Goal: Task Accomplishment & Management: Manage account settings

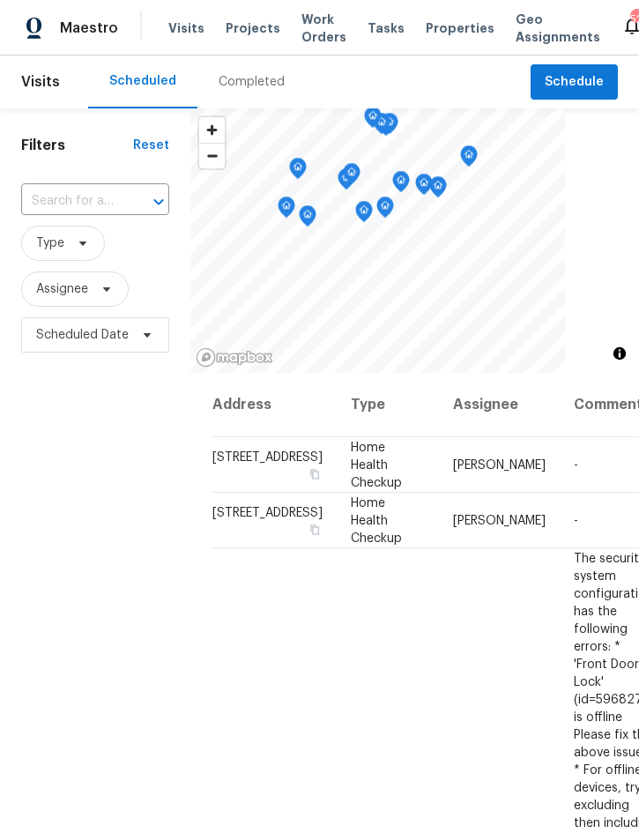
click at [91, 195] on input "text" at bounding box center [70, 201] width 99 height 27
type input "5796"
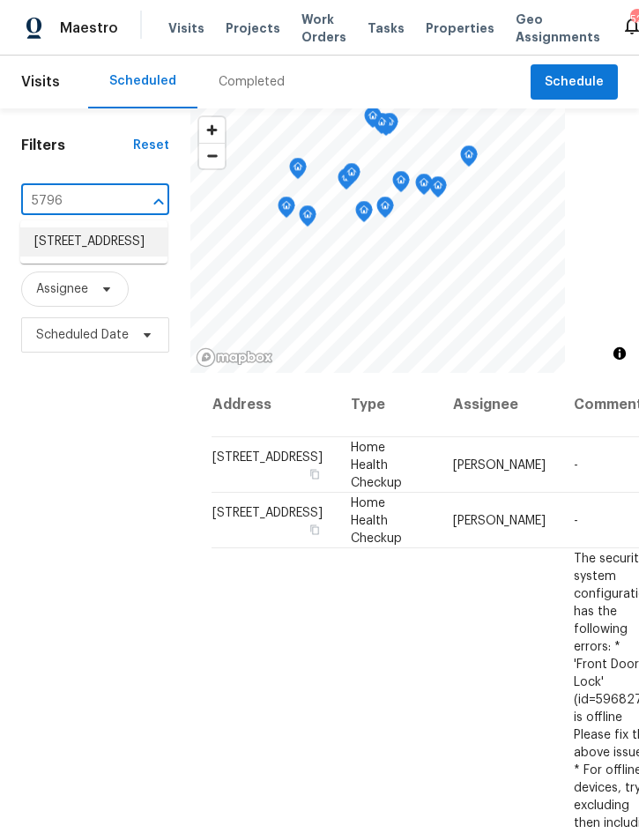
click at [82, 257] on li "5796 Lakeside Landings Blvd, Winter Haven, FL 33881" at bounding box center [93, 241] width 147 height 29
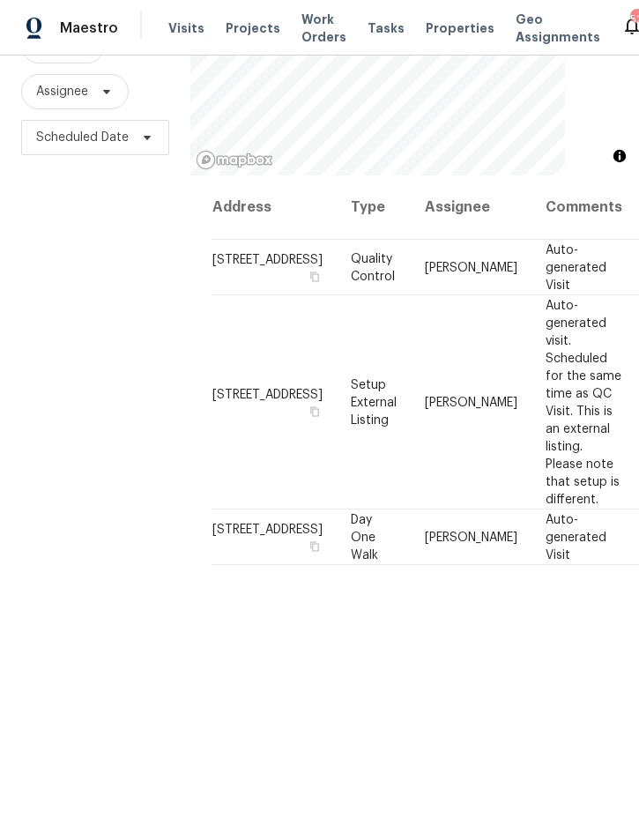
scroll to position [197, 0]
click at [0, 0] on icon at bounding box center [0, 0] width 0 height 0
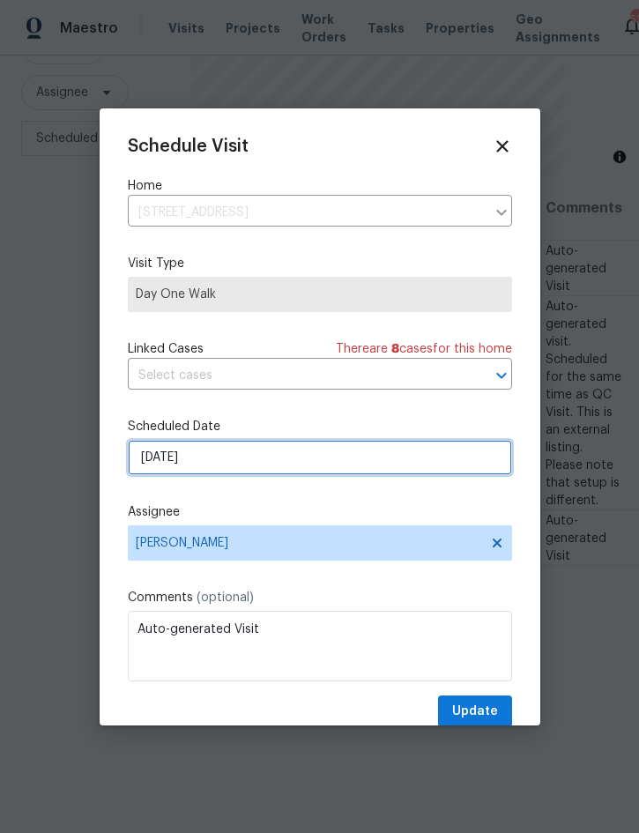
click at [355, 453] on input "8/18/2025" at bounding box center [320, 457] width 384 height 35
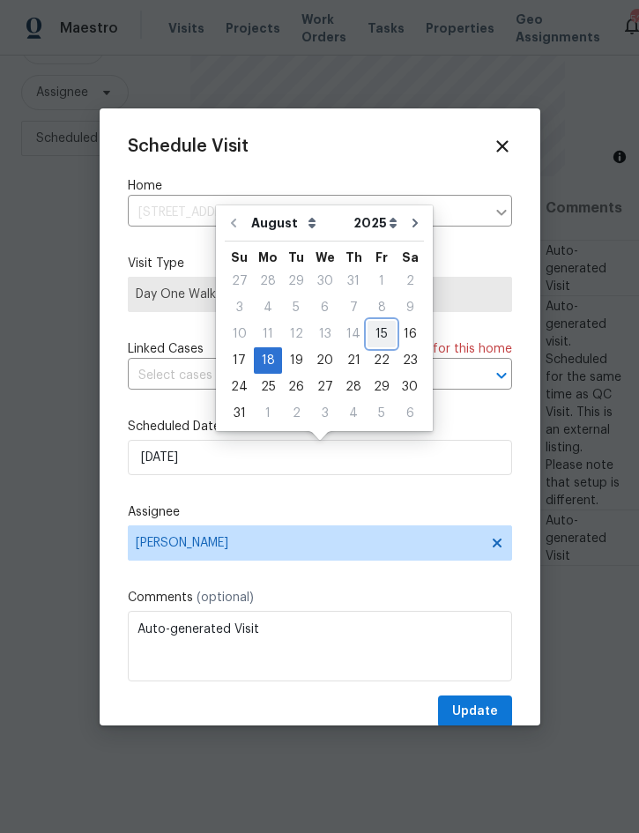
click at [373, 330] on div "15" at bounding box center [382, 334] width 28 height 25
type input "8/15/2025"
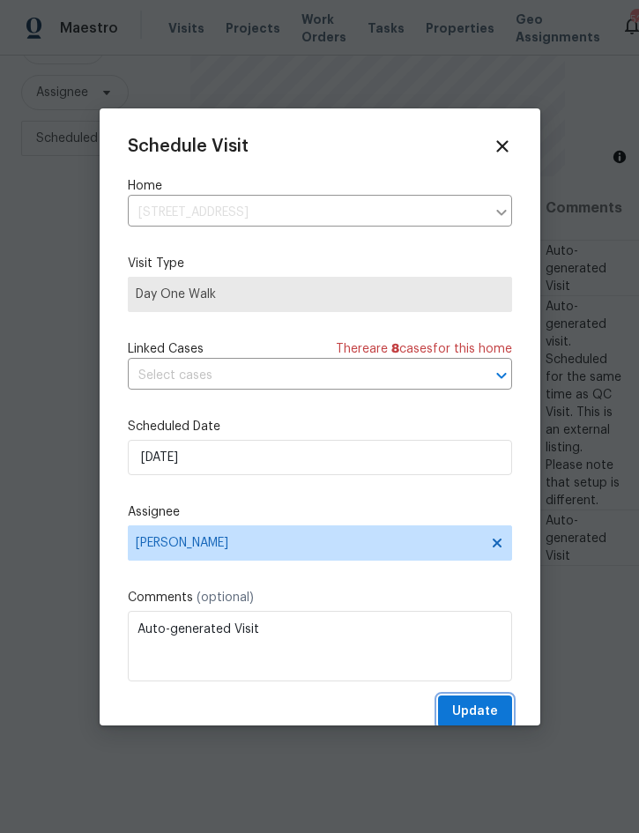
click at [491, 702] on button "Update" at bounding box center [475, 712] width 74 height 33
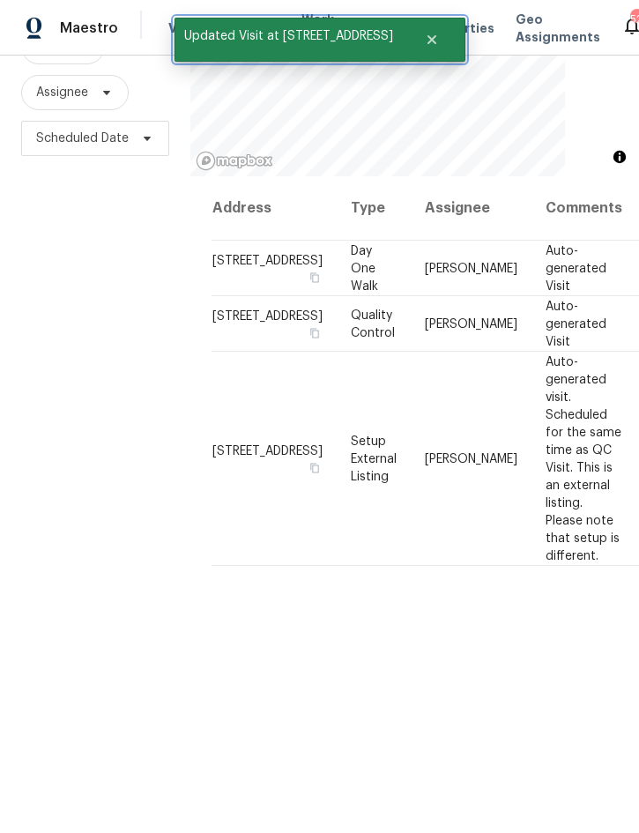
click at [439, 38] on icon "Close" at bounding box center [432, 40] width 14 height 14
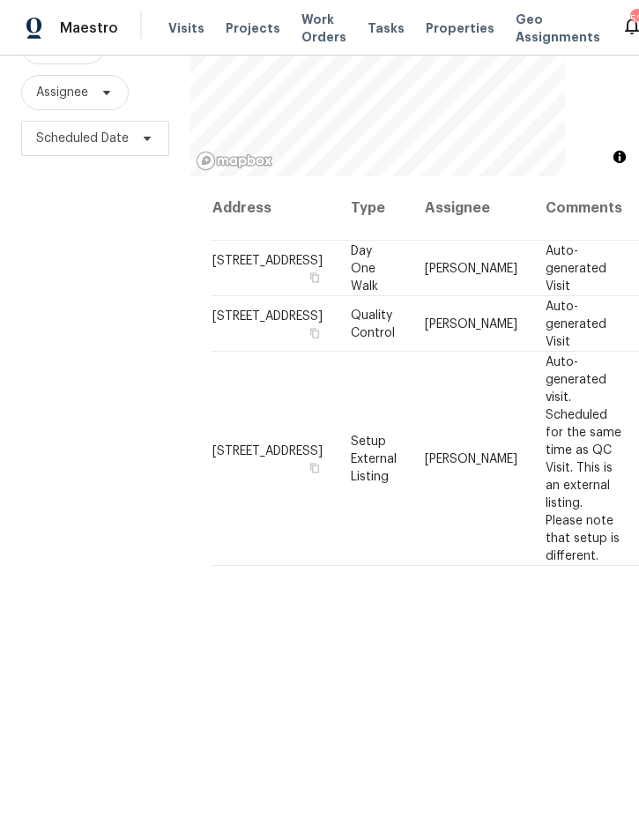
click at [250, 36] on span "Projects" at bounding box center [253, 28] width 55 height 18
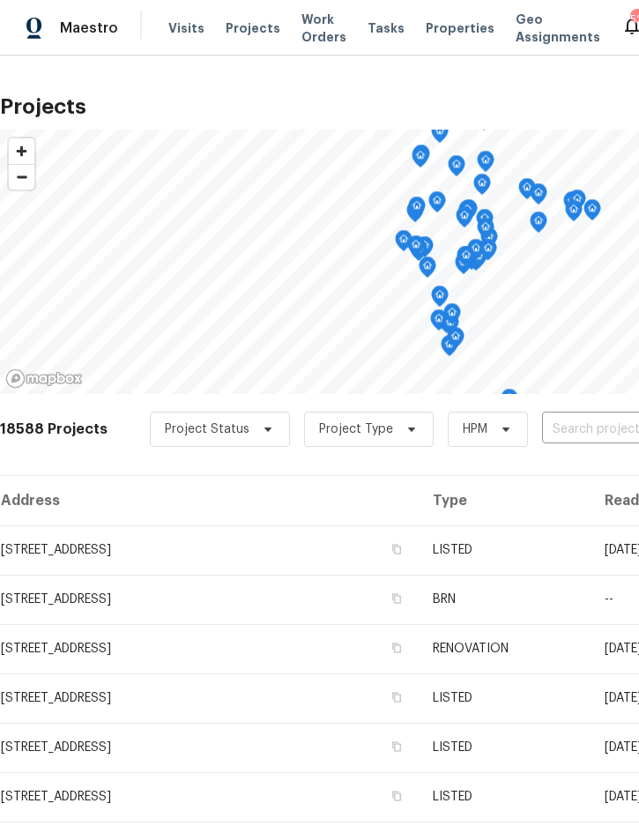
click at [579, 423] on input "text" at bounding box center [643, 429] width 202 height 27
type input "411 tho"
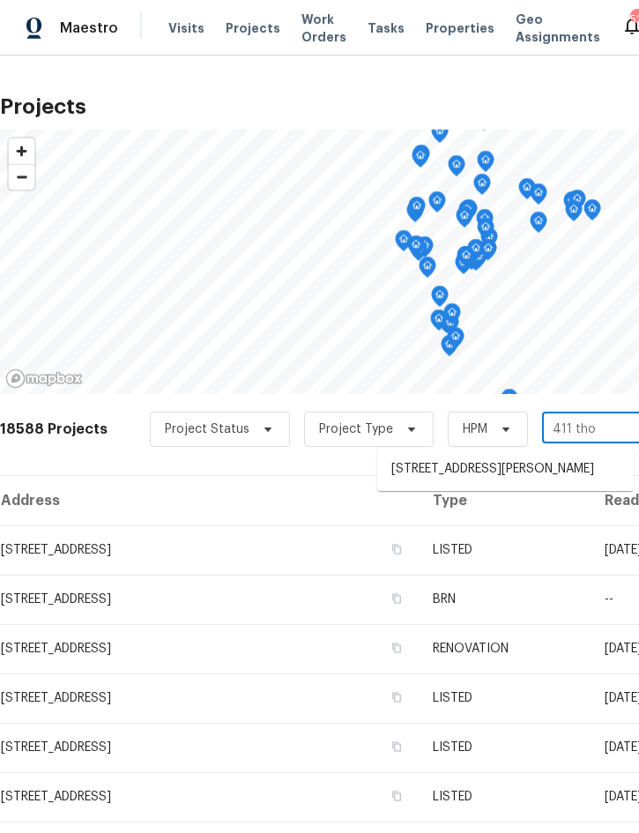
click at [519, 472] on li "411 Thomas Ave, Frostproof, FL 33843" at bounding box center [505, 469] width 257 height 29
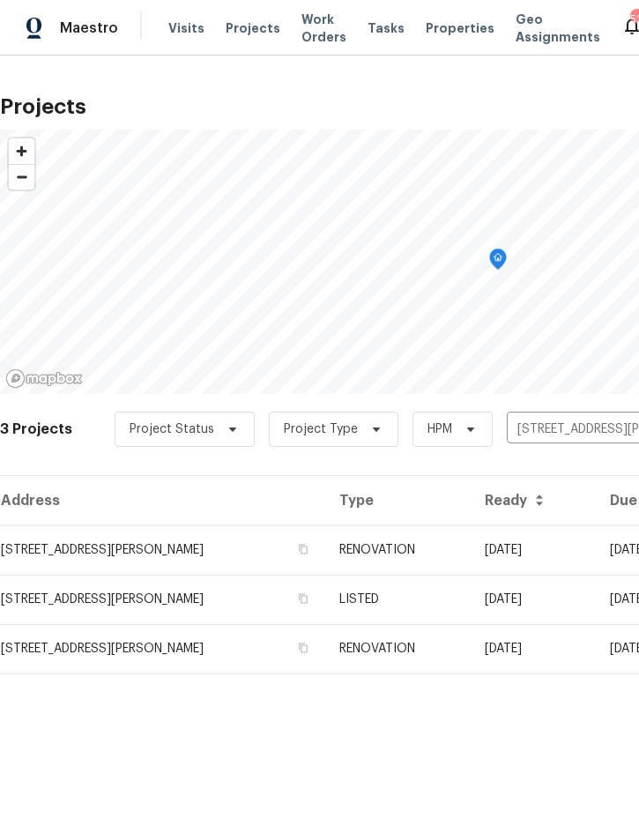
click at [460, 554] on td "RENOVATION" at bounding box center [397, 549] width 145 height 49
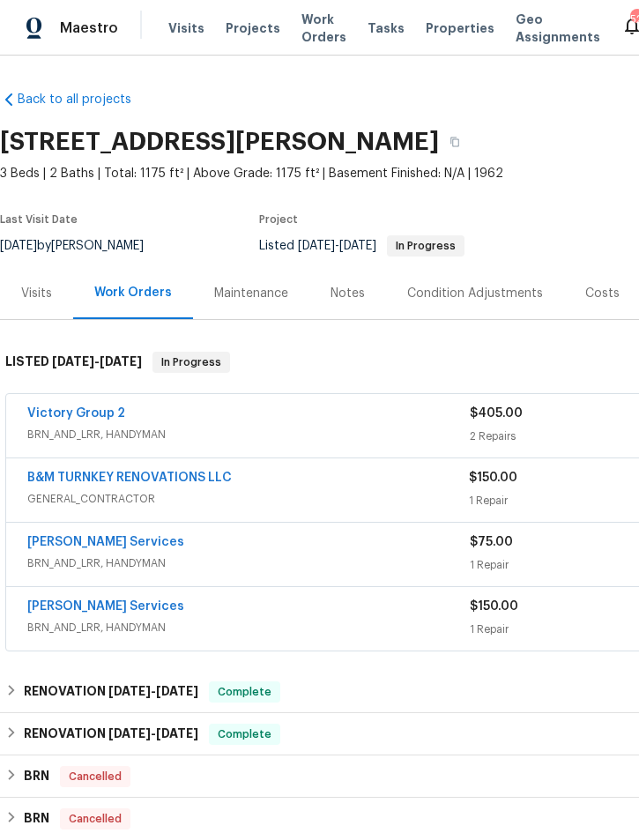
click at [74, 419] on link "Victory Group 2" at bounding box center [76, 413] width 98 height 12
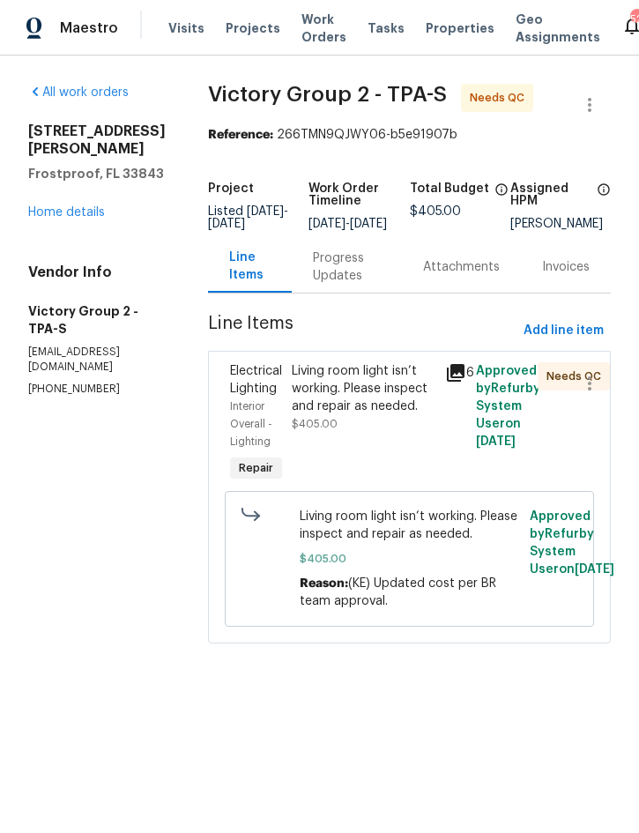
click at [463, 382] on icon at bounding box center [456, 373] width 18 height 18
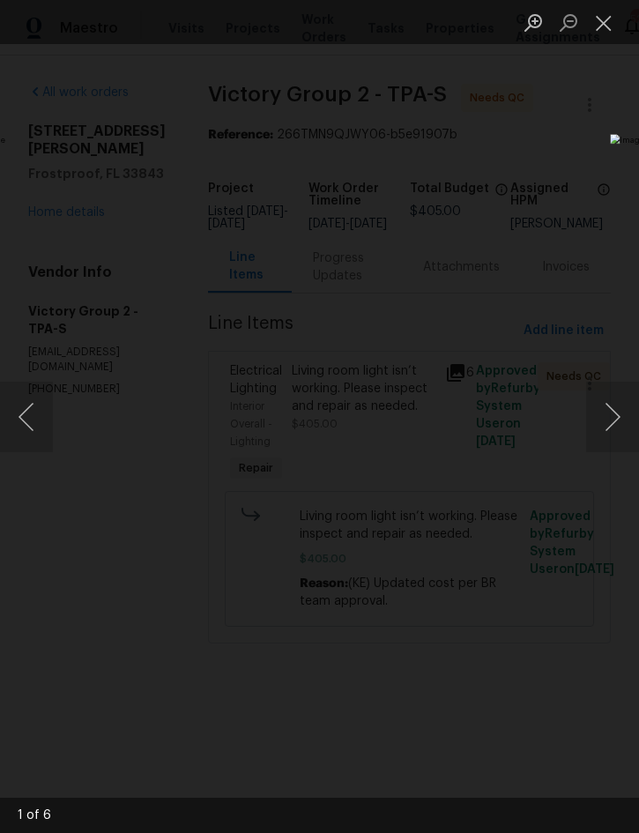
click at [615, 421] on button "Next image" at bounding box center [612, 417] width 53 height 71
click at [615, 437] on button "Next image" at bounding box center [612, 417] width 53 height 71
click at [618, 428] on button "Next image" at bounding box center [612, 417] width 53 height 71
click at [615, 428] on button "Next image" at bounding box center [612, 417] width 53 height 71
click at [610, 418] on button "Next image" at bounding box center [612, 417] width 53 height 71
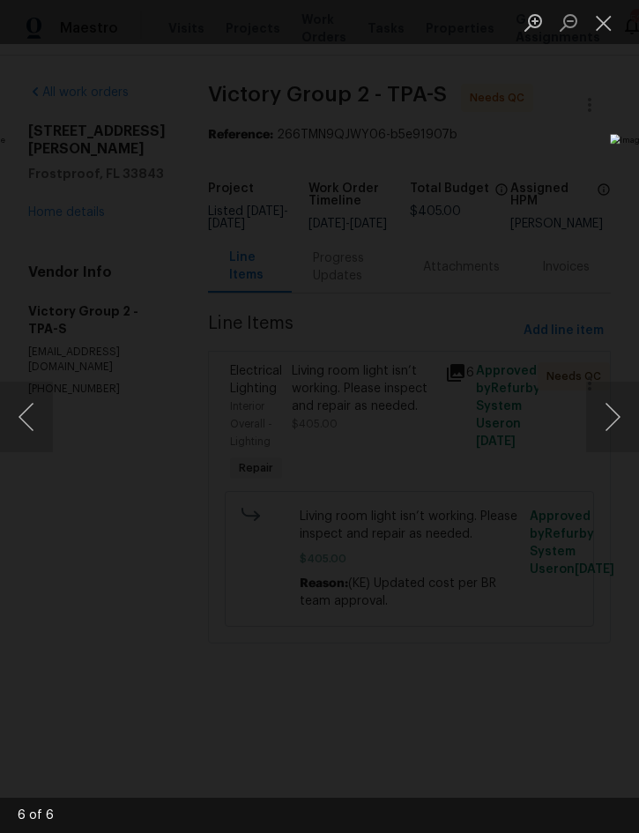
click at [611, 419] on button "Next image" at bounding box center [612, 417] width 53 height 71
click at [617, 418] on button "Next image" at bounding box center [612, 417] width 53 height 71
click at [610, 419] on button "Next image" at bounding box center [612, 417] width 53 height 71
click at [603, 15] on button "Close lightbox" at bounding box center [603, 22] width 35 height 31
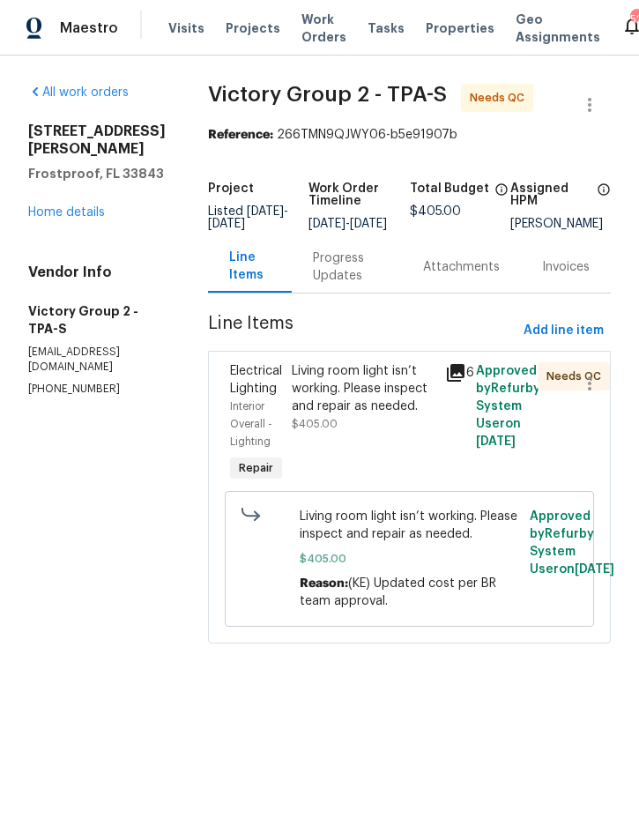
click at [353, 272] on div "Progress Updates" at bounding box center [347, 267] width 68 height 35
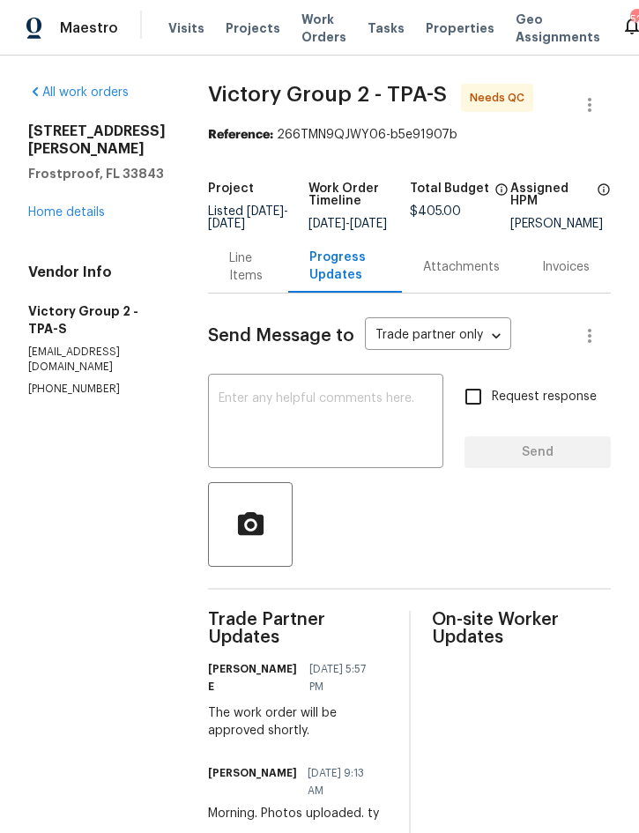
click at [260, 285] on div "Line Items" at bounding box center [248, 267] width 38 height 35
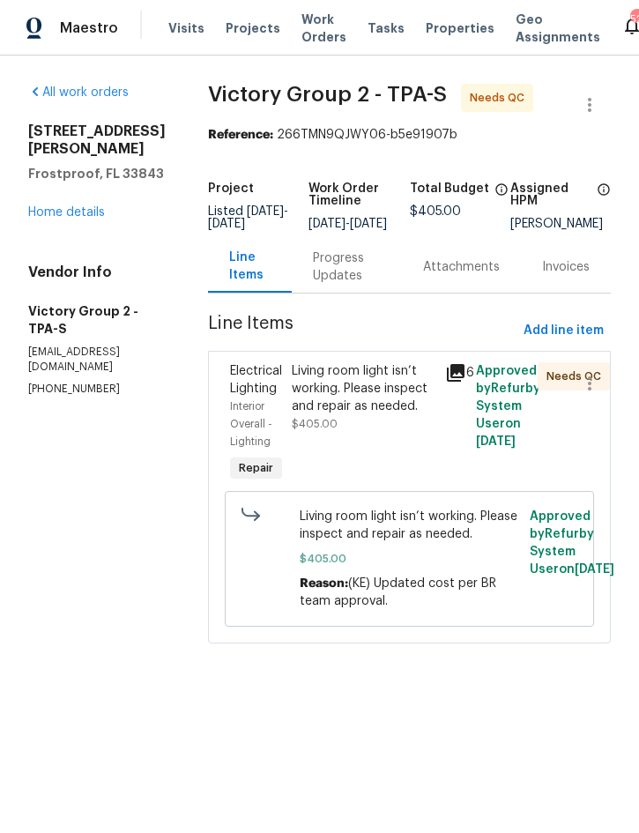
click at [373, 415] on div "Living room light isn’t working. Please inspect and repair as needed." at bounding box center [364, 388] width 144 height 53
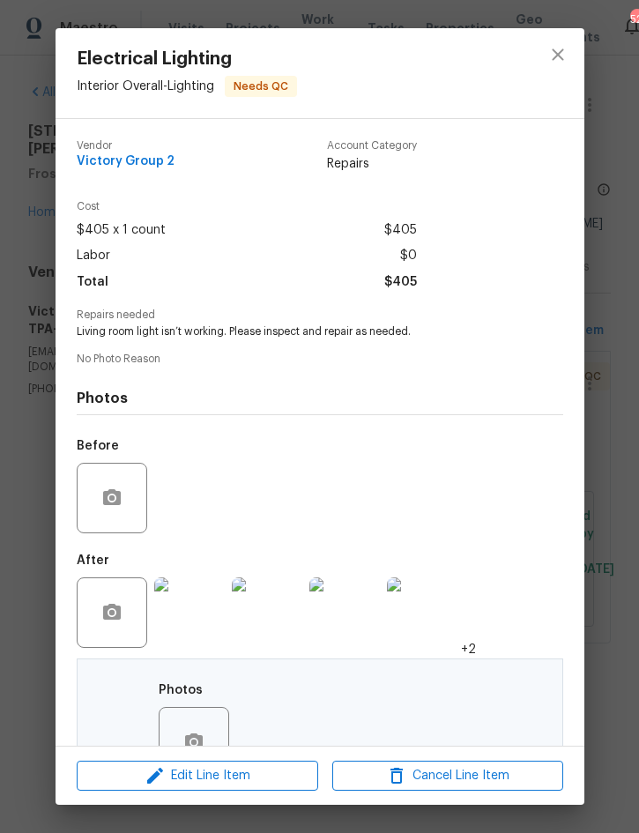
click at [440, 616] on img at bounding box center [422, 613] width 71 height 71
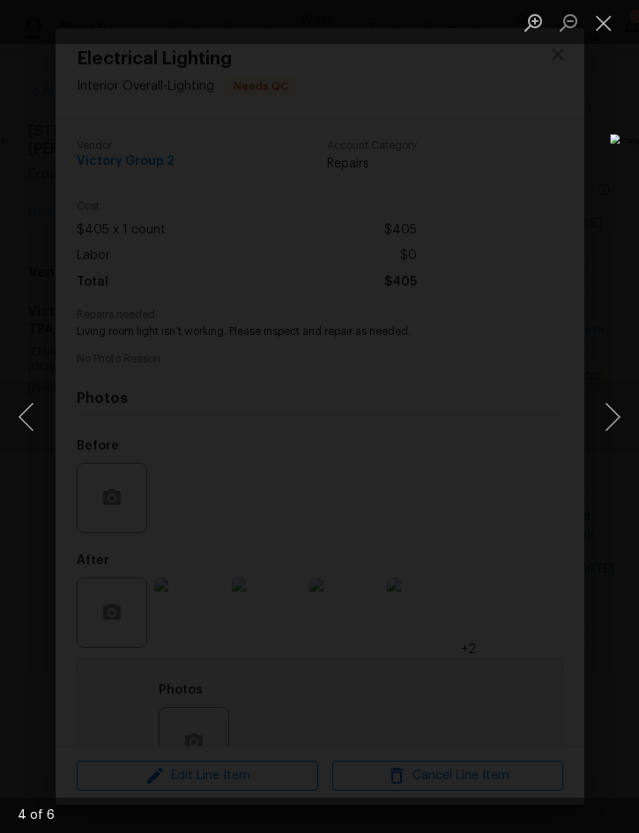
click at [618, 419] on button "Next image" at bounding box center [612, 417] width 53 height 71
click at [624, 421] on button "Next image" at bounding box center [612, 417] width 53 height 71
click at [615, 422] on button "Next image" at bounding box center [612, 417] width 53 height 71
click at [622, 423] on button "Next image" at bounding box center [612, 417] width 53 height 71
click at [615, 426] on button "Next image" at bounding box center [612, 417] width 53 height 71
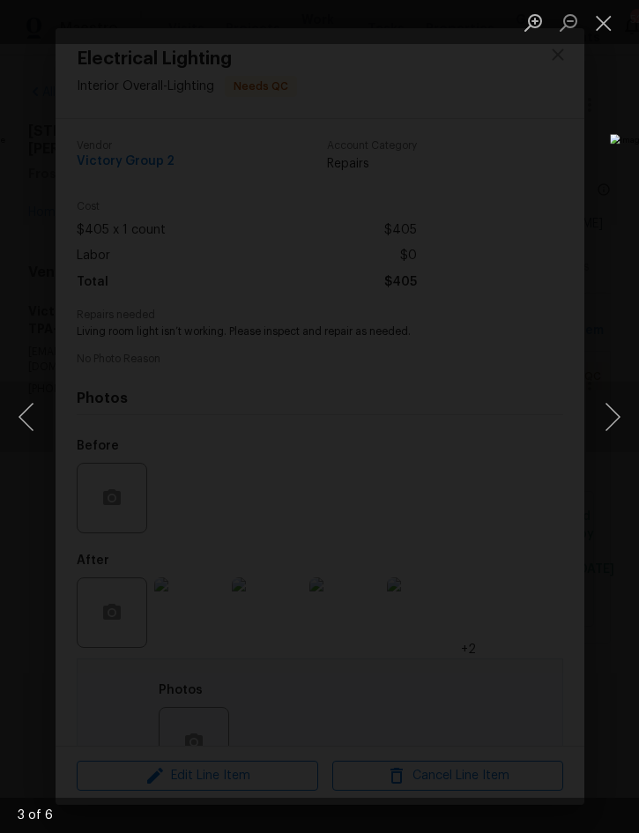
click at [596, 21] on button "Close lightbox" at bounding box center [603, 22] width 35 height 31
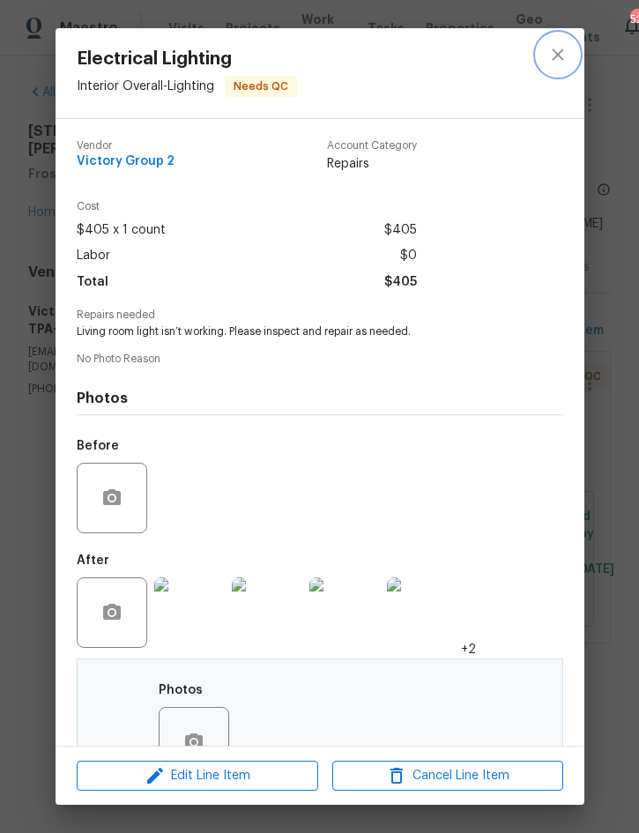
click at [558, 57] on icon "close" at bounding box center [558, 54] width 21 height 21
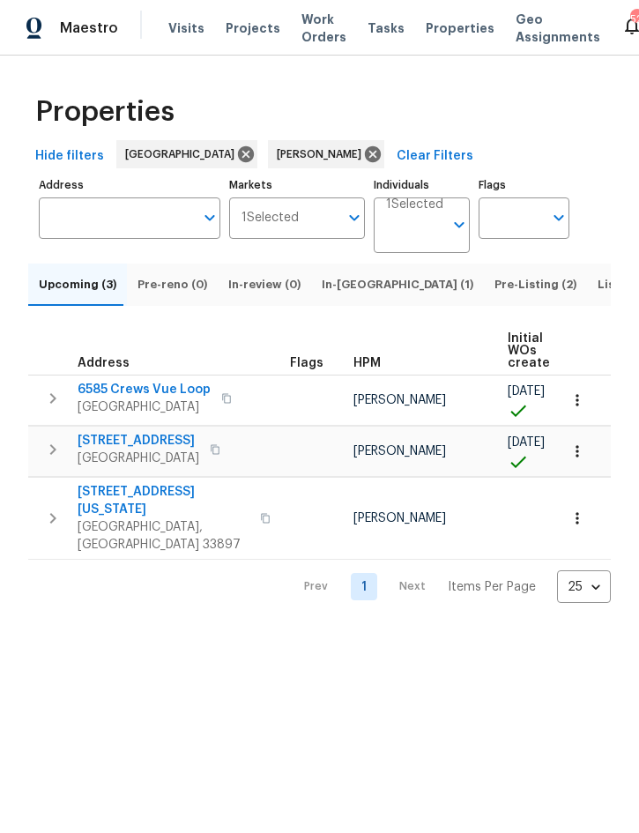
click at [582, 460] on icon "button" at bounding box center [578, 452] width 18 height 18
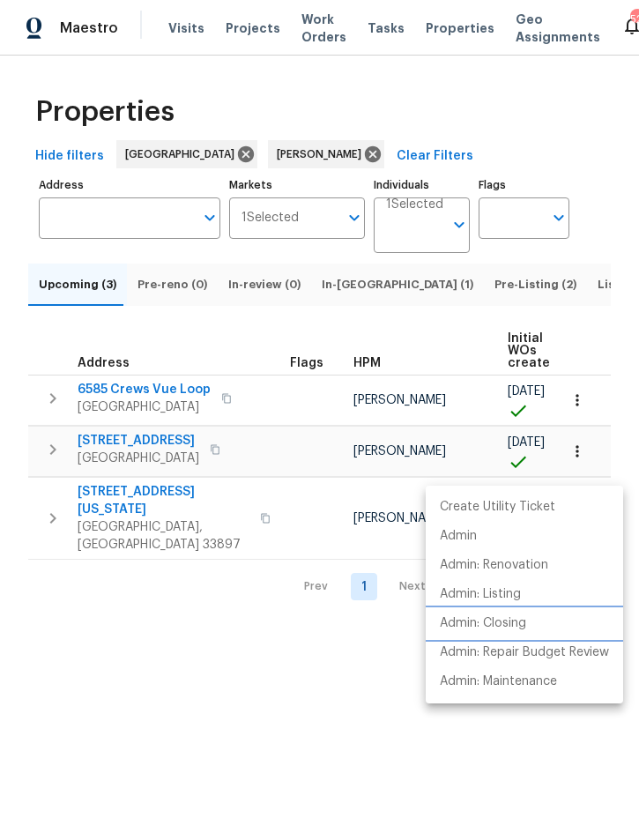
click at [525, 623] on p "Admin: Closing" at bounding box center [483, 624] width 86 height 19
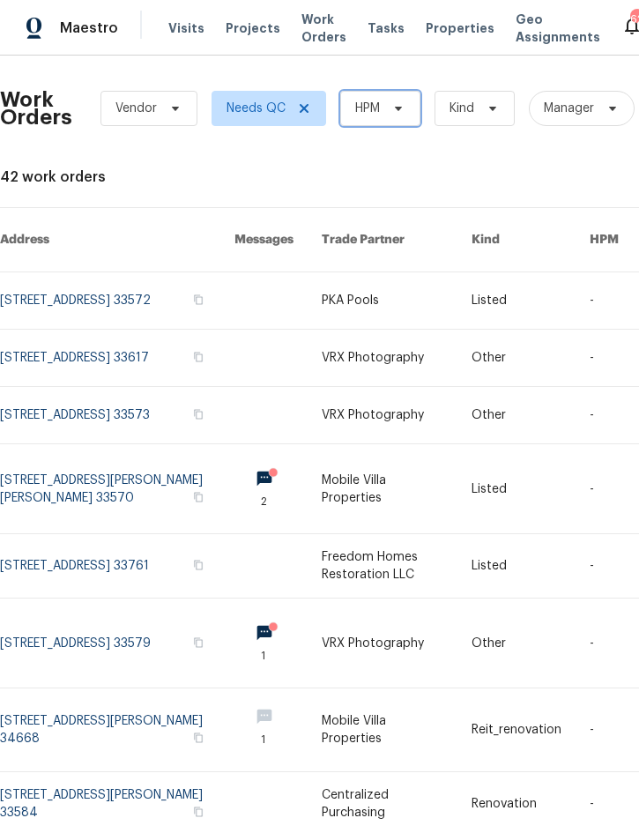
click at [397, 119] on span "HPM" at bounding box center [380, 108] width 80 height 35
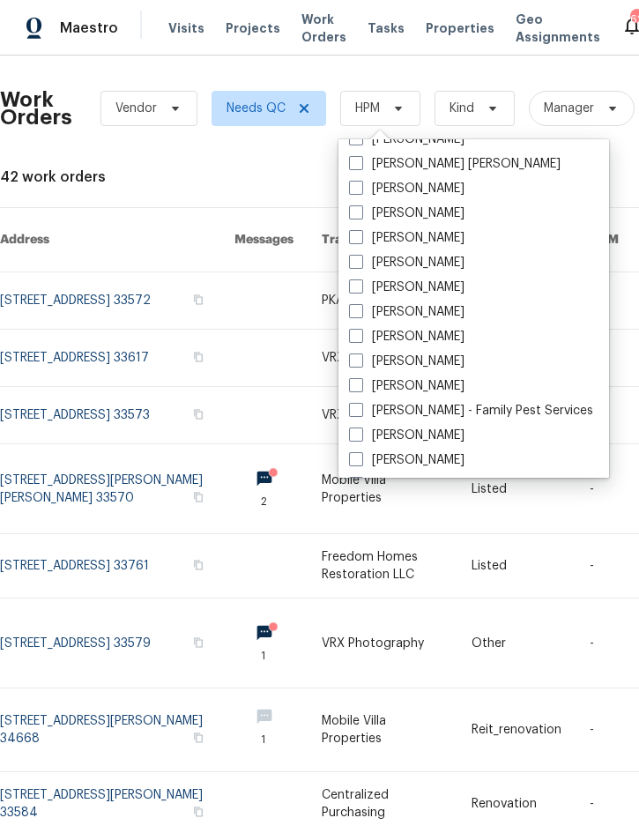
scroll to position [149, 0]
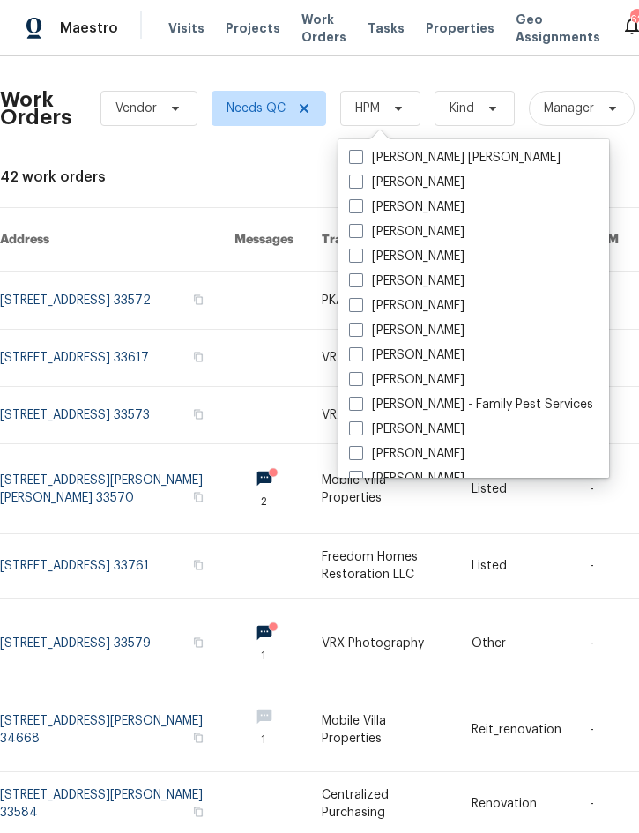
click at [434, 387] on label "[PERSON_NAME]" at bounding box center [407, 380] width 116 height 18
click at [361, 383] on input "[PERSON_NAME]" at bounding box center [354, 376] width 11 height 11
checkbox input "true"
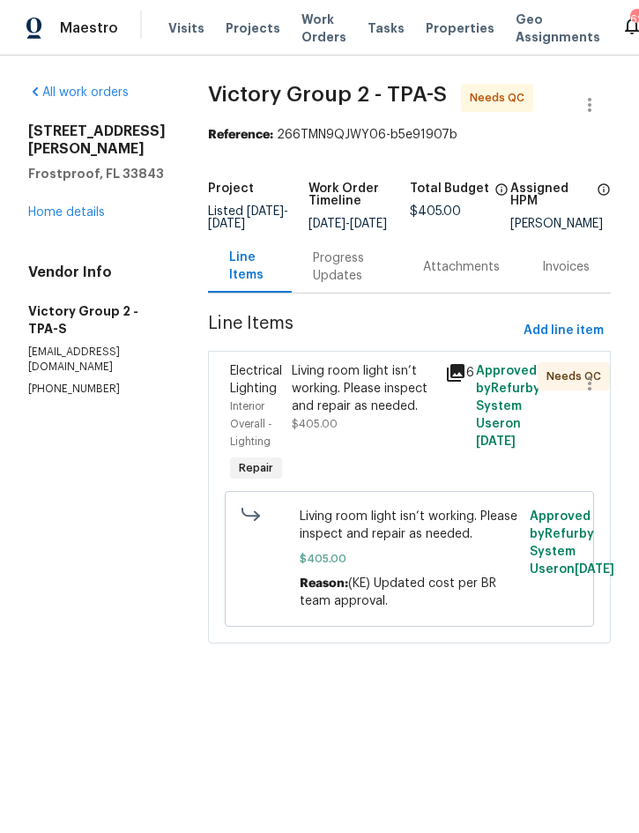
click at [394, 432] on div "Living room light isn’t working. Please inspect and repair as needed. $405.00" at bounding box center [364, 397] width 144 height 71
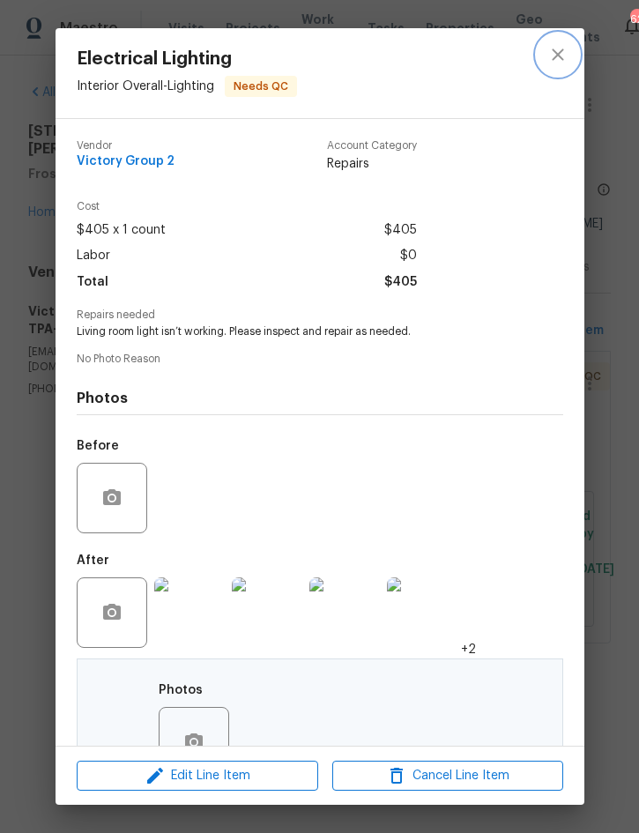
click at [563, 47] on icon "close" at bounding box center [558, 54] width 21 height 21
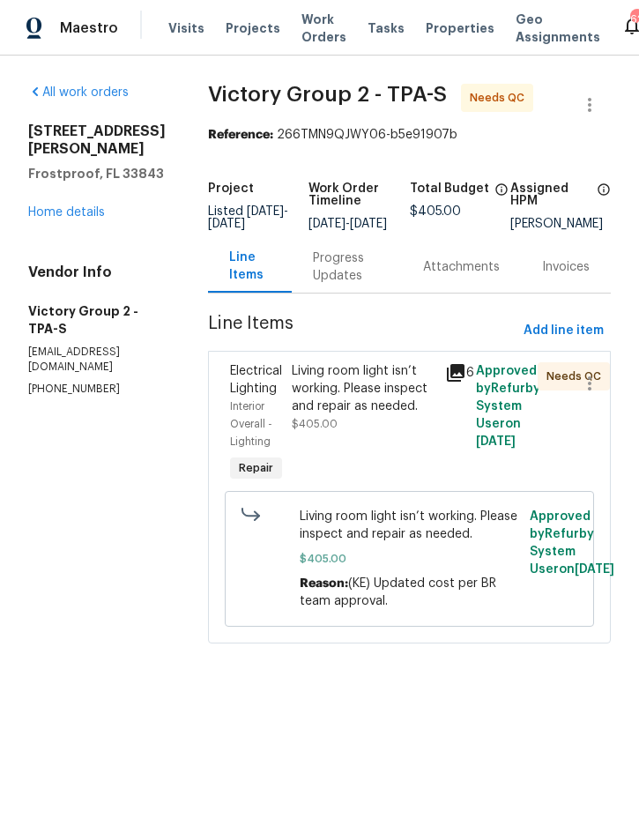
click at [406, 558] on div "Living room light isn’t working. Please inspect and repair as needed. $405.00 R…" at bounding box center [410, 559] width 220 height 102
click at [397, 404] on div "Living room light isn’t working. Please inspect and repair as needed." at bounding box center [364, 388] width 144 height 53
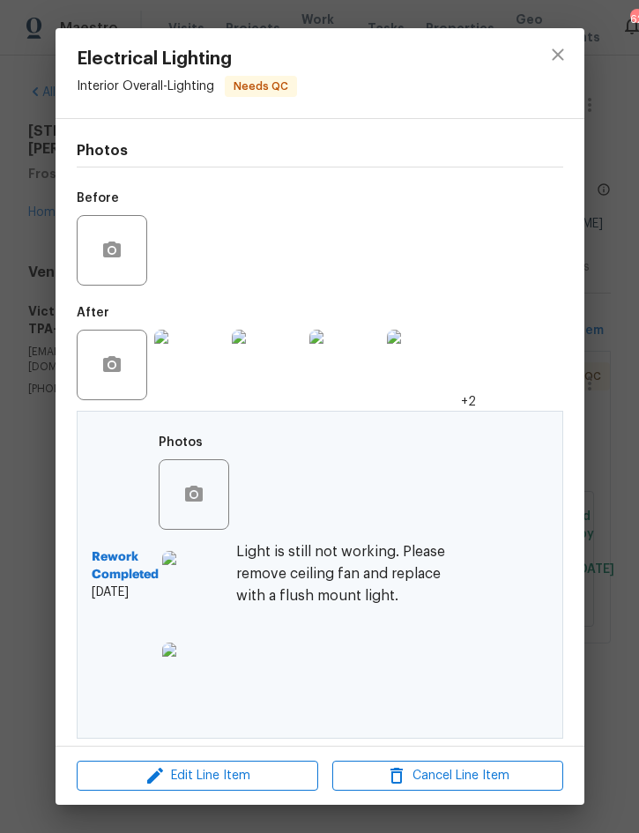
scroll to position [253, 0]
click at [203, 585] on img at bounding box center [197, 586] width 71 height 71
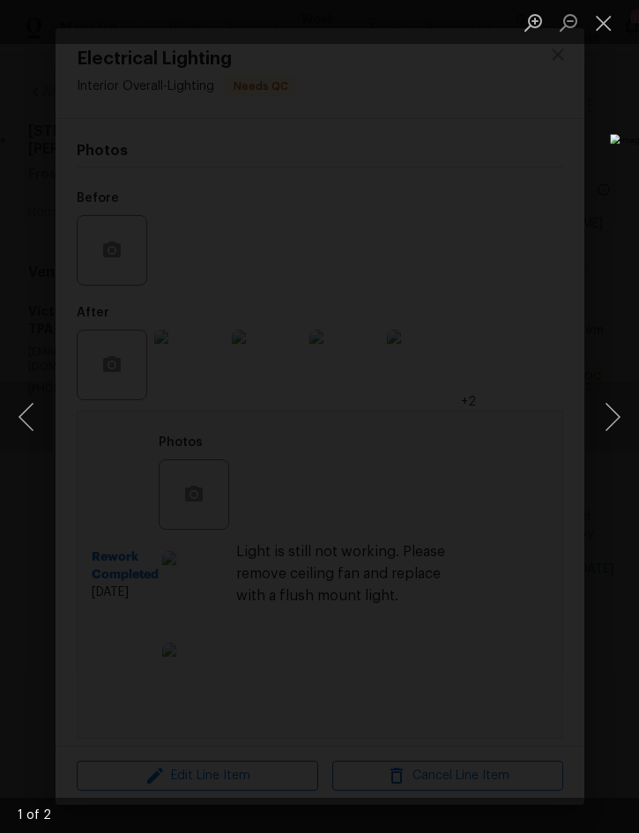
click at [602, 21] on button "Close lightbox" at bounding box center [603, 22] width 35 height 31
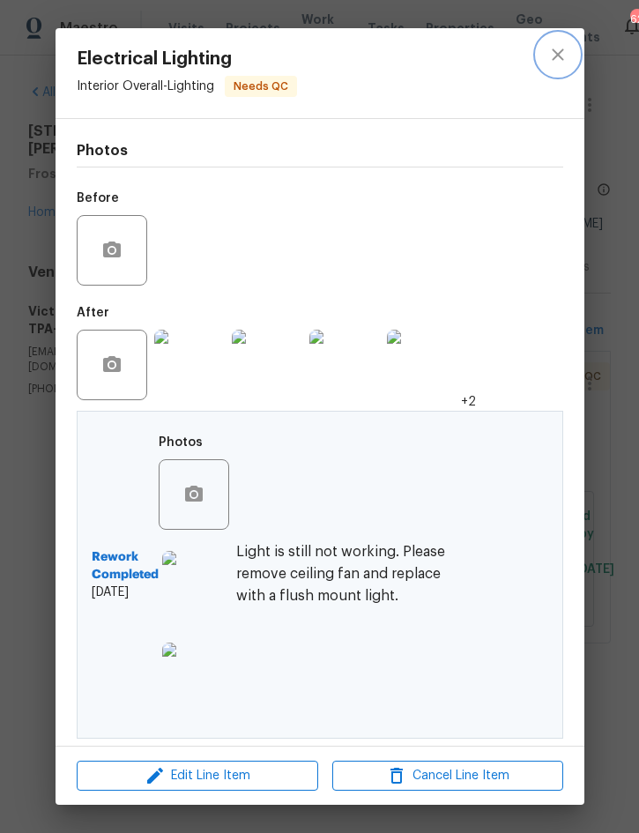
click at [559, 59] on icon "close" at bounding box center [558, 54] width 21 height 21
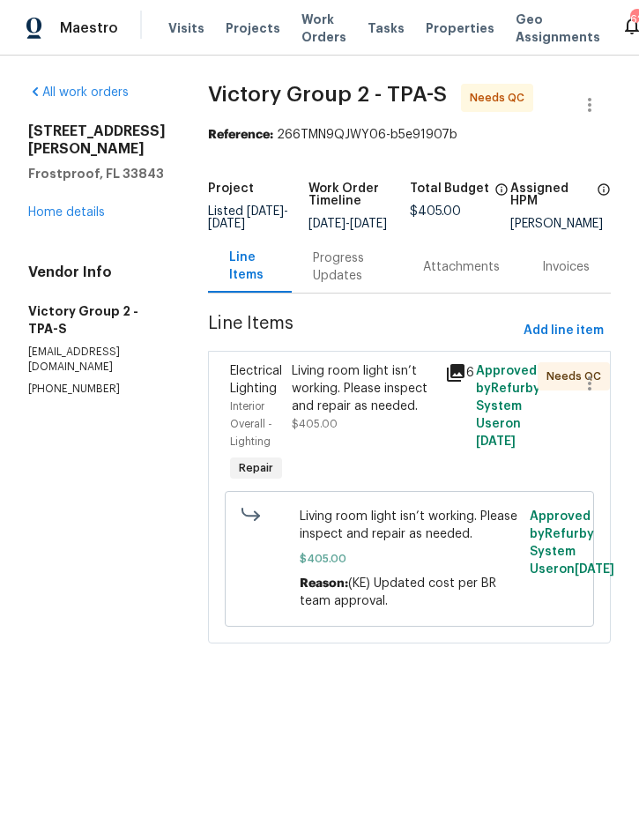
click at [244, 28] on span "Projects" at bounding box center [253, 28] width 55 height 18
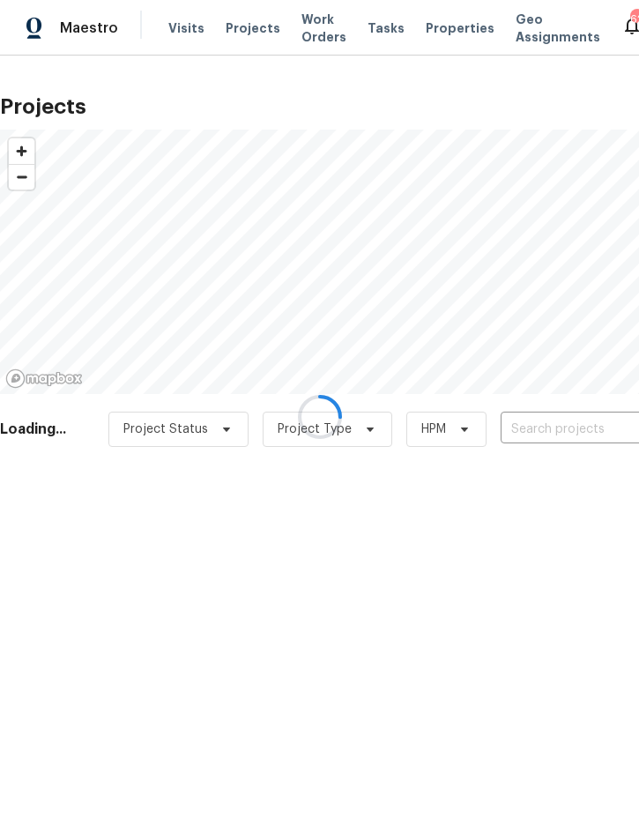
click at [548, 432] on div at bounding box center [319, 416] width 639 height 833
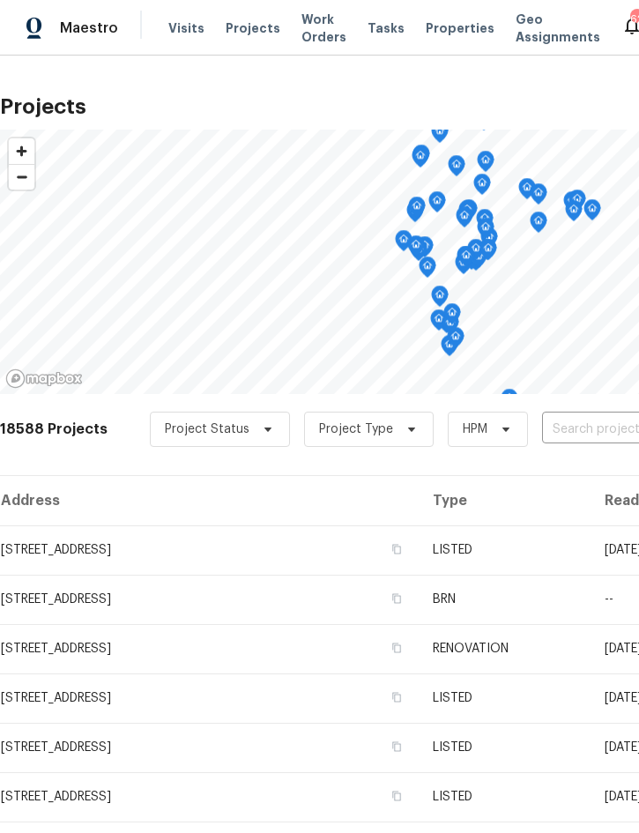
click at [585, 426] on input "text" at bounding box center [643, 429] width 202 height 27
type input "249 maj"
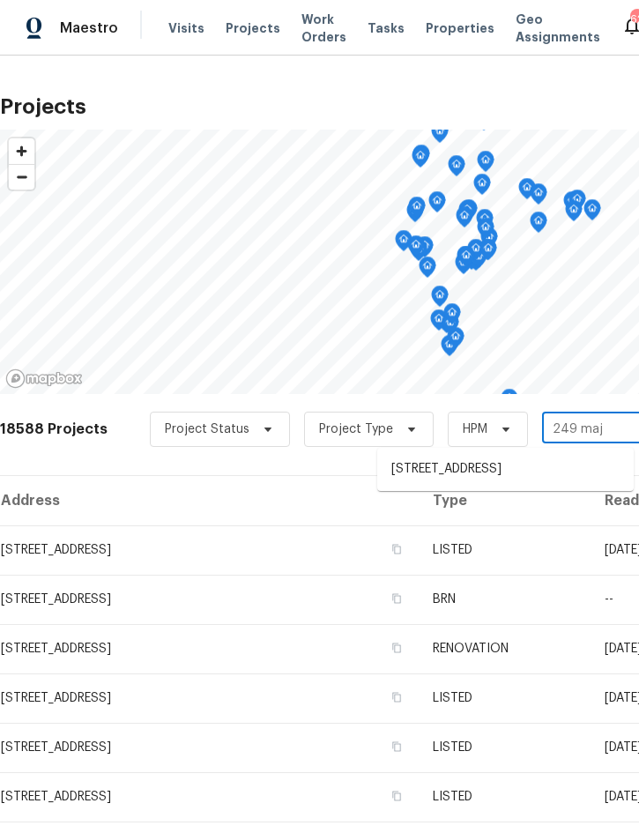
click at [500, 471] on li "249 Majestic Gardens Ln, Winter Haven, FL 33880" at bounding box center [505, 469] width 257 height 29
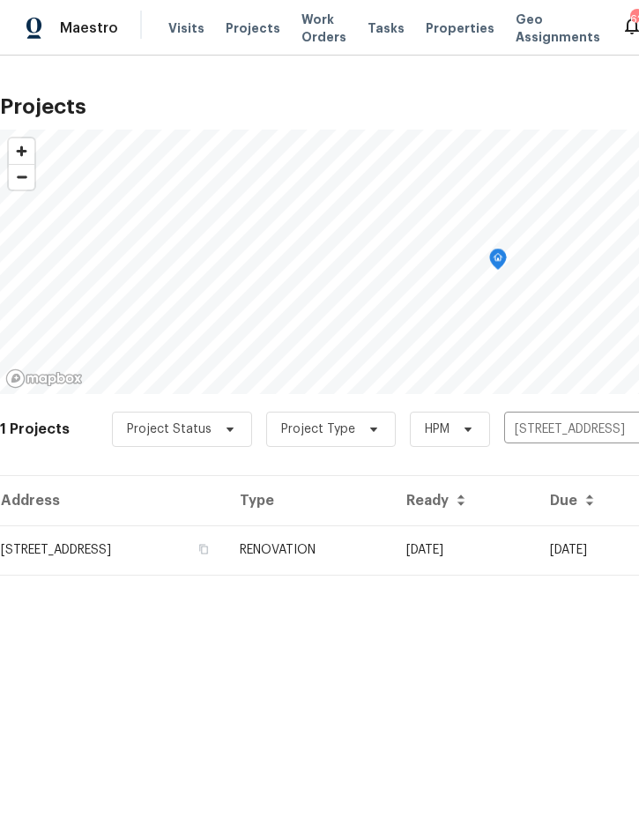
click at [392, 558] on td "RENOVATION" at bounding box center [309, 549] width 167 height 49
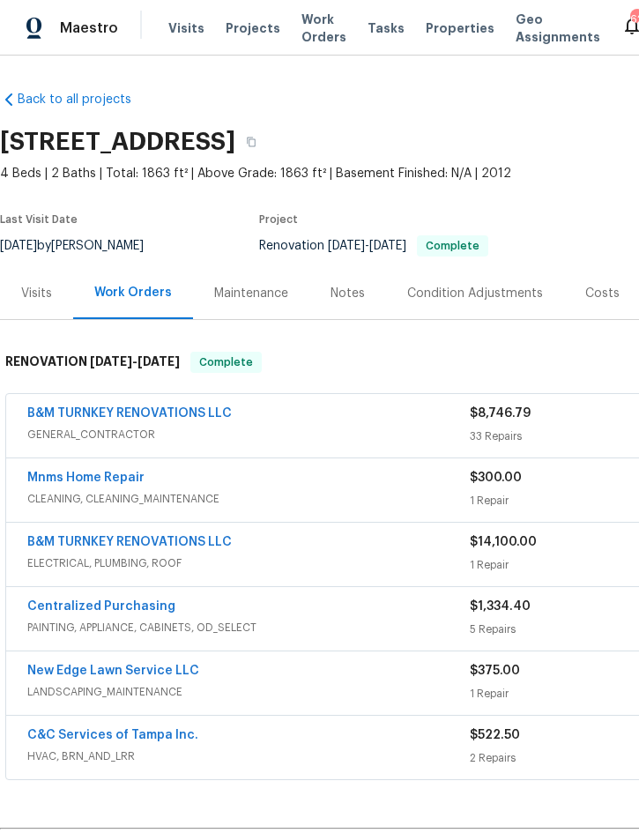
click at [80, 419] on link "B&M TURNKEY RENOVATIONS LLC" at bounding box center [129, 413] width 205 height 12
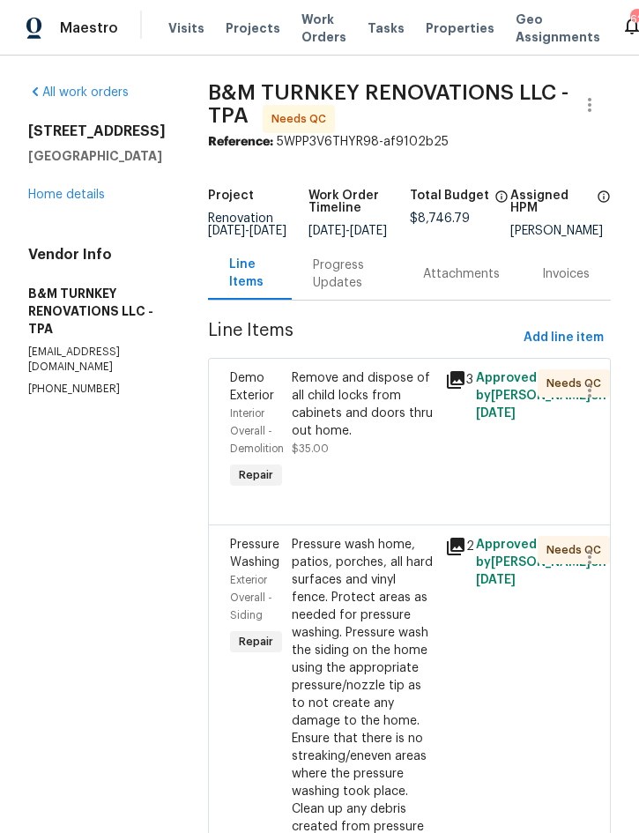
click at [411, 435] on div "Remove and dispose of all child locks from cabinets and doors thru out home." at bounding box center [364, 404] width 144 height 71
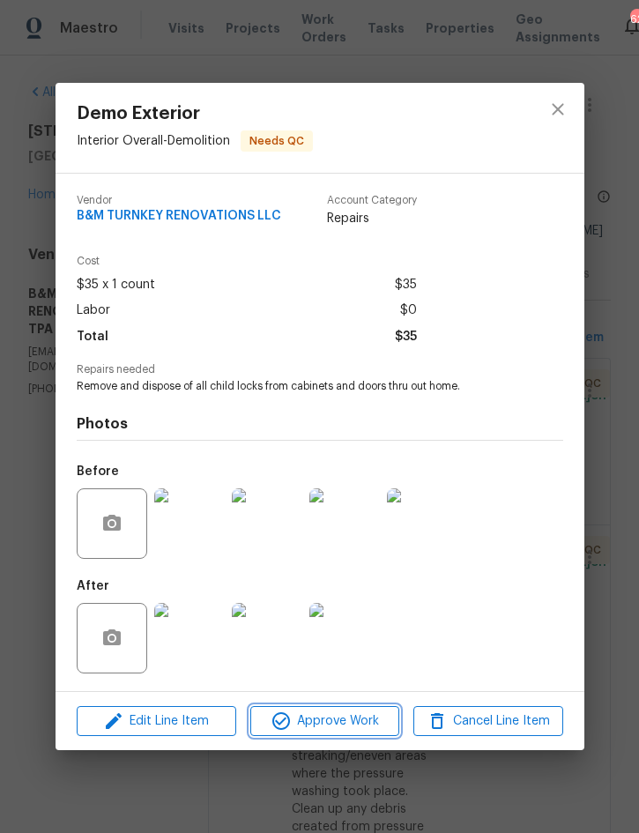
click at [337, 724] on span "Approve Work" at bounding box center [325, 722] width 138 height 22
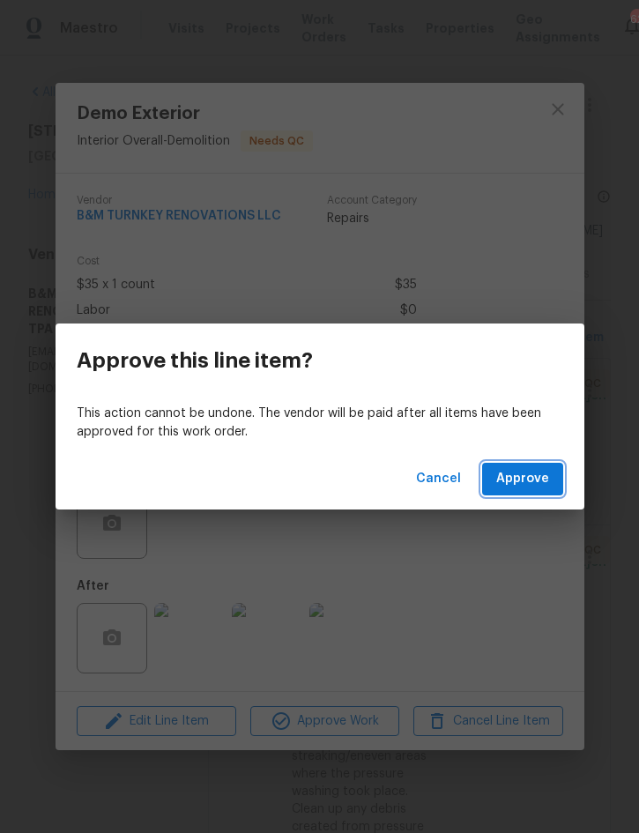
click at [530, 482] on span "Approve" at bounding box center [522, 479] width 53 height 22
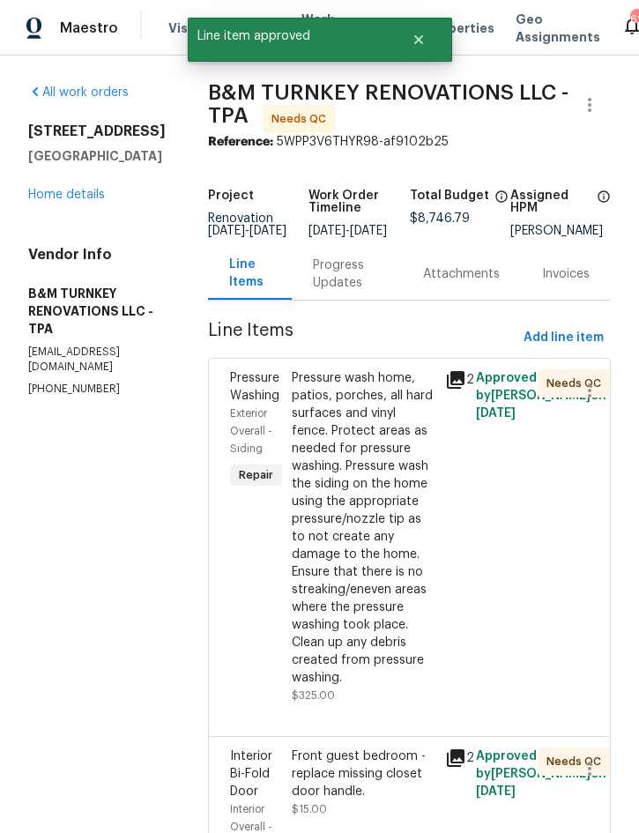
click at [385, 622] on div "Pressure wash home, patios, porches, all hard surfaces and vinyl fence. Protect…" at bounding box center [364, 527] width 144 height 317
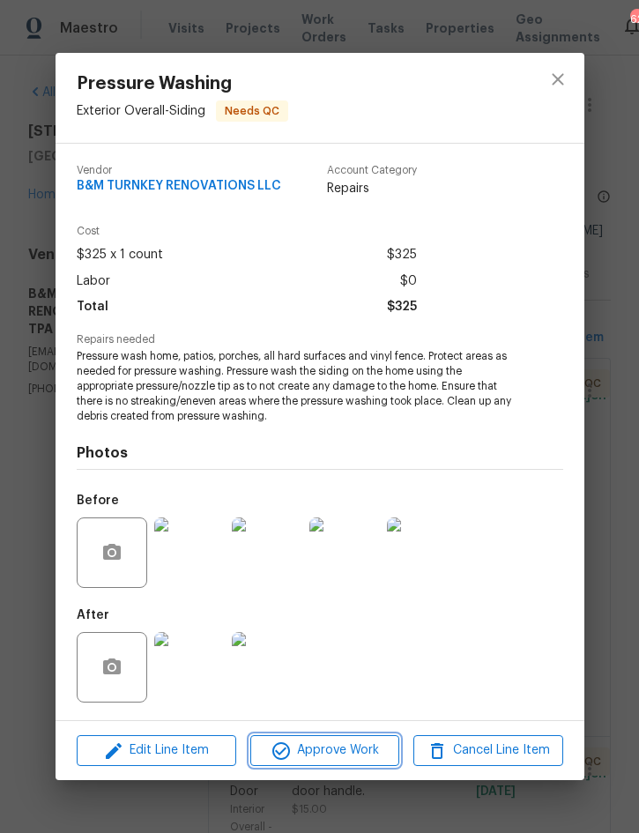
click at [361, 750] on span "Approve Work" at bounding box center [325, 751] width 138 height 22
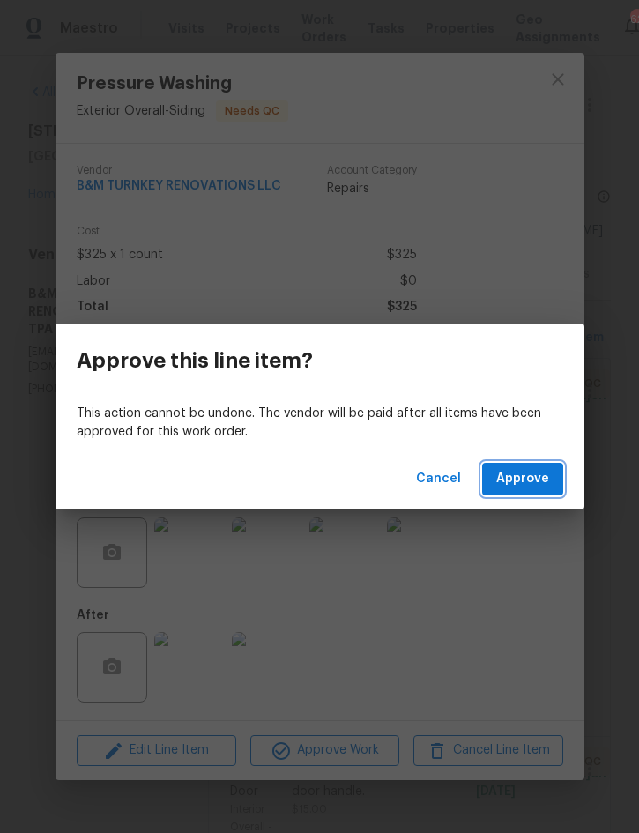
click at [532, 495] on button "Approve" at bounding box center [522, 479] width 81 height 33
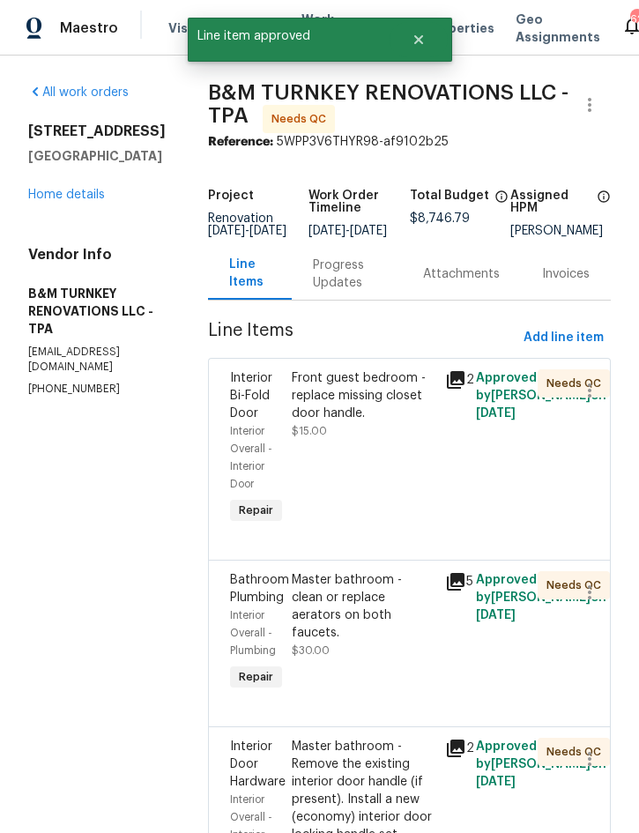
click at [422, 440] on div "Front guest bedroom - replace missing closet door handle. $15.00" at bounding box center [364, 404] width 144 height 71
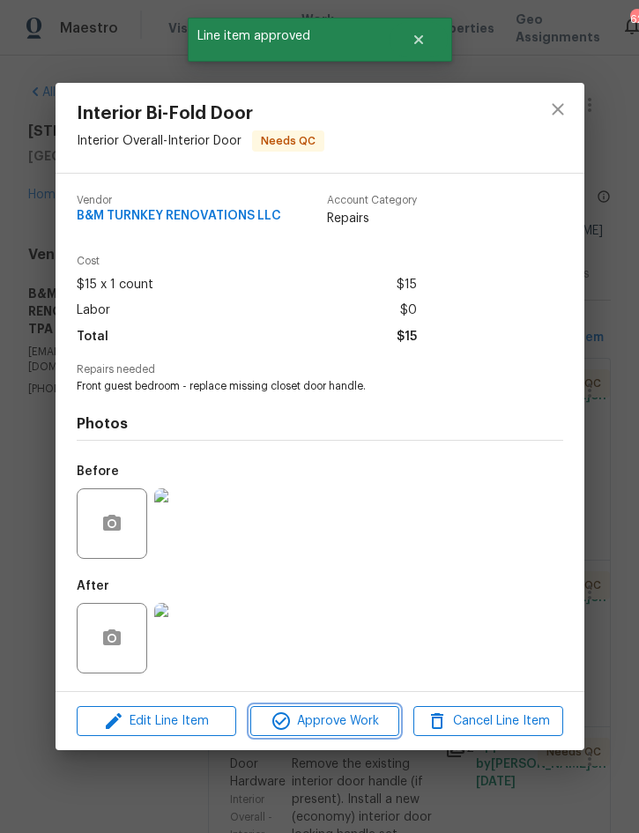
click at [333, 732] on span "Approve Work" at bounding box center [325, 722] width 138 height 22
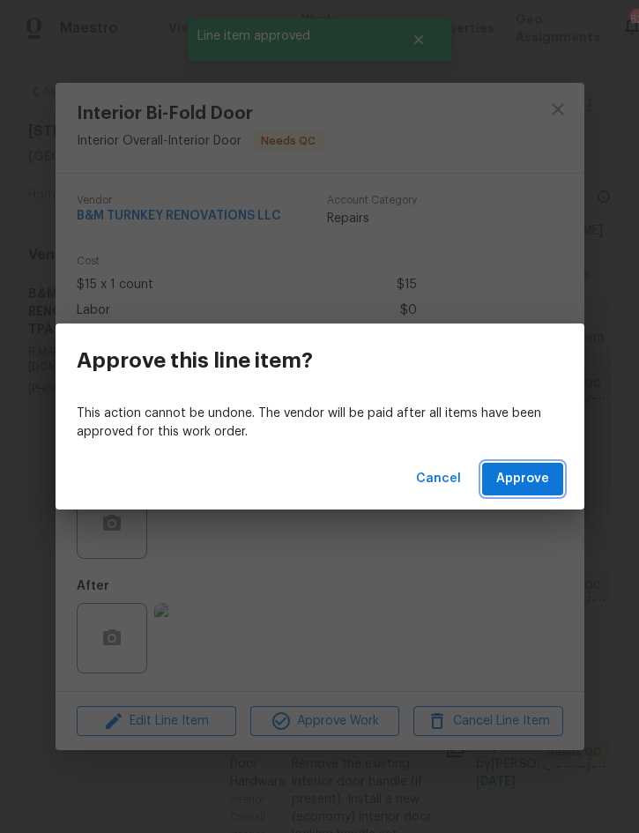
click at [536, 476] on span "Approve" at bounding box center [522, 479] width 53 height 22
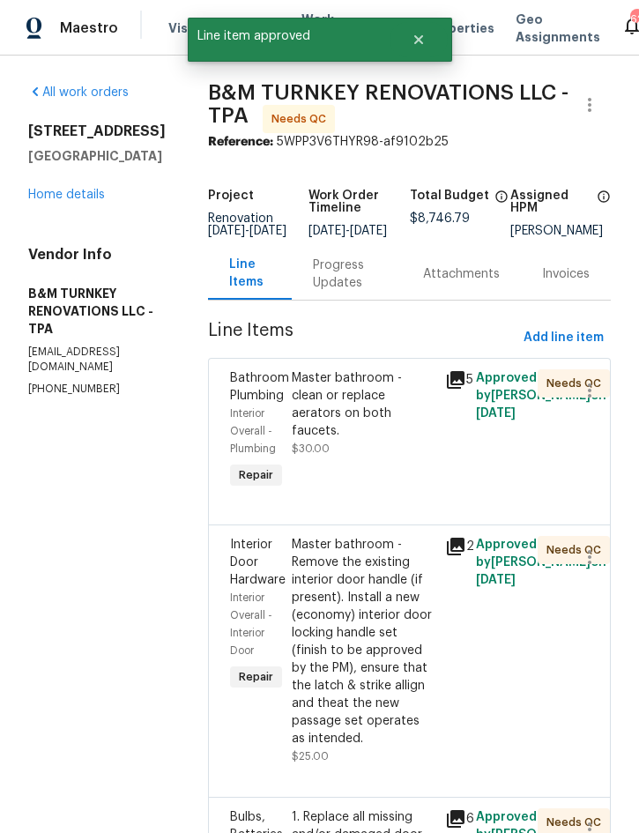
click at [414, 440] on div "Master bathroom - clean or replace aerators on both faucets." at bounding box center [364, 404] width 144 height 71
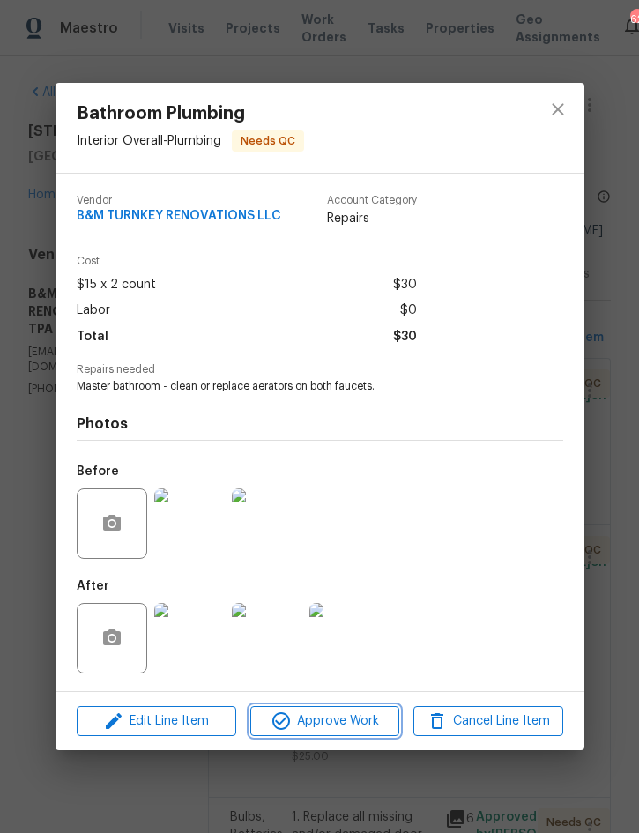
click at [347, 718] on span "Approve Work" at bounding box center [325, 722] width 138 height 22
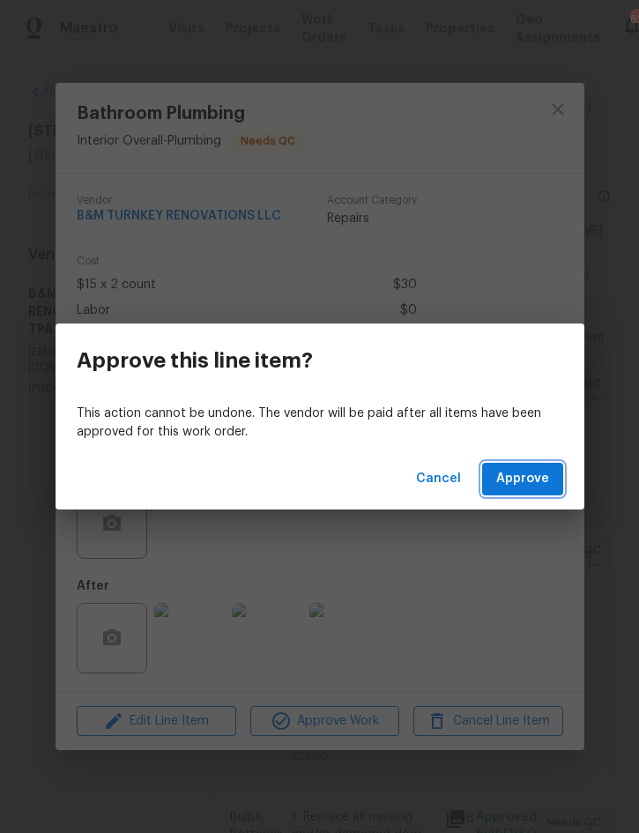
click at [530, 484] on span "Approve" at bounding box center [522, 479] width 53 height 22
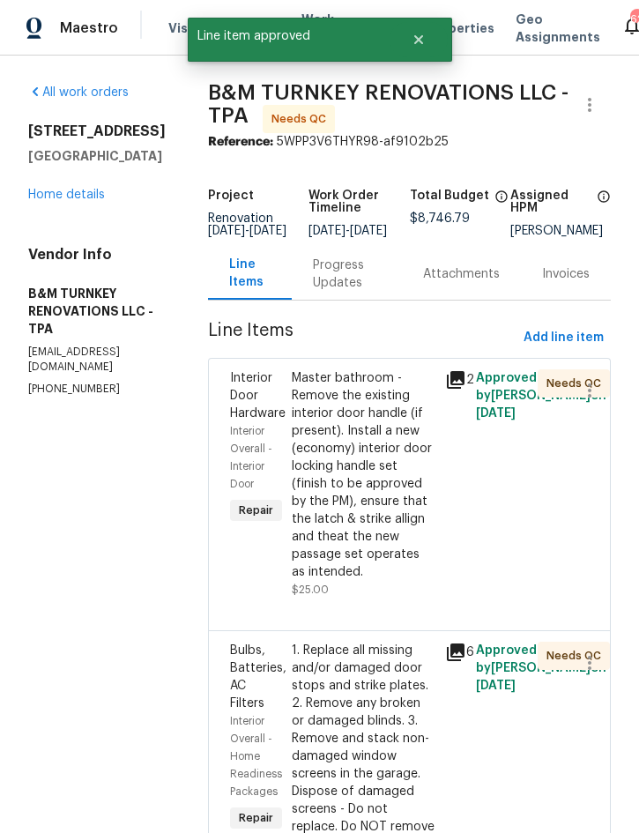
click at [399, 581] on div "Master bathroom - Remove the existing interior door handle (if present). Instal…" at bounding box center [364, 475] width 144 height 212
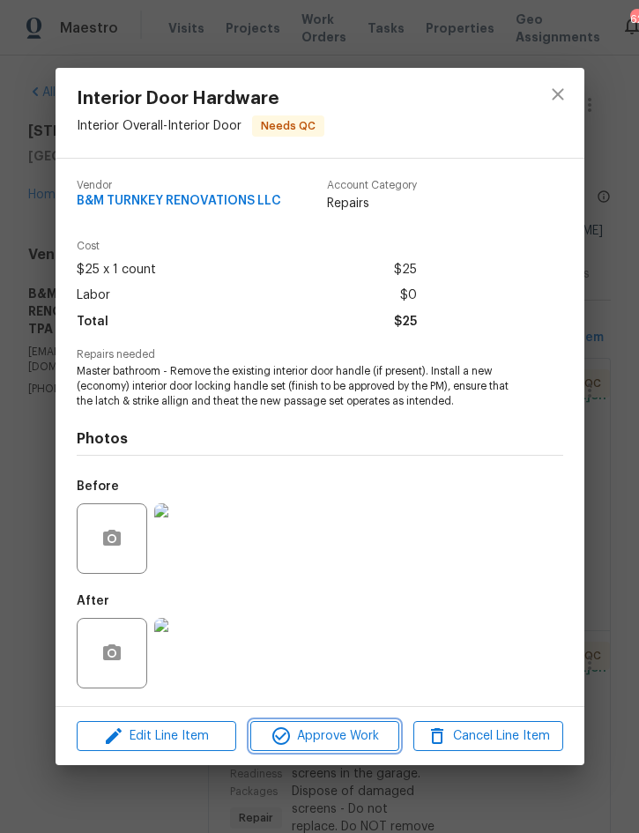
click at [372, 738] on span "Approve Work" at bounding box center [325, 737] width 138 height 22
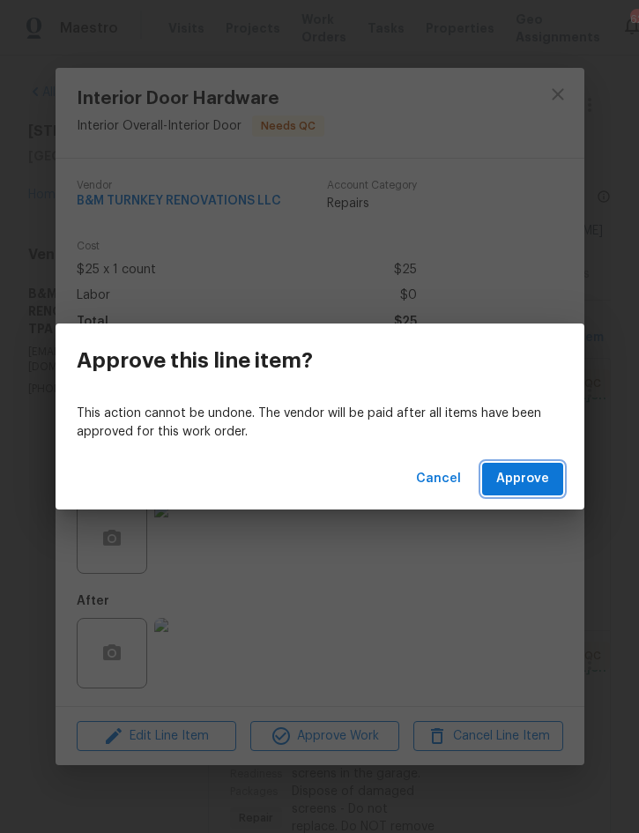
click at [527, 487] on span "Approve" at bounding box center [522, 479] width 53 height 22
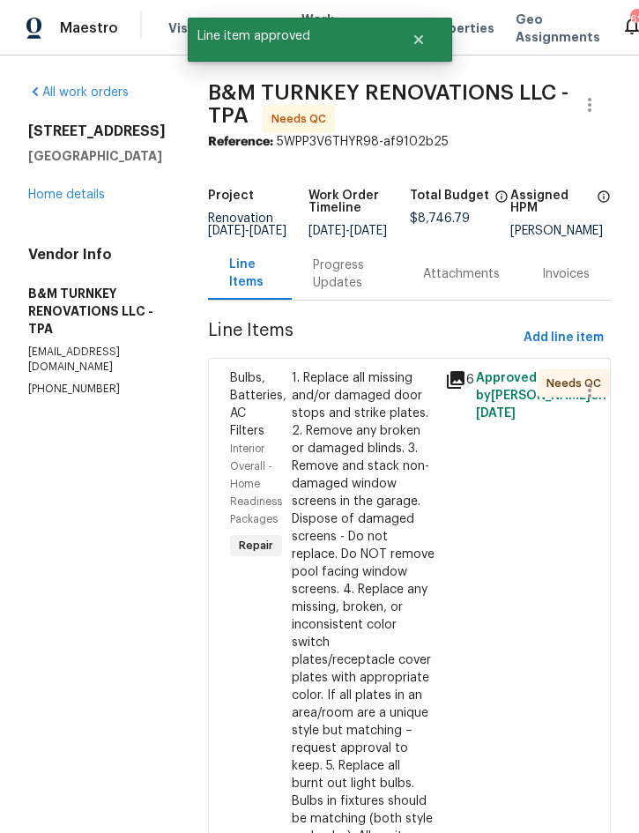
click at [401, 607] on div "1. Replace all missing and/or damaged door stops and strike plates. 2. Remove a…" at bounding box center [364, 757] width 144 height 776
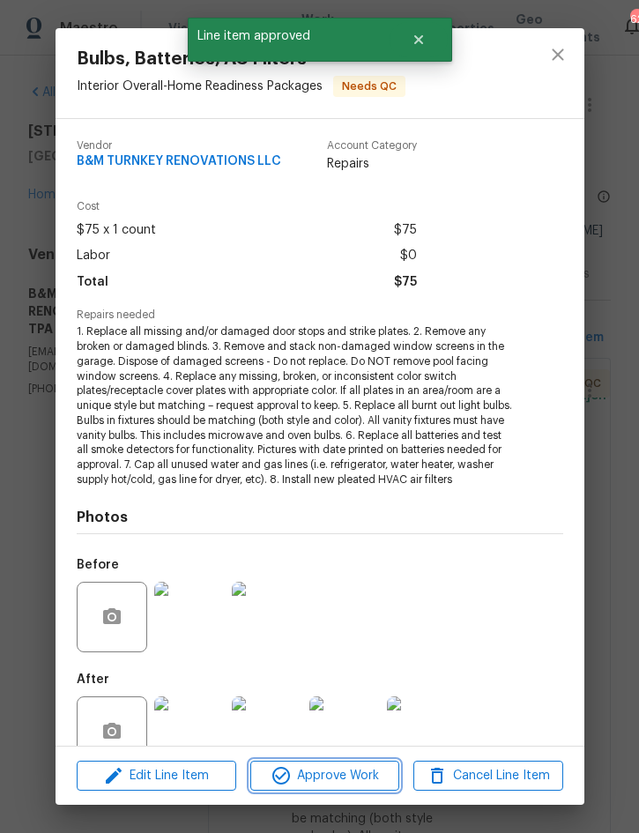
click at [347, 775] on span "Approve Work" at bounding box center [325, 776] width 138 height 22
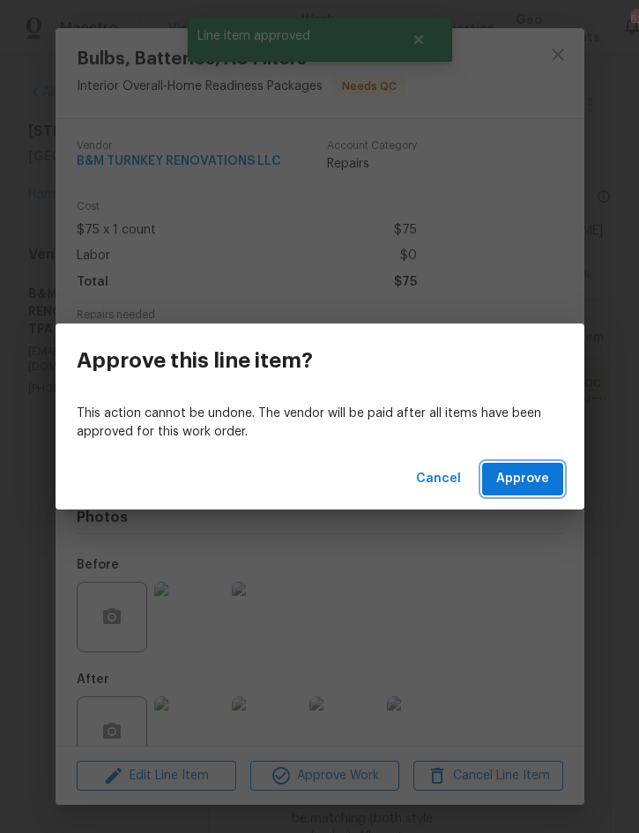
click at [540, 479] on span "Approve" at bounding box center [522, 479] width 53 height 22
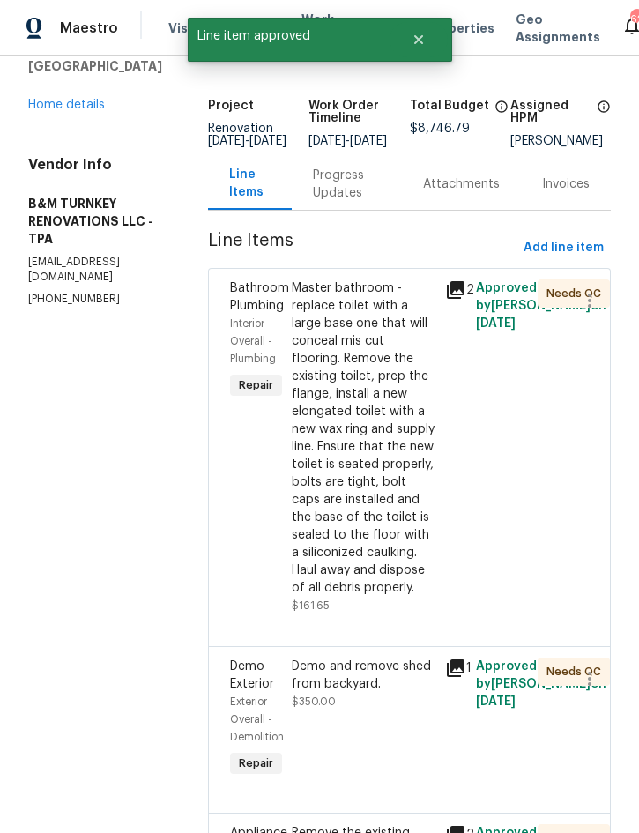
scroll to position [91, 1]
click at [420, 558] on div "Master bathroom - replace toilet with a large base one that will conceal mis cu…" at bounding box center [364, 437] width 144 height 317
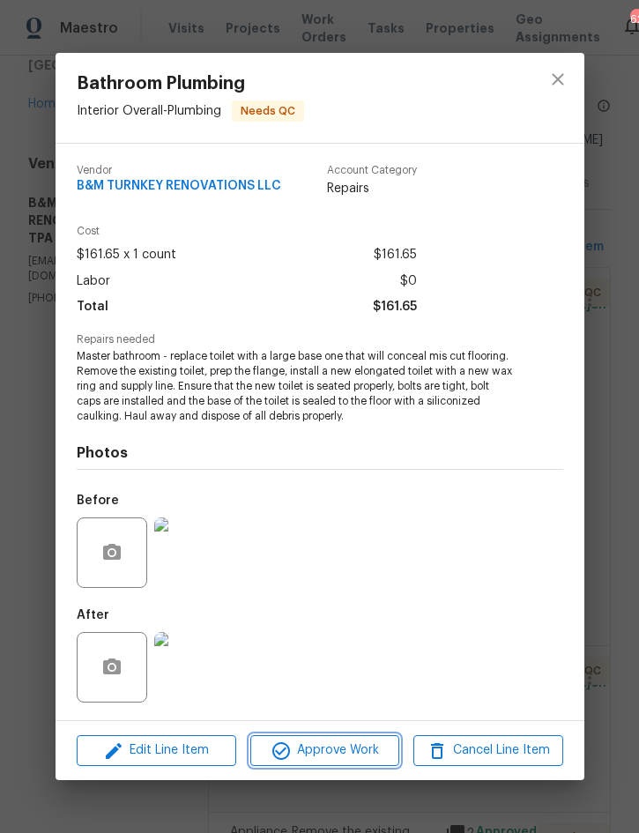
click at [339, 743] on span "Approve Work" at bounding box center [325, 751] width 138 height 22
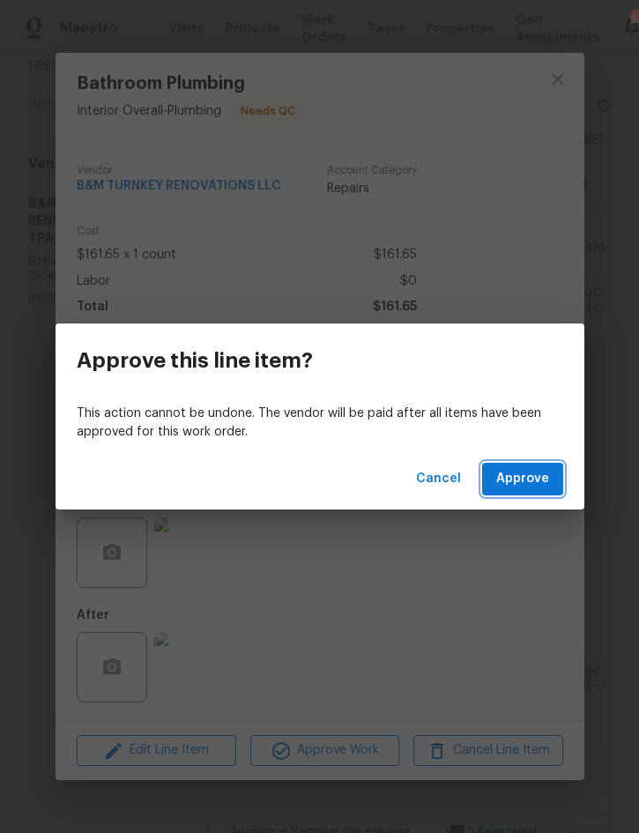
click at [533, 491] on button "Approve" at bounding box center [522, 479] width 81 height 33
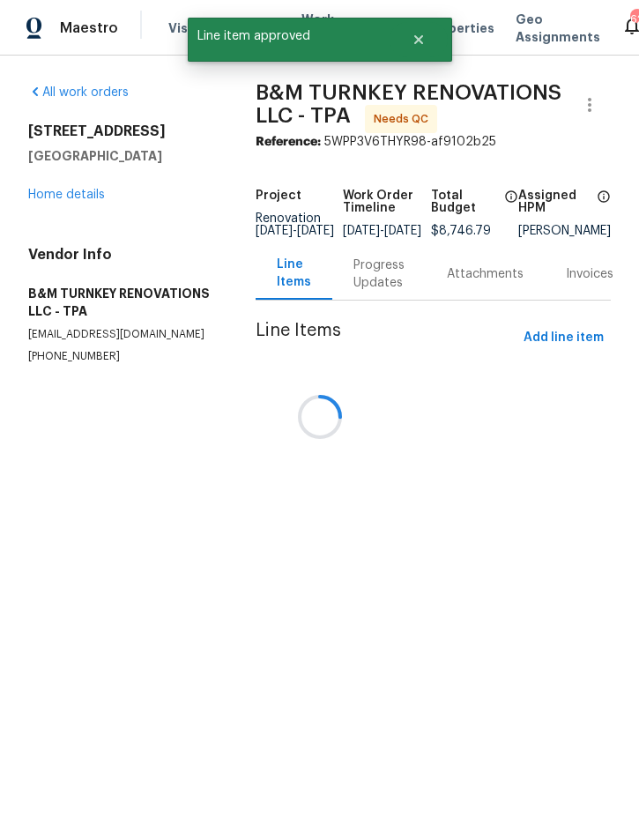
scroll to position [0, 1]
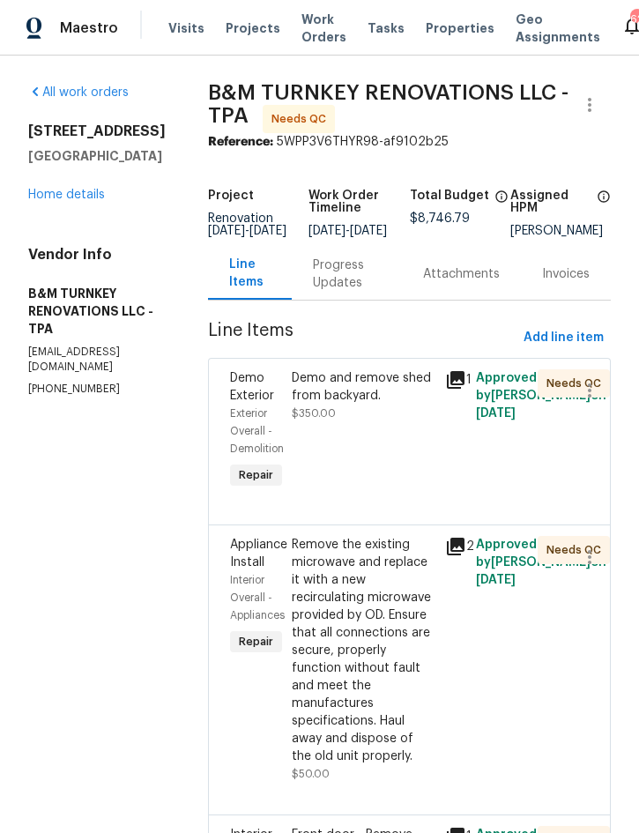
click at [390, 405] on div "Demo and remove shed from backyard." at bounding box center [364, 386] width 144 height 35
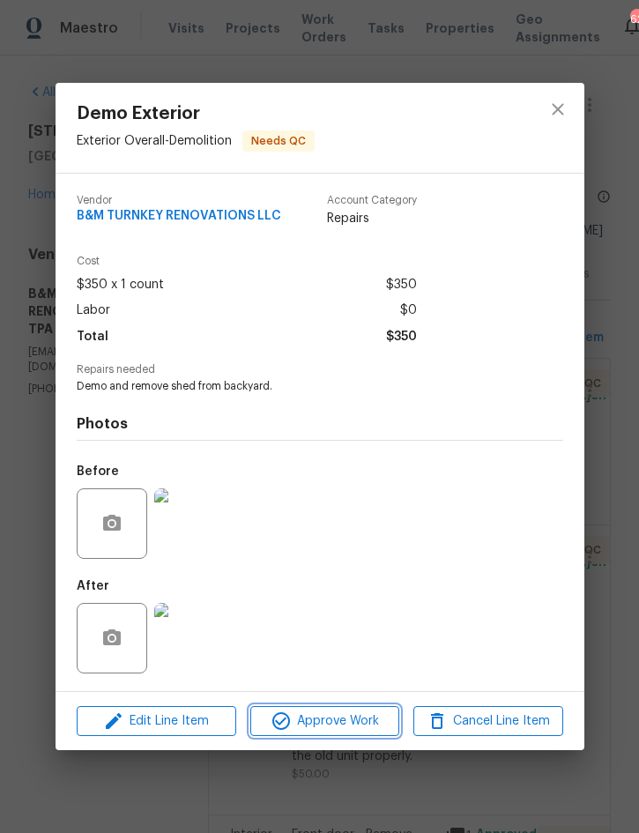
click at [345, 729] on span "Approve Work" at bounding box center [325, 722] width 138 height 22
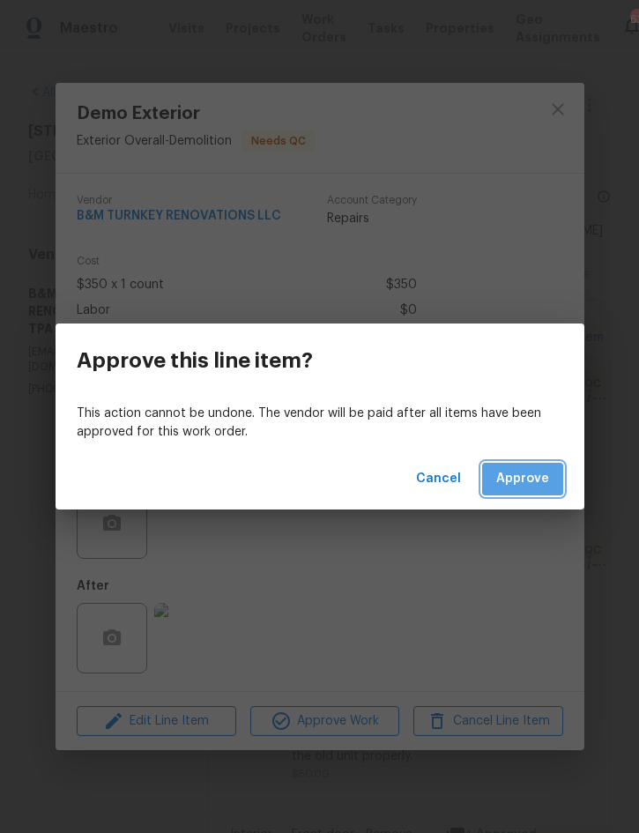
click at [540, 473] on span "Approve" at bounding box center [522, 479] width 53 height 22
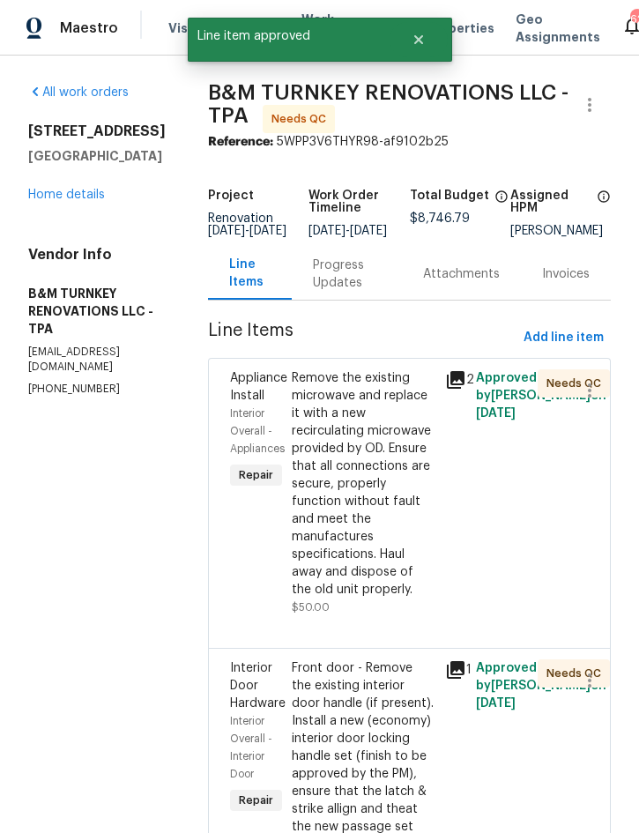
click at [410, 595] on div "Remove the existing microwave and replace it with a new recirculating microwave…" at bounding box center [364, 483] width 144 height 229
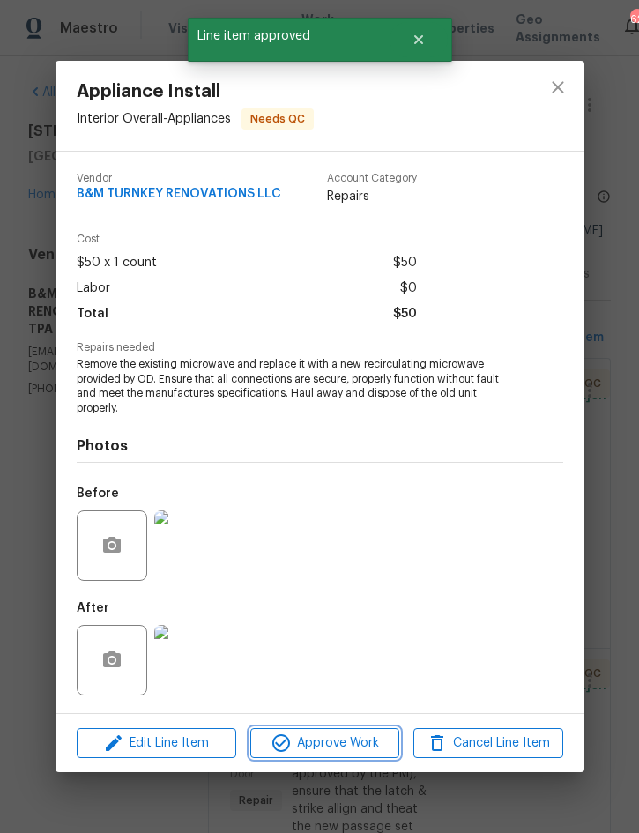
click at [357, 742] on span "Approve Work" at bounding box center [325, 744] width 138 height 22
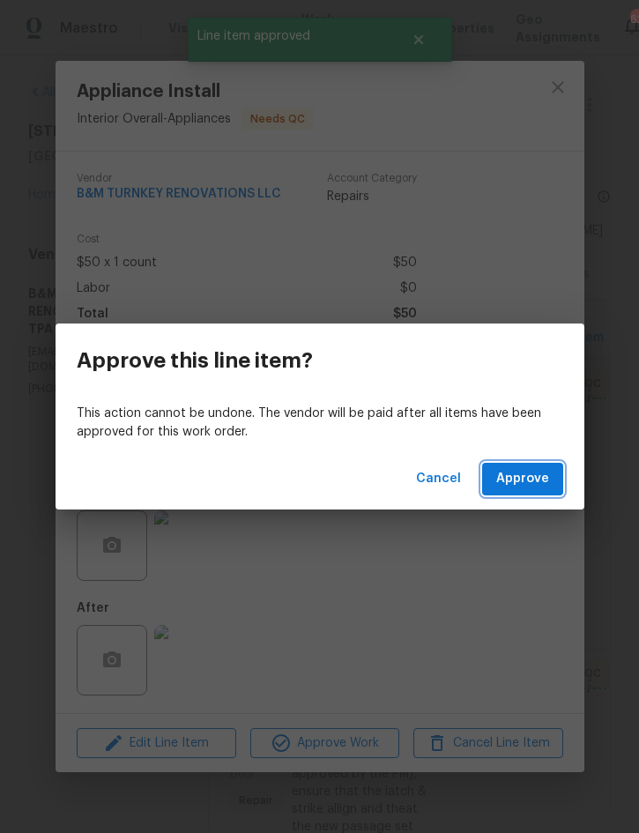
click at [536, 485] on span "Approve" at bounding box center [522, 479] width 53 height 22
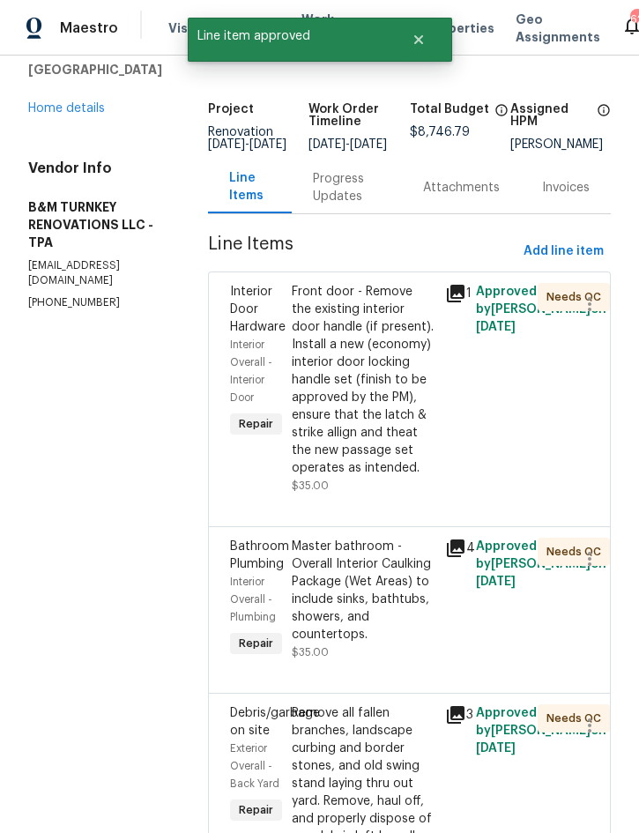
scroll to position [99, 2]
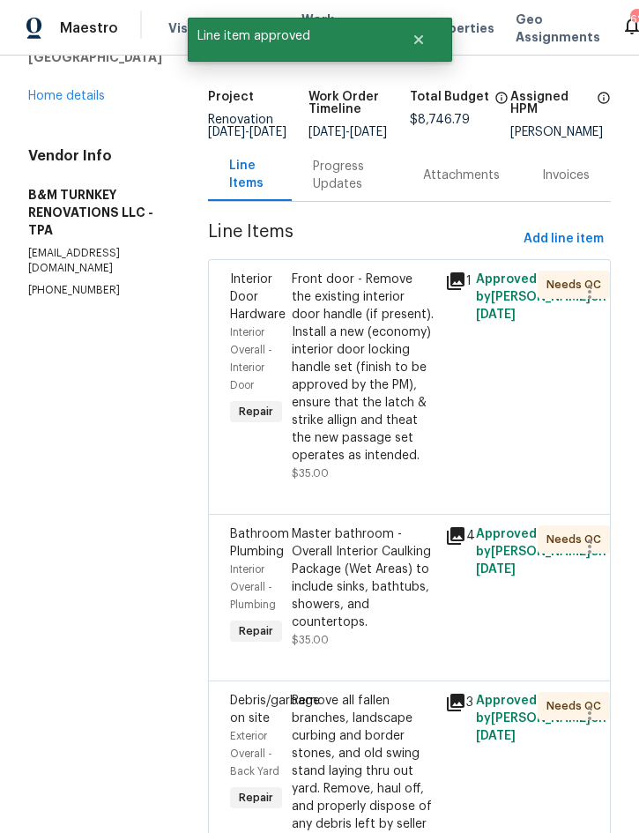
click at [410, 465] on div "Front door - Remove the existing interior door handle (if present). Install a n…" at bounding box center [364, 368] width 144 height 194
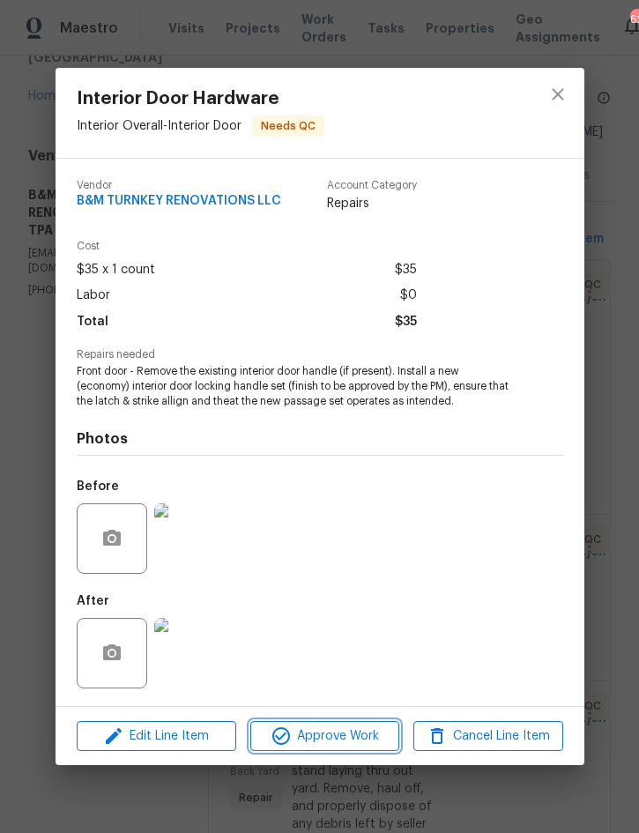
click at [370, 739] on span "Approve Work" at bounding box center [325, 737] width 138 height 22
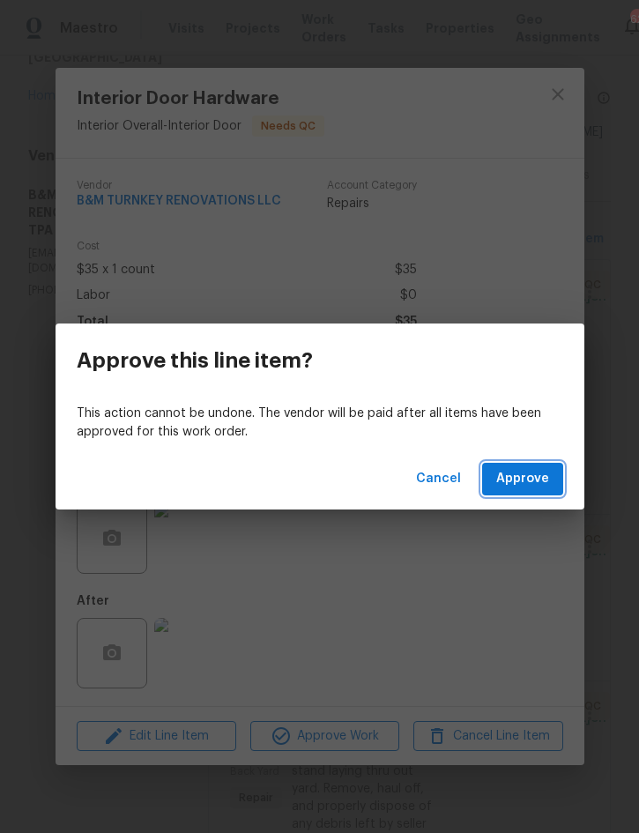
click at [549, 476] on button "Approve" at bounding box center [522, 479] width 81 height 33
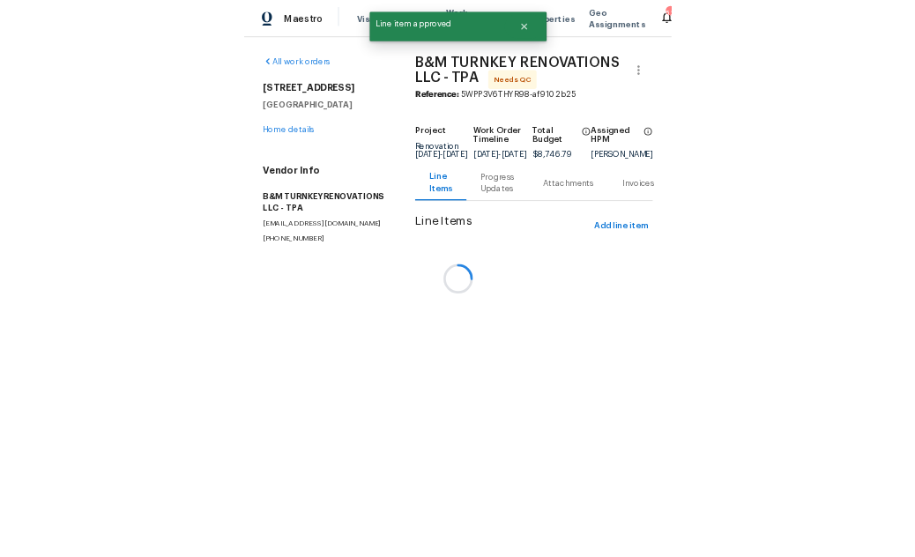
scroll to position [0, 2]
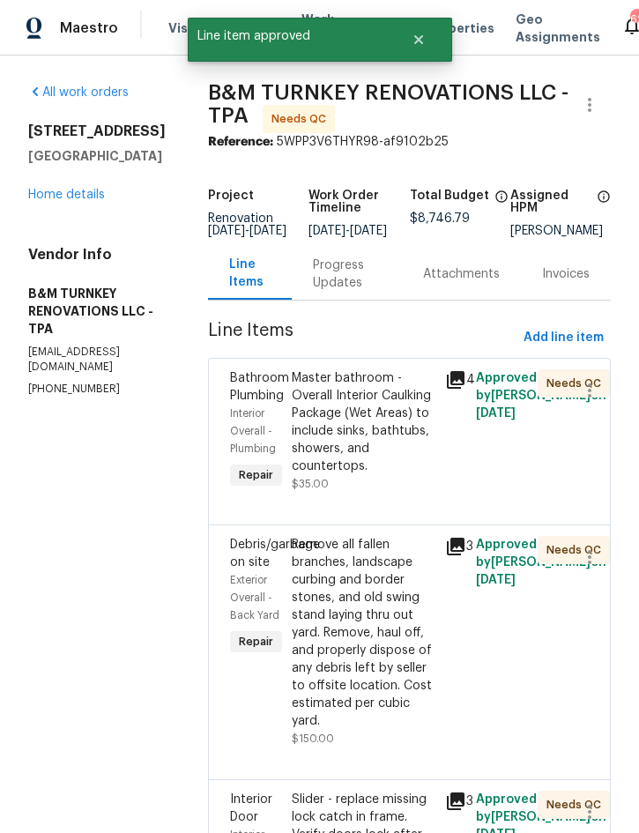
click at [428, 475] on div "Master bathroom - Overall Interior Caulking Package (Wet Areas) to include sink…" at bounding box center [364, 422] width 144 height 106
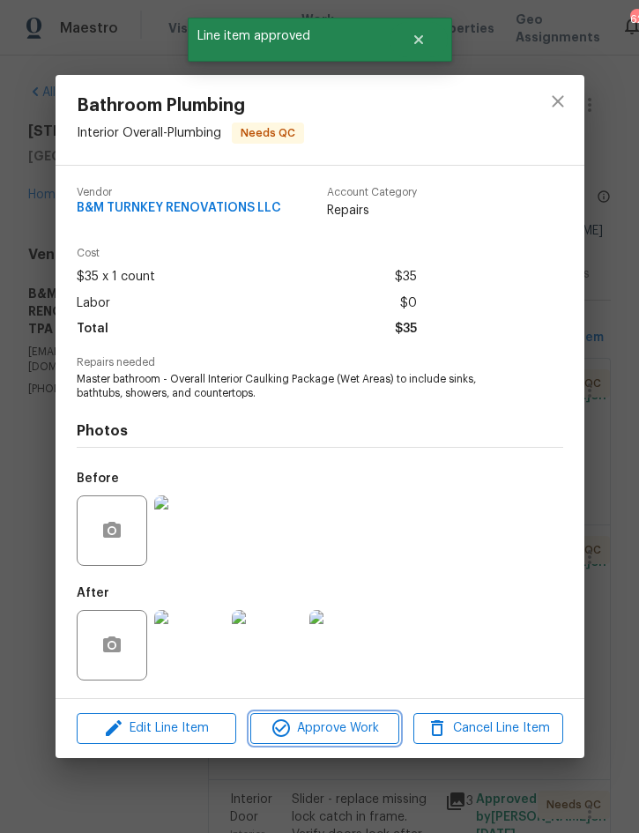
click at [370, 734] on span "Approve Work" at bounding box center [325, 729] width 138 height 22
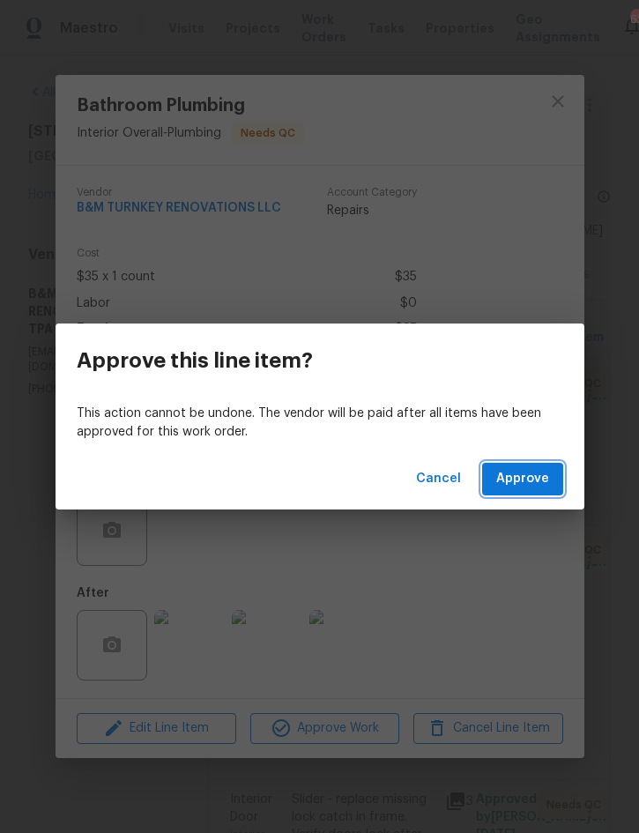
click at [530, 485] on span "Approve" at bounding box center [522, 479] width 53 height 22
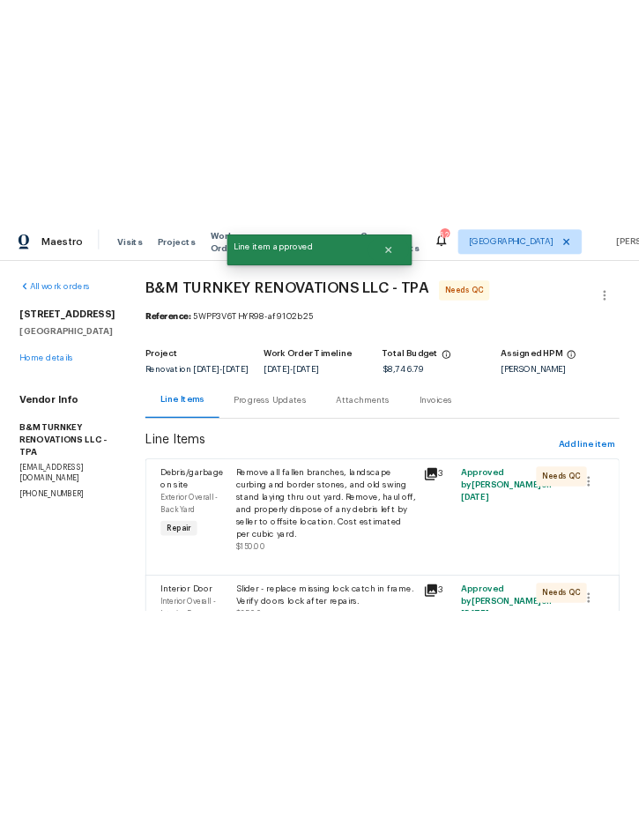
scroll to position [0, 0]
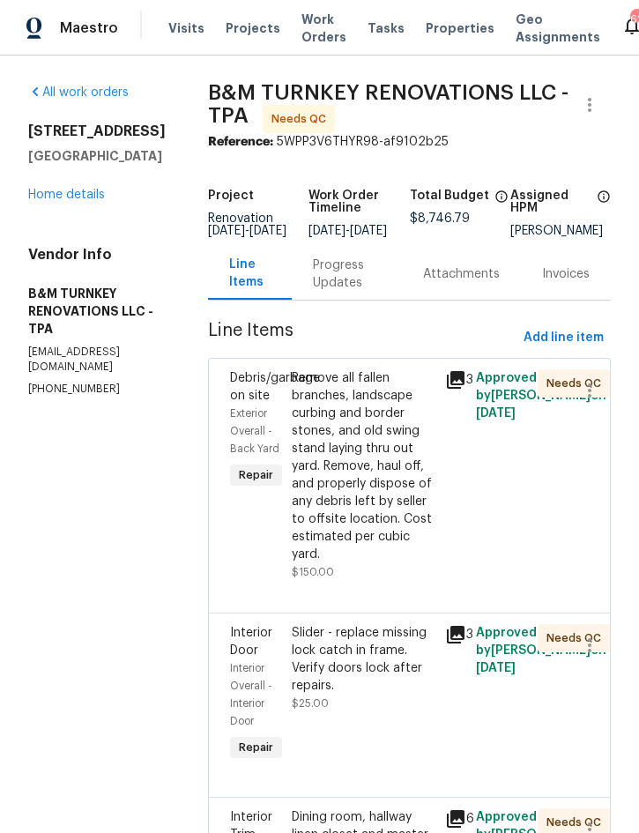
click at [411, 538] on div "Remove all fallen branches, landscape curbing and border stones, and old swing …" at bounding box center [364, 466] width 144 height 194
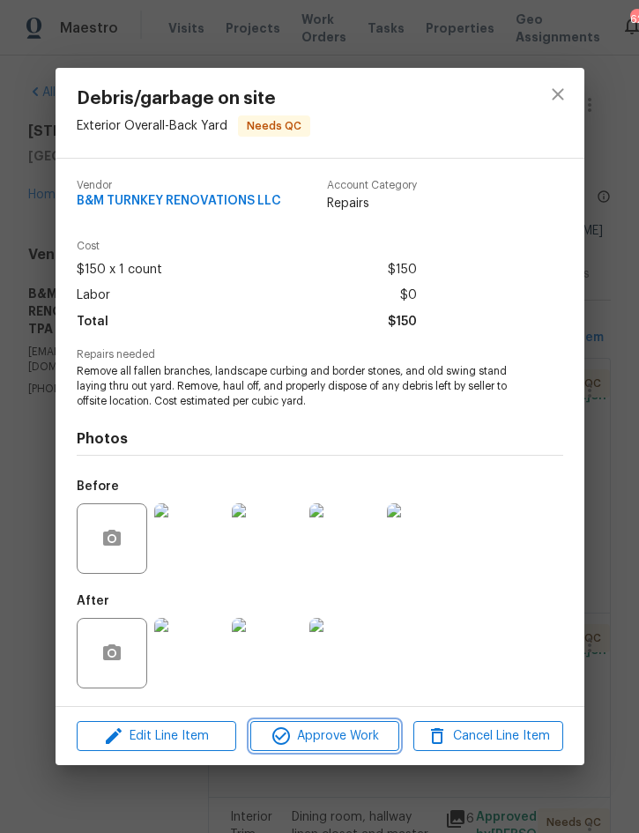
click at [352, 737] on span "Approve Work" at bounding box center [325, 737] width 138 height 22
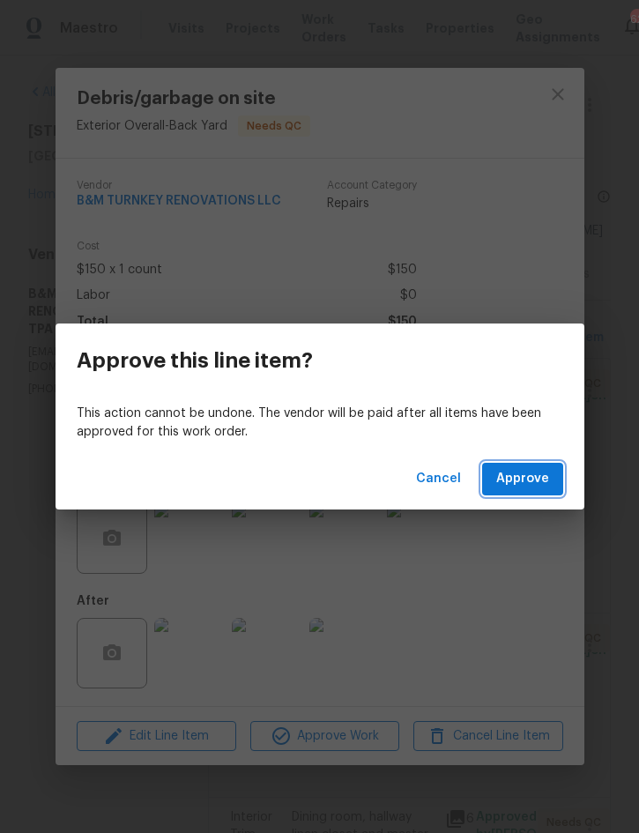
click at [538, 476] on span "Approve" at bounding box center [522, 479] width 53 height 22
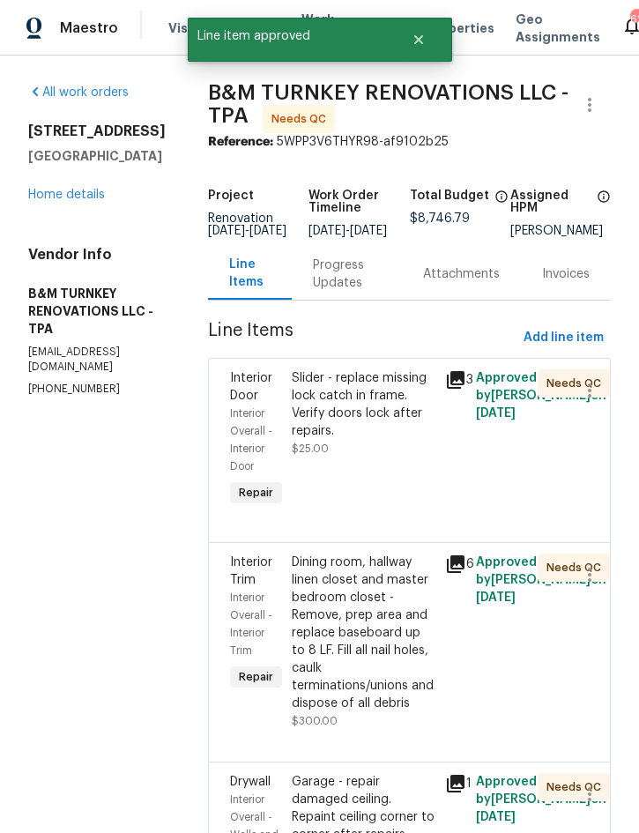
click at [421, 440] on div "Slider - replace missing lock catch in frame. Verify doors lock after repairs." at bounding box center [364, 404] width 144 height 71
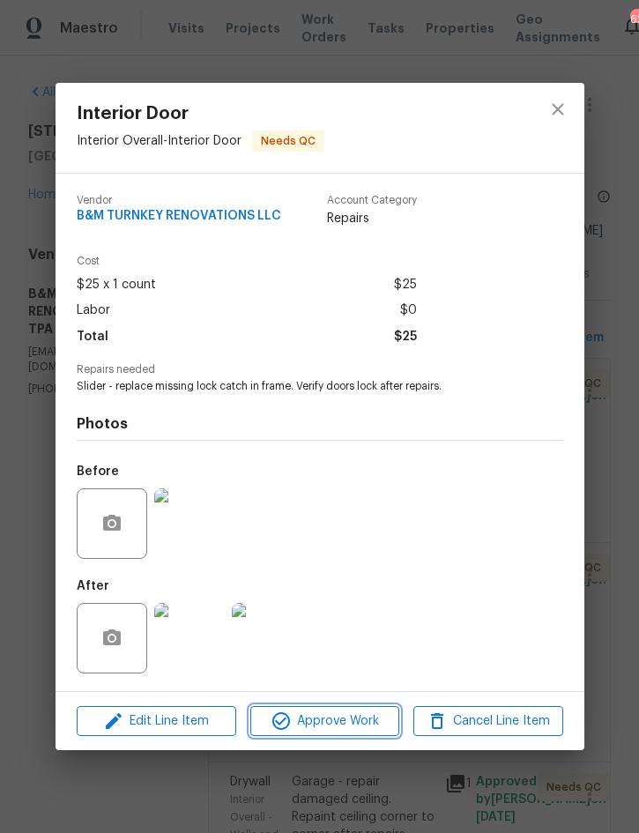
click at [369, 721] on span "Approve Work" at bounding box center [325, 722] width 138 height 22
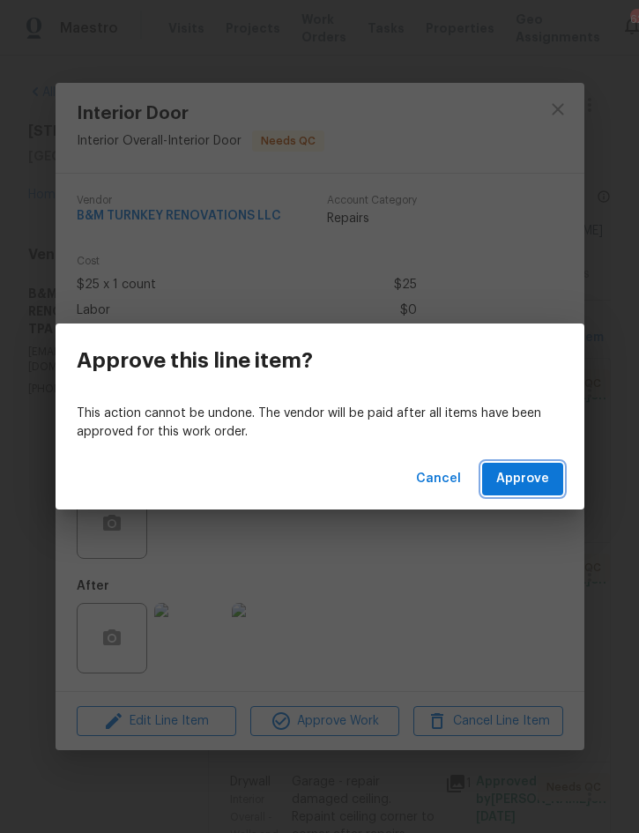
click at [528, 487] on span "Approve" at bounding box center [522, 479] width 53 height 22
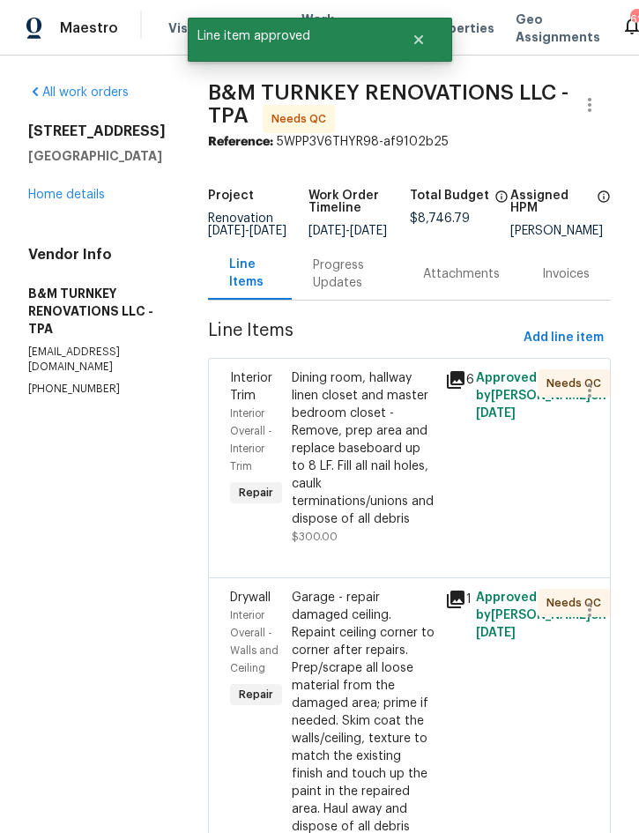
click at [415, 512] on div "Dining room, hallway linen closet and master bedroom closet - Remove, prep area…" at bounding box center [364, 448] width 144 height 159
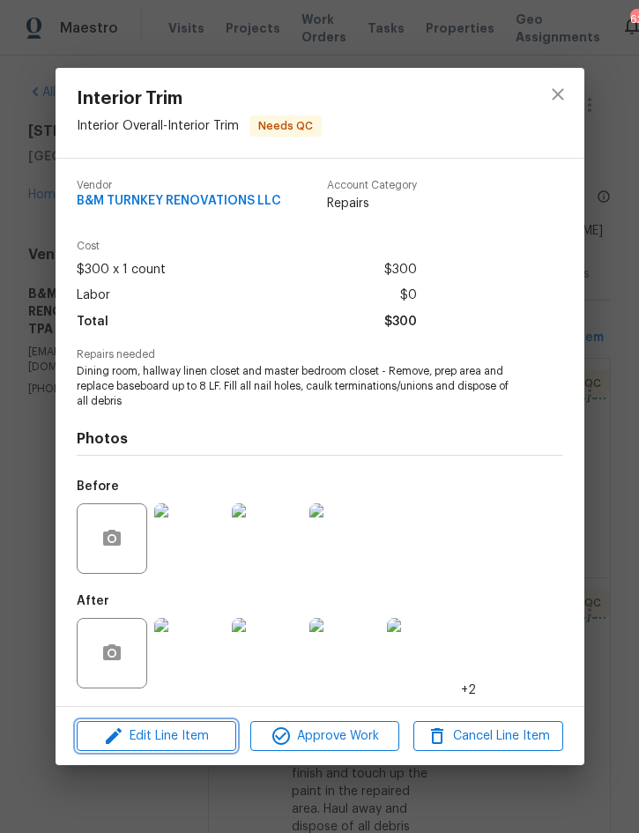
click at [179, 738] on span "Edit Line Item" at bounding box center [156, 737] width 149 height 22
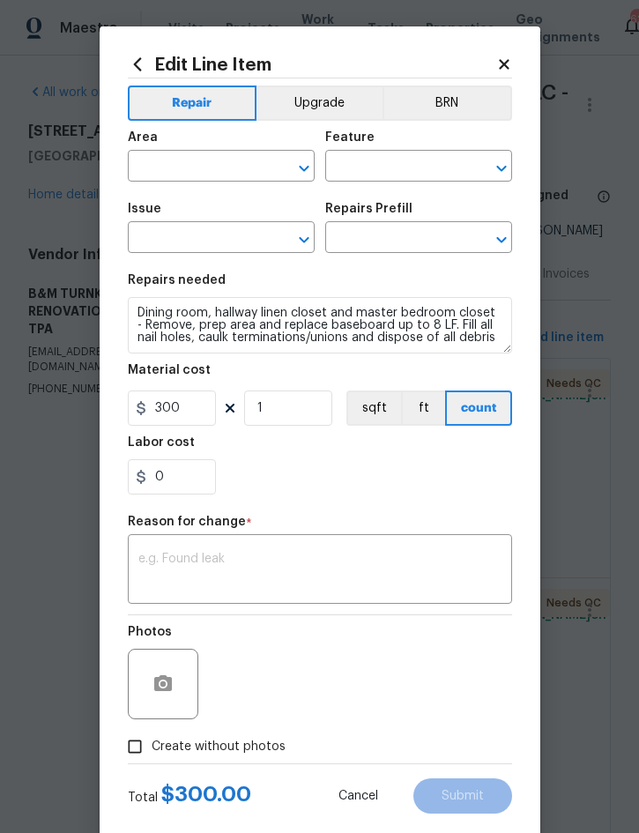
type input "Interior Overall"
type input "Interior Trim"
type input "Install Baseboard $16.00"
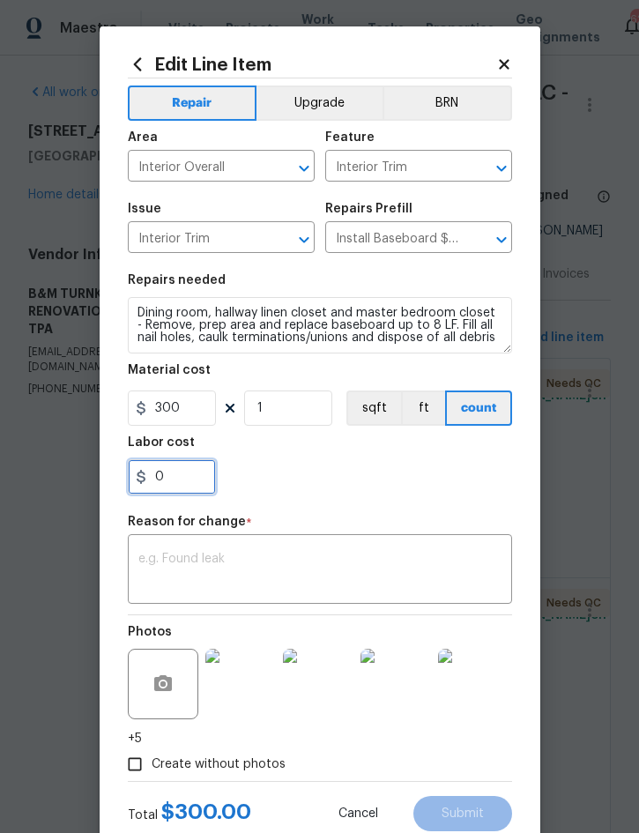
click at [187, 488] on input "0" at bounding box center [172, 476] width 88 height 35
type input "150"
click at [297, 563] on textarea at bounding box center [319, 571] width 363 height 37
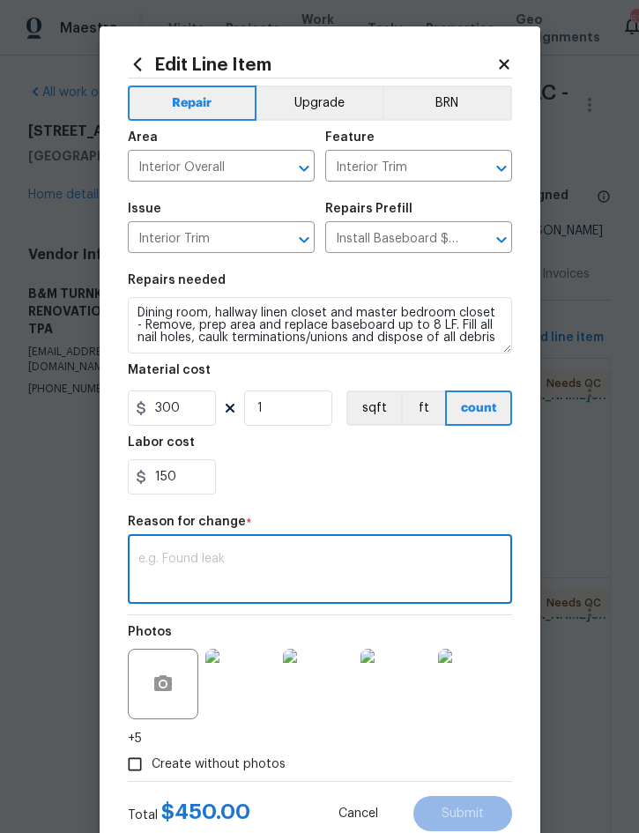
scroll to position [27, 0]
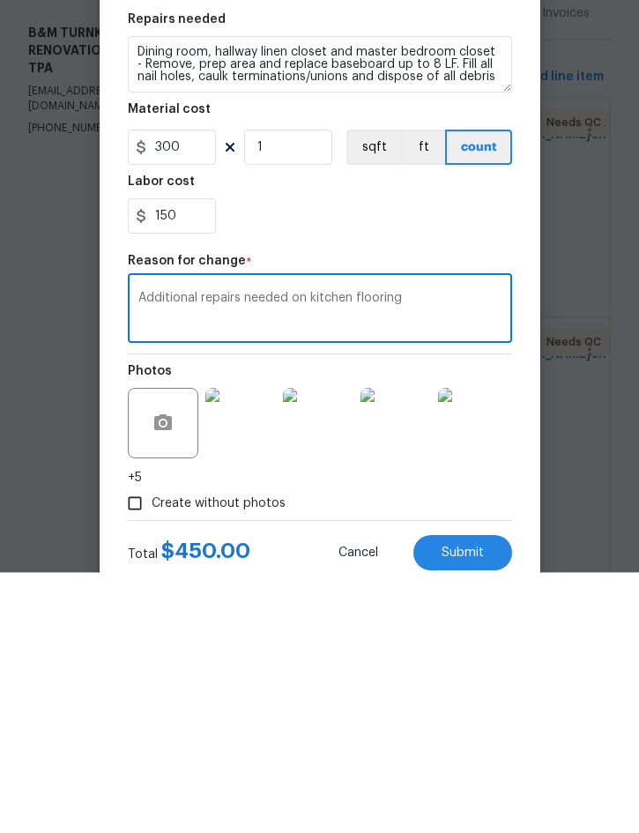
type textarea "Additional repairs needed on kitchen flooring"
click at [479, 796] on button "Submit" at bounding box center [463, 813] width 99 height 35
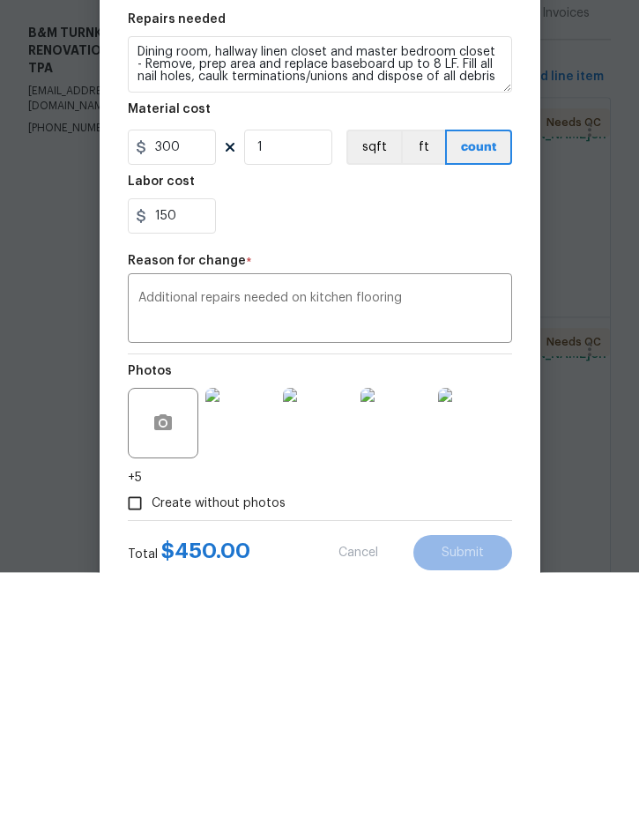
scroll to position [49, 0]
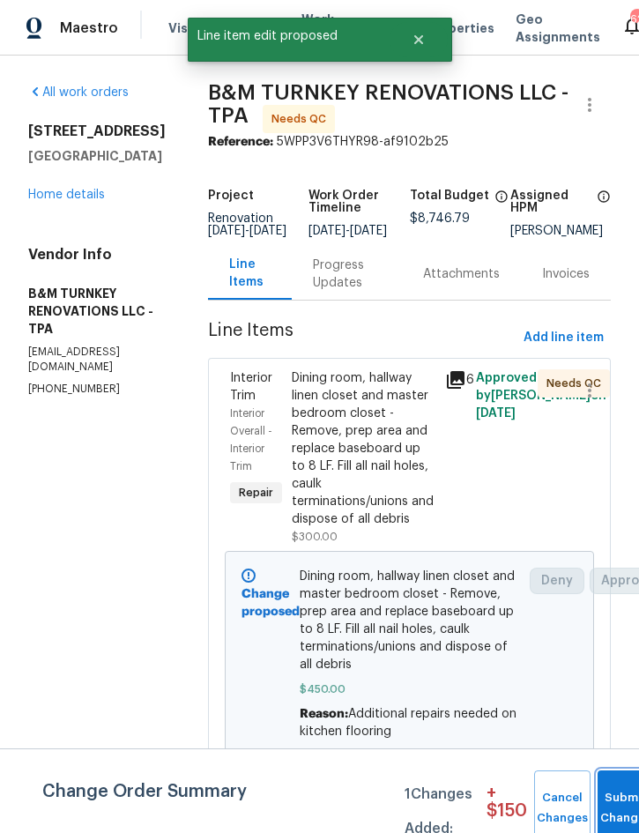
click at [614, 795] on button "Submit Changes" at bounding box center [626, 809] width 56 height 76
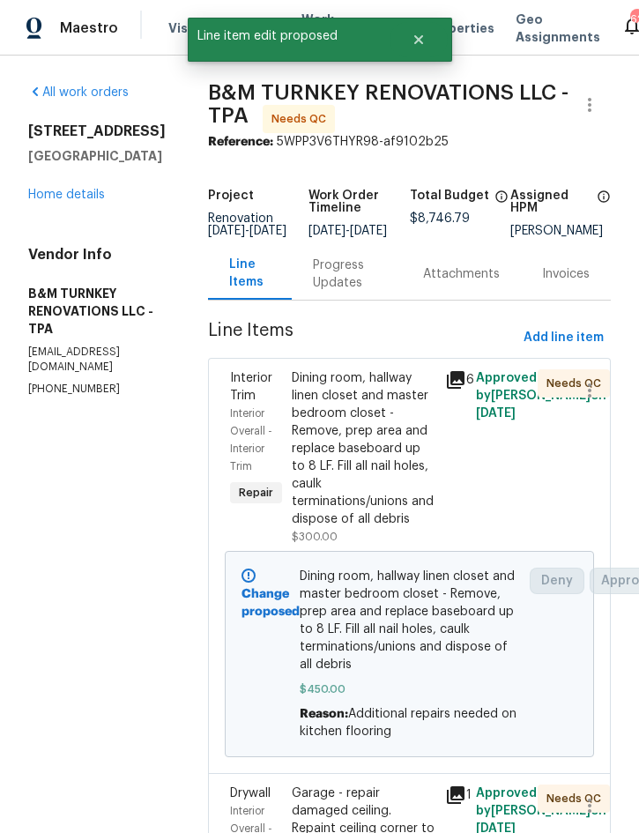
click at [401, 443] on div "Dining room, hallway linen closet and master bedroom closet - Remove, prep area…" at bounding box center [364, 448] width 144 height 159
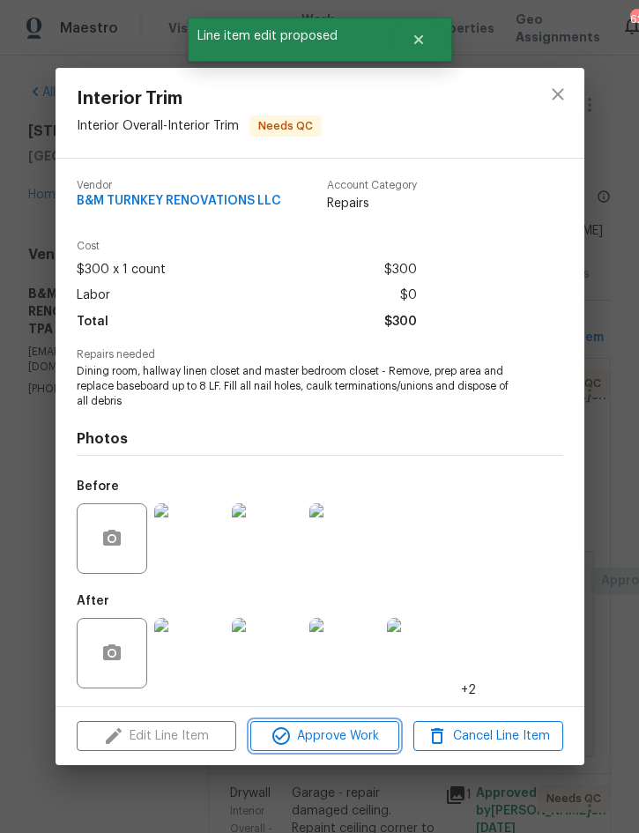
click at [344, 742] on span "Approve Work" at bounding box center [325, 737] width 138 height 22
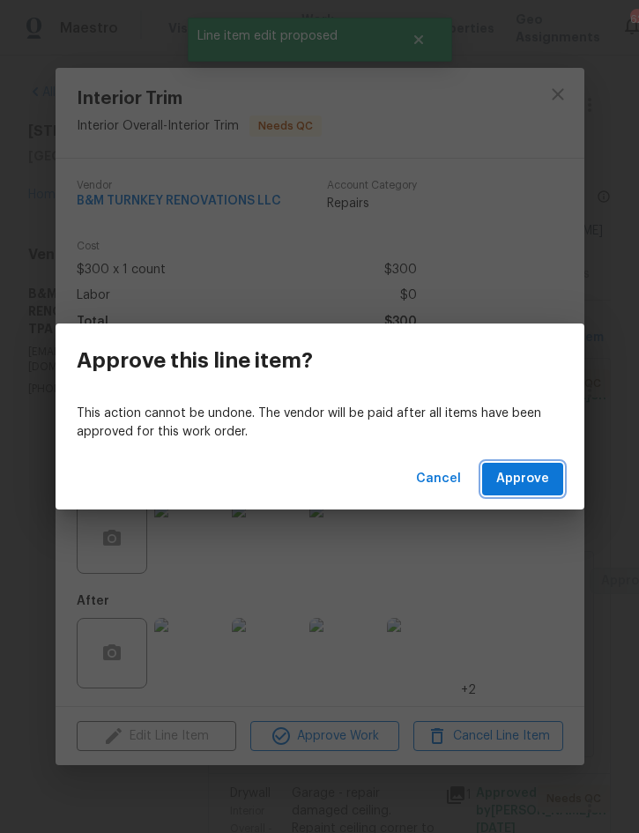
click at [538, 466] on button "Approve" at bounding box center [522, 479] width 81 height 33
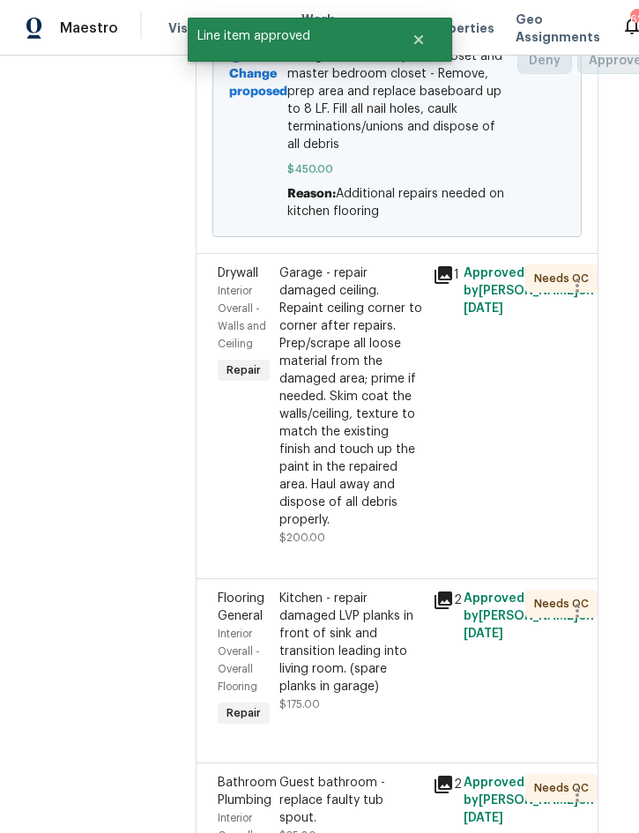
scroll to position [524, 12]
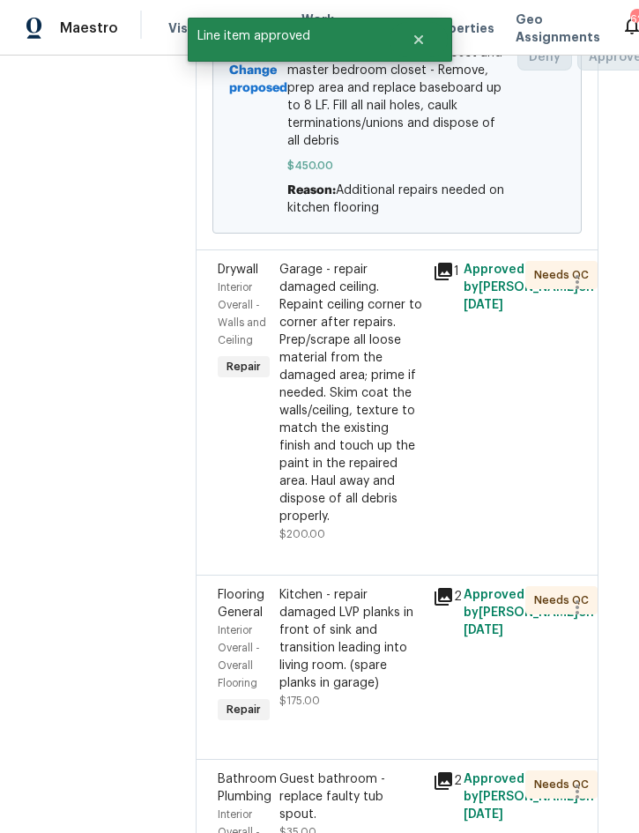
click at [413, 525] on div "Garage - repair damaged ceiling. Repaint ceiling corner to corner after repairs…" at bounding box center [351, 393] width 144 height 265
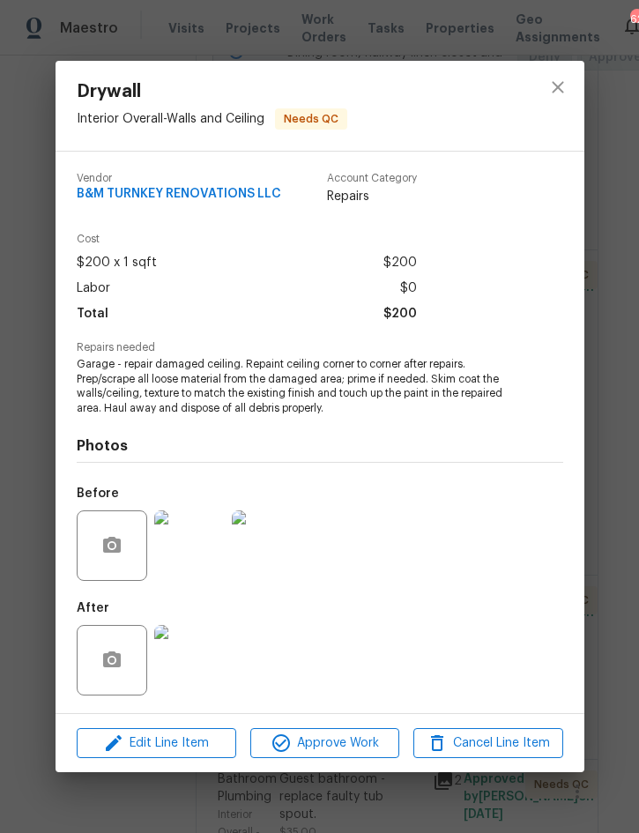
click at [184, 669] on img at bounding box center [189, 660] width 71 height 71
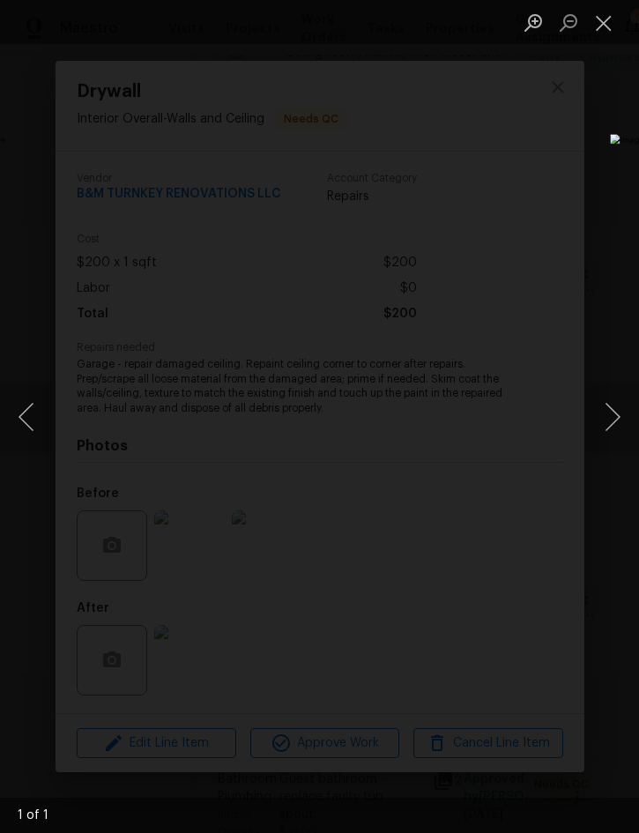
click at [601, 21] on button "Close lightbox" at bounding box center [603, 22] width 35 height 31
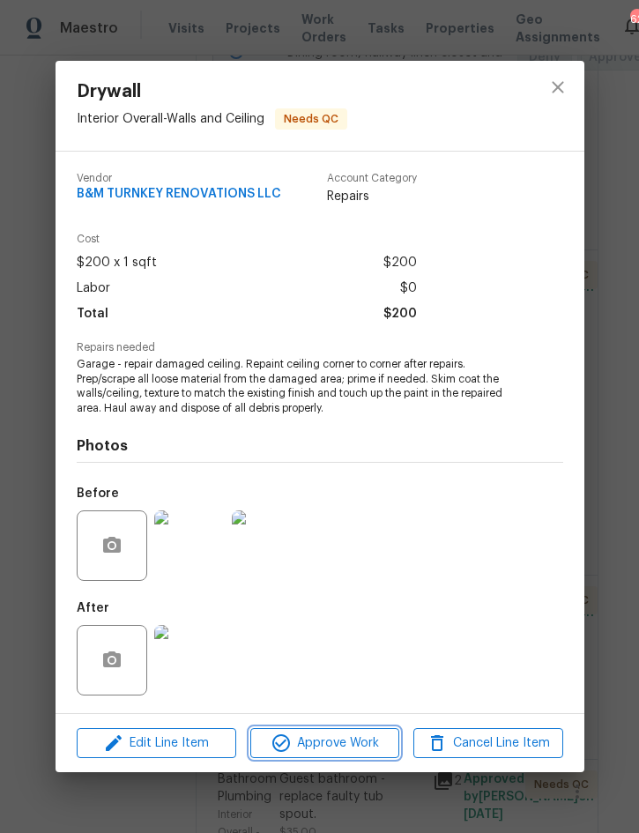
click at [339, 742] on span "Approve Work" at bounding box center [325, 744] width 138 height 22
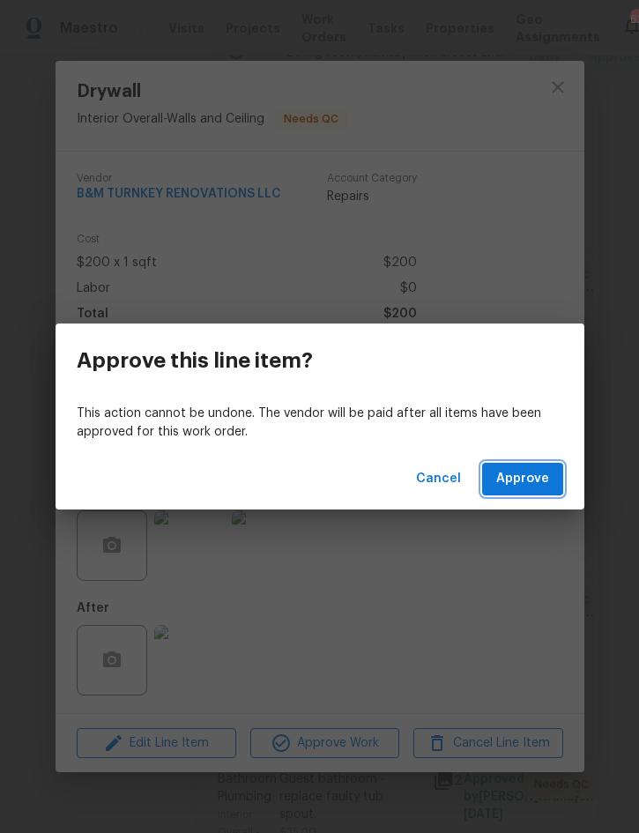
click at [521, 494] on button "Approve" at bounding box center [522, 479] width 81 height 33
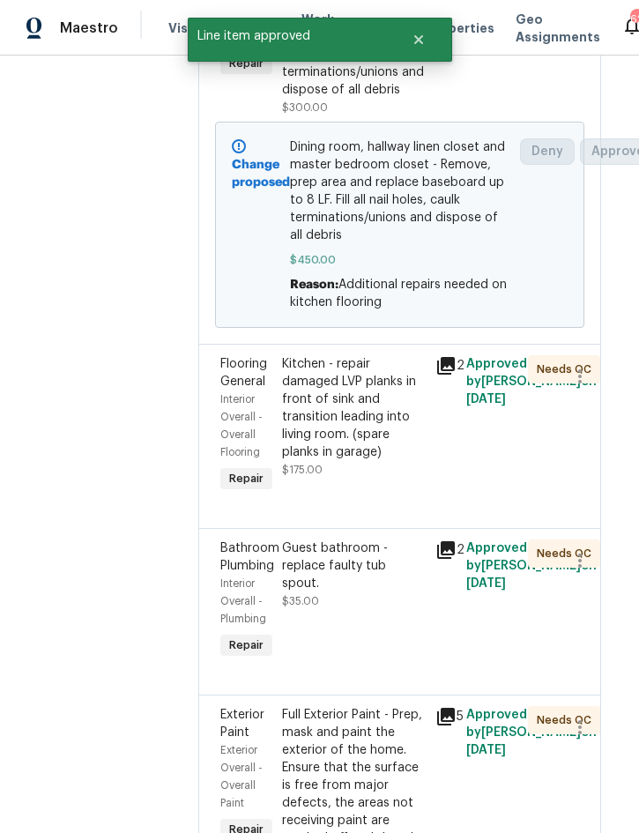
scroll to position [431, 11]
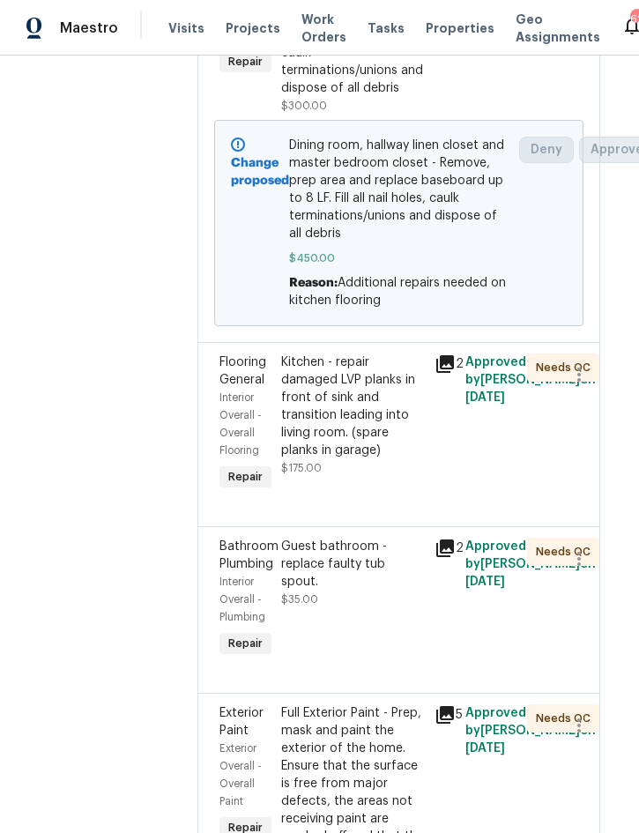
click at [425, 459] on div "Kitchen - repair damaged LVP planks in front of sink and transition leading int…" at bounding box center [353, 407] width 144 height 106
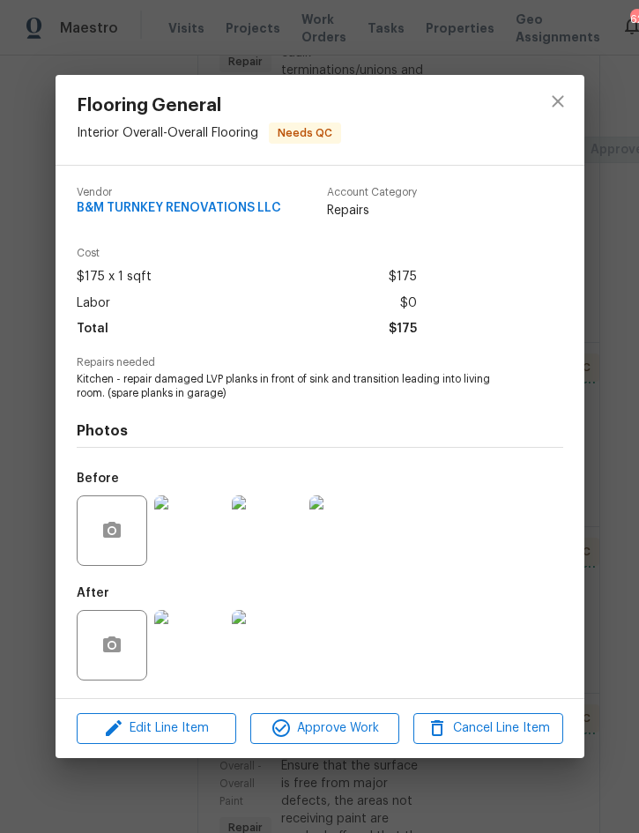
click at [195, 643] on img at bounding box center [189, 645] width 71 height 71
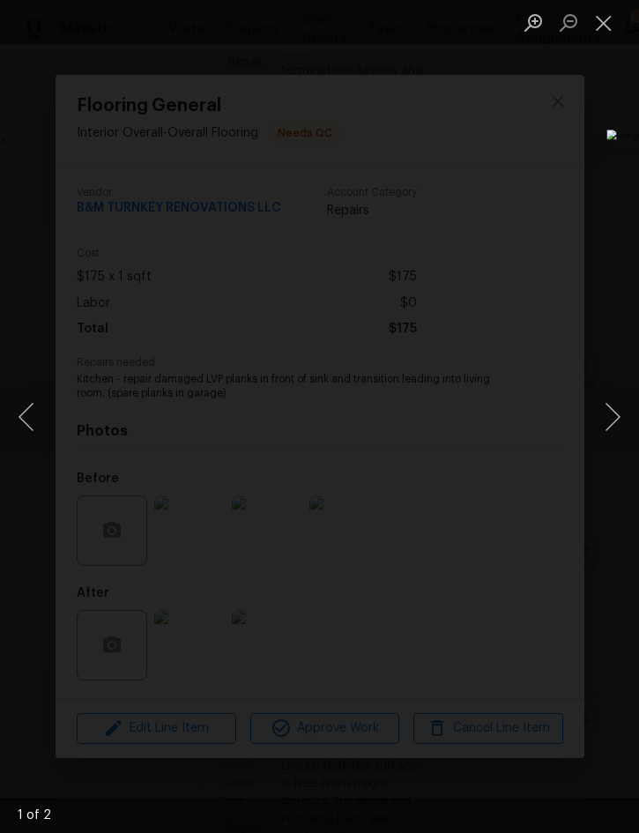
click at [619, 421] on button "Next image" at bounding box center [612, 417] width 53 height 71
click at [599, 26] on button "Close lightbox" at bounding box center [603, 22] width 35 height 31
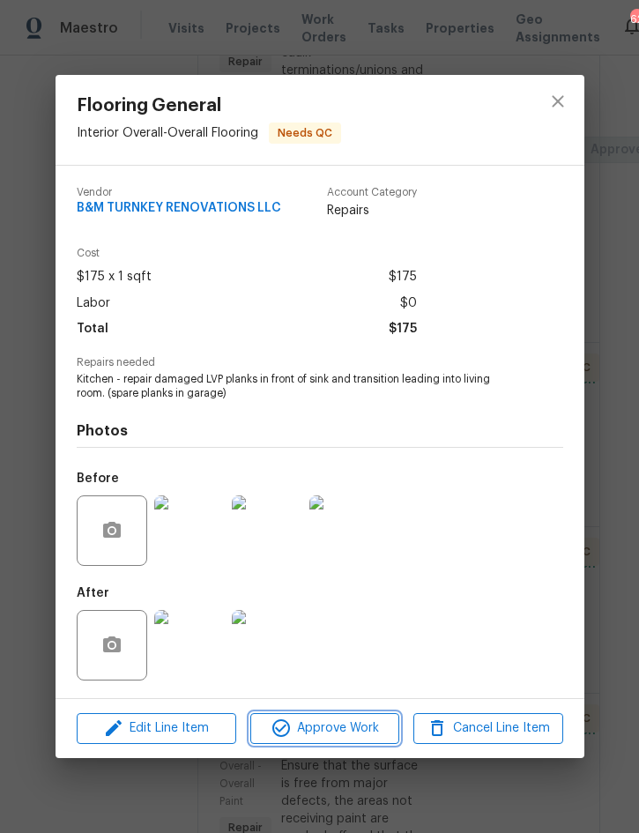
click at [347, 730] on span "Approve Work" at bounding box center [325, 729] width 138 height 22
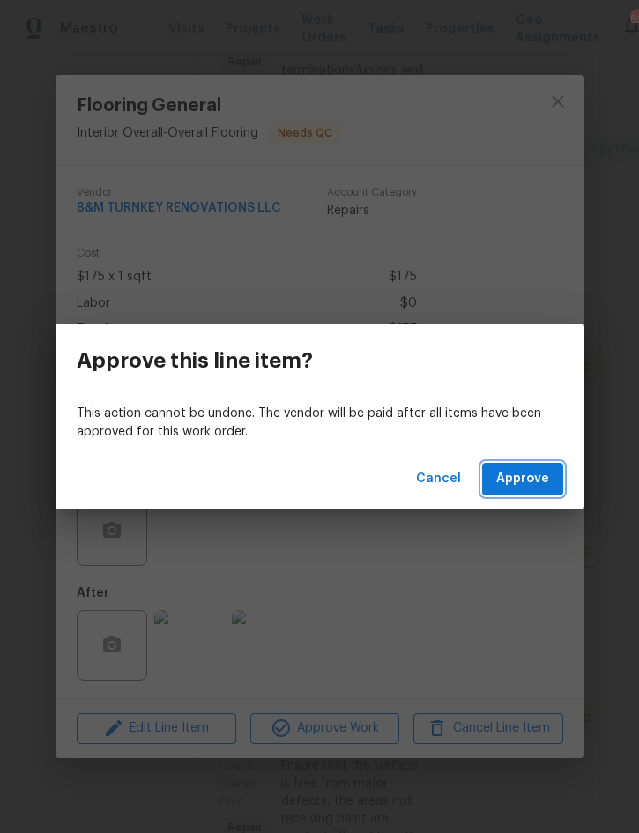
click at [540, 470] on span "Approve" at bounding box center [522, 479] width 53 height 22
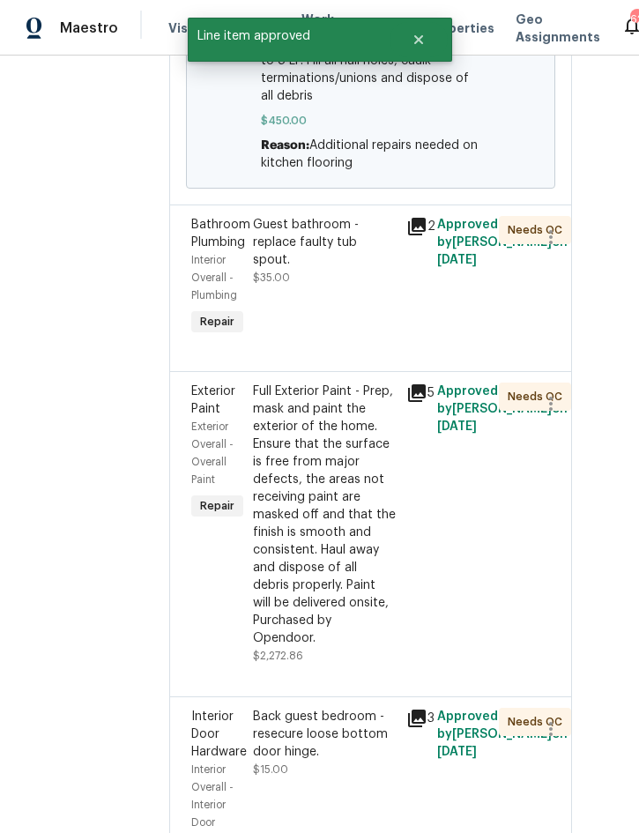
scroll to position [587, 40]
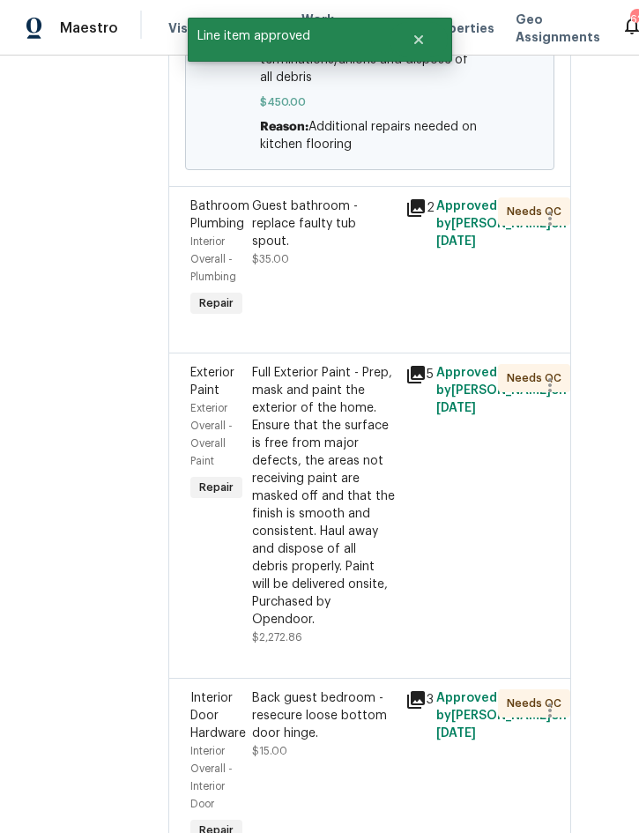
click at [373, 250] on div "Guest bathroom - replace faulty tub spout." at bounding box center [324, 223] width 144 height 53
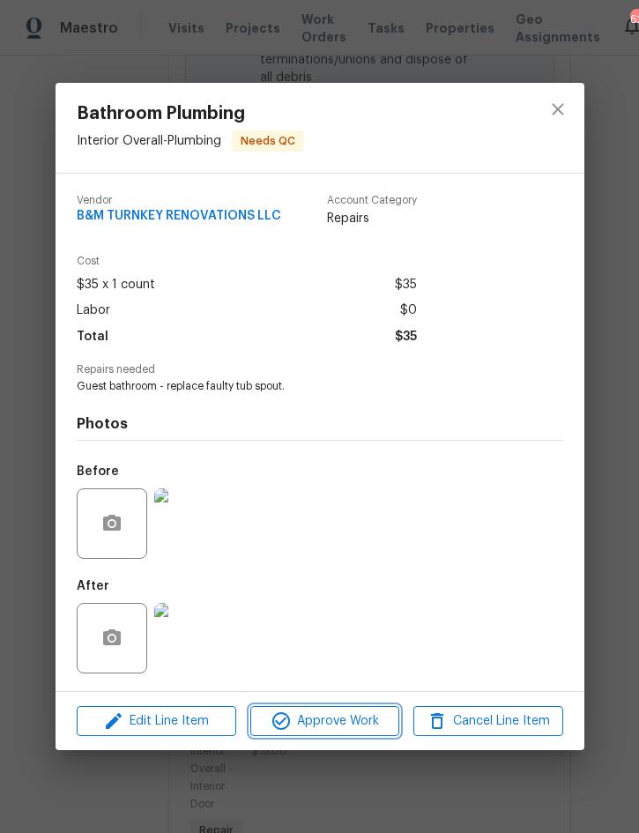
click at [340, 725] on span "Approve Work" at bounding box center [325, 722] width 138 height 22
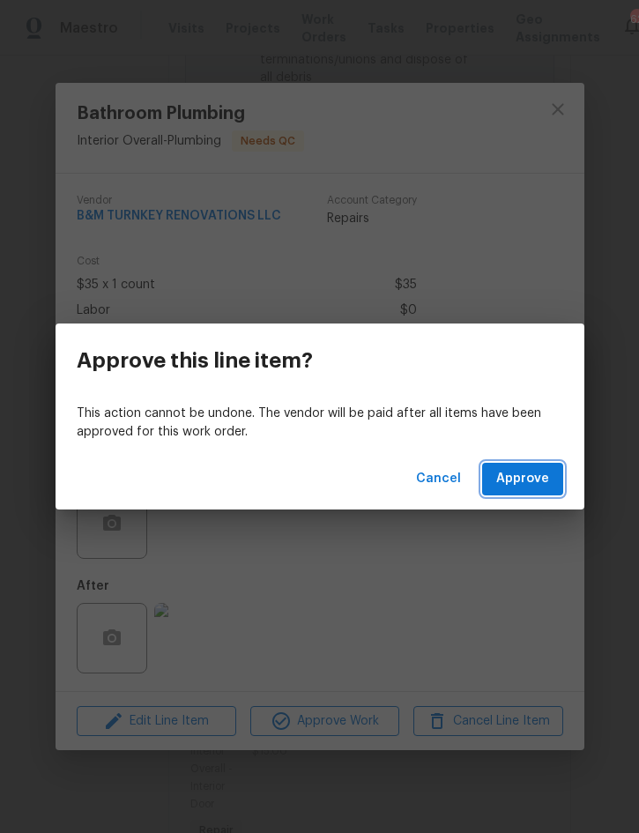
click at [540, 486] on span "Approve" at bounding box center [522, 479] width 53 height 22
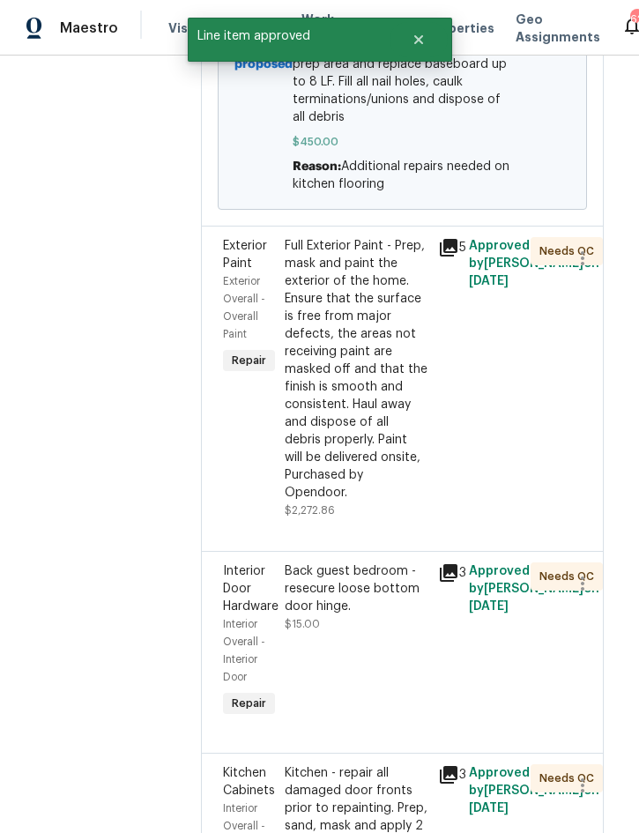
scroll to position [548, 7]
click at [402, 501] on div "Full Exterior Paint - Prep, mask and paint the exterior of the home. Ensure tha…" at bounding box center [357, 368] width 144 height 265
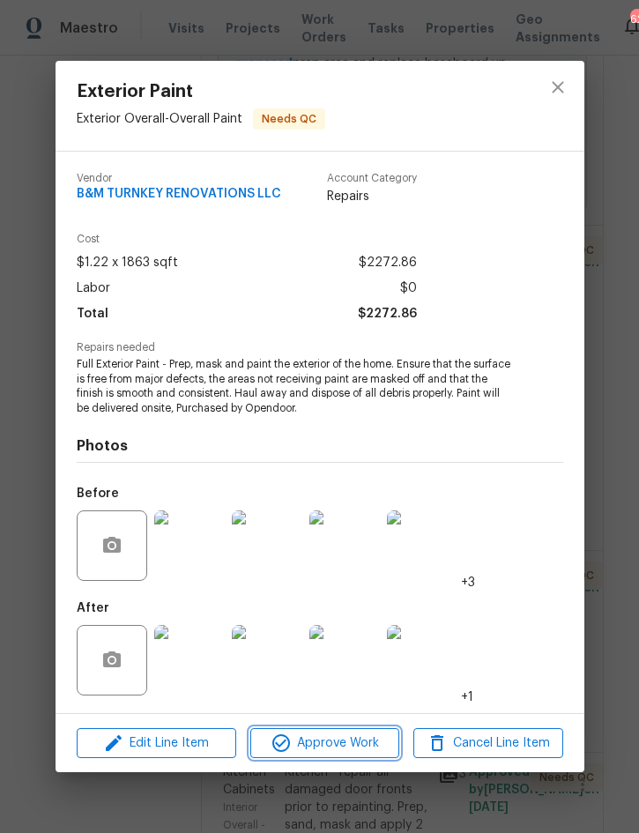
click at [352, 739] on span "Approve Work" at bounding box center [325, 744] width 138 height 22
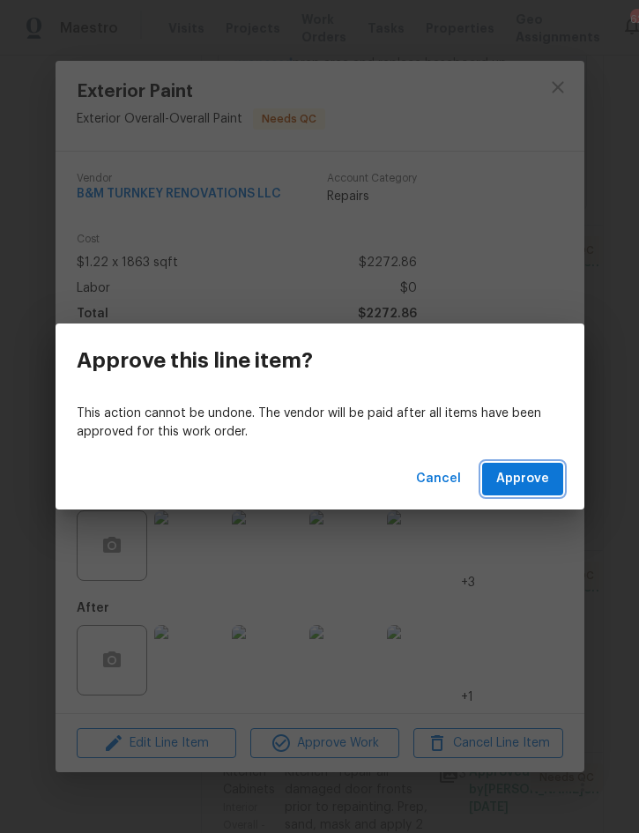
click at [540, 469] on span "Approve" at bounding box center [522, 479] width 53 height 22
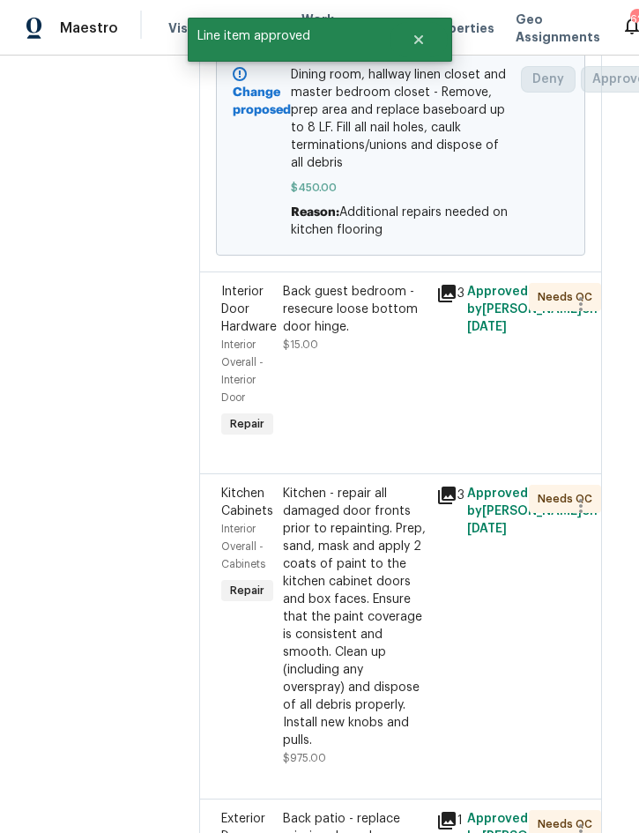
scroll to position [502, 9]
click at [404, 336] on div "Back guest bedroom - resecure loose bottom door hinge." at bounding box center [355, 309] width 144 height 53
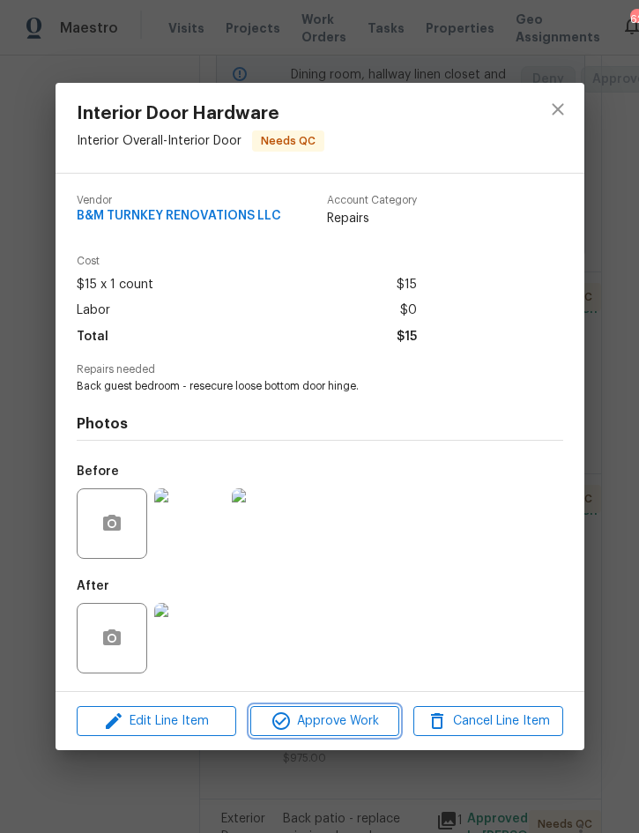
click at [354, 724] on span "Approve Work" at bounding box center [325, 722] width 138 height 22
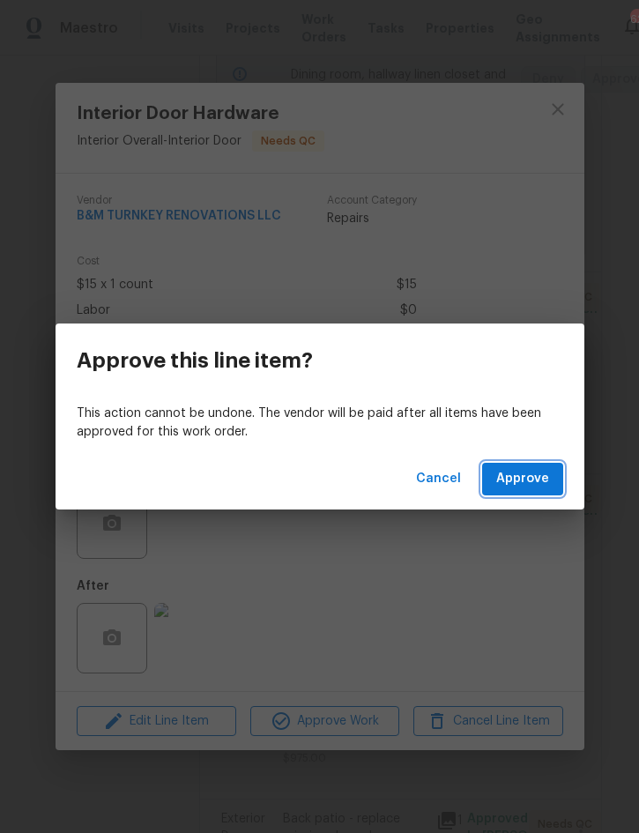
click at [525, 483] on span "Approve" at bounding box center [522, 479] width 53 height 22
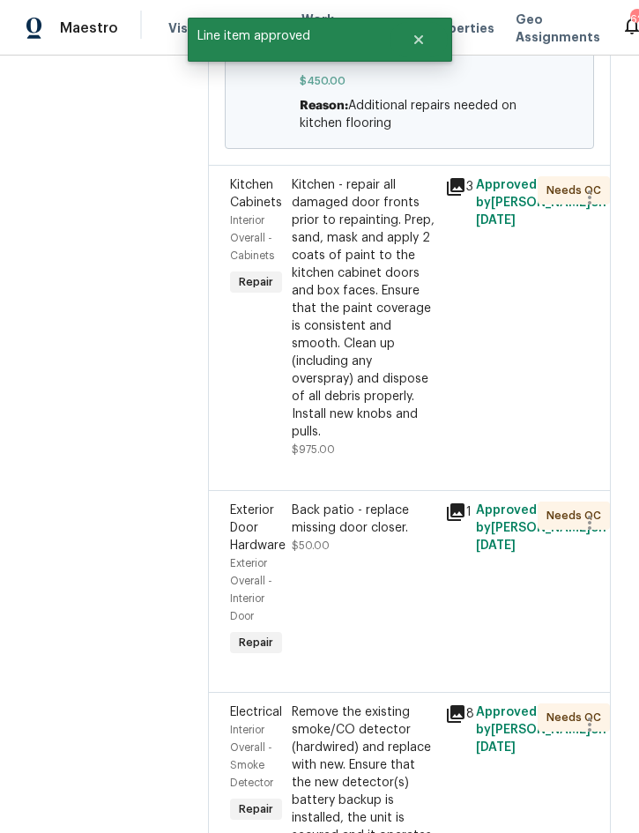
scroll to position [613, 1]
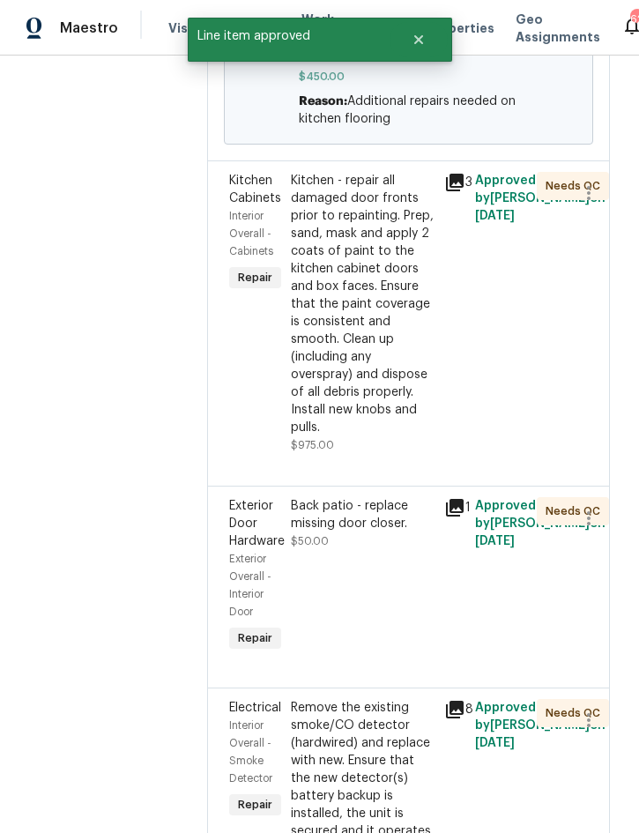
click at [420, 436] on div "Kitchen - repair all damaged door fronts prior to repainting. Prep, sand, mask …" at bounding box center [363, 304] width 144 height 265
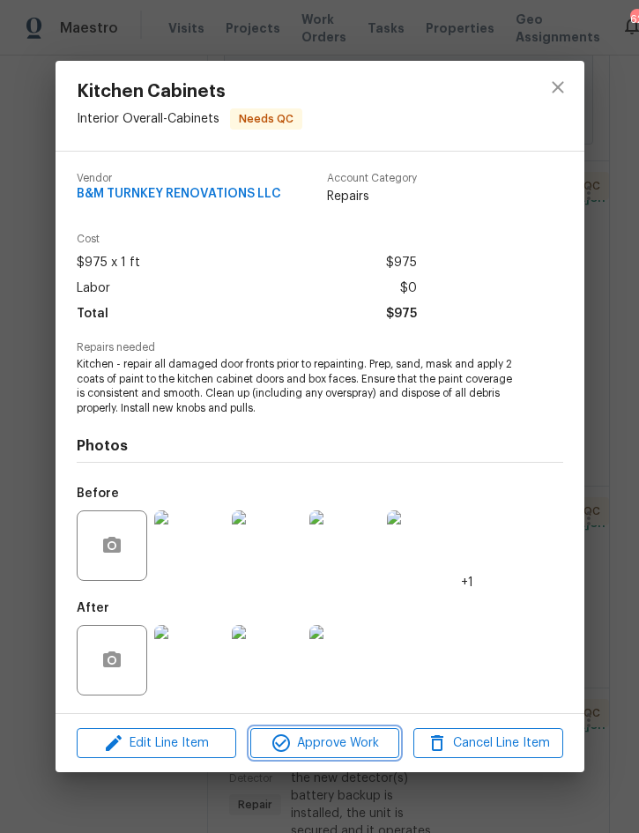
click at [348, 749] on span "Approve Work" at bounding box center [325, 744] width 138 height 22
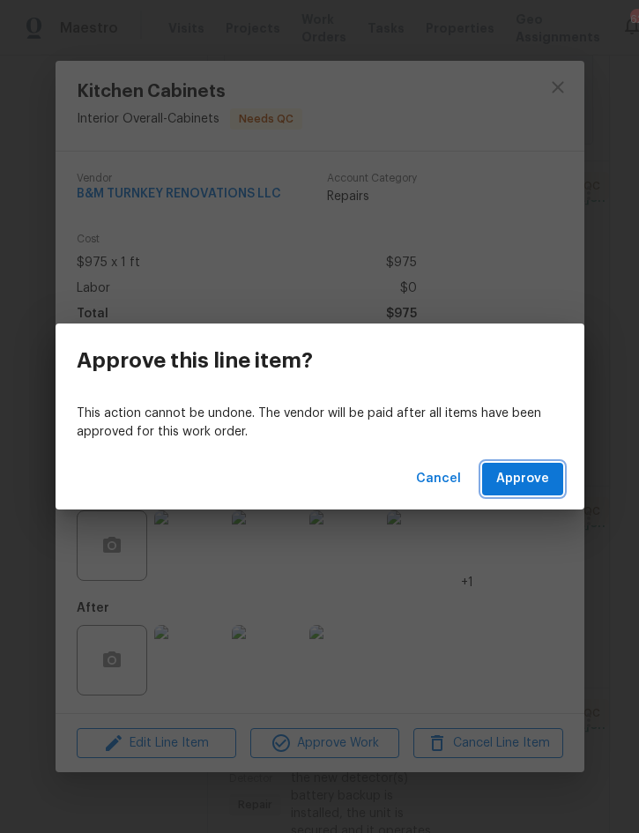
click at [535, 486] on span "Approve" at bounding box center [522, 479] width 53 height 22
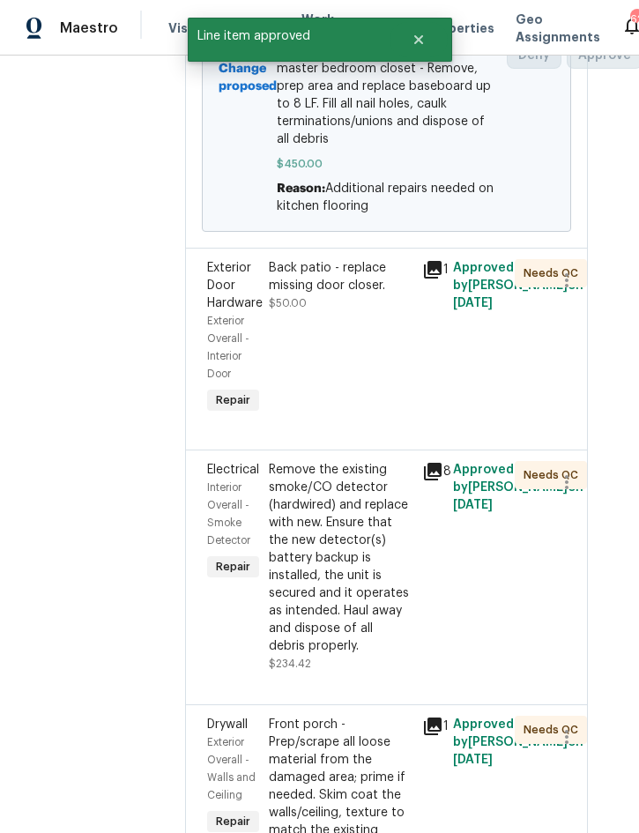
scroll to position [535, 23]
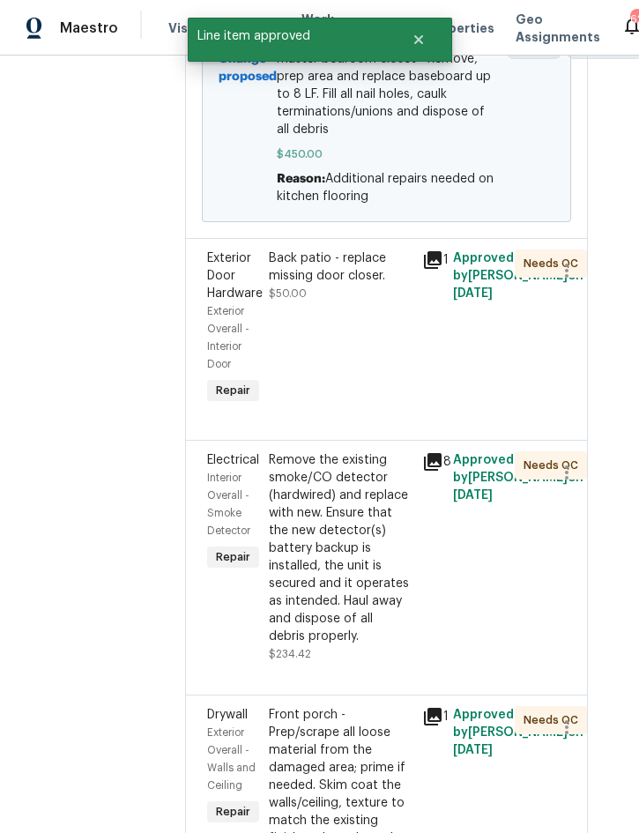
click at [387, 285] on div "Back patio - replace missing door closer." at bounding box center [341, 267] width 144 height 35
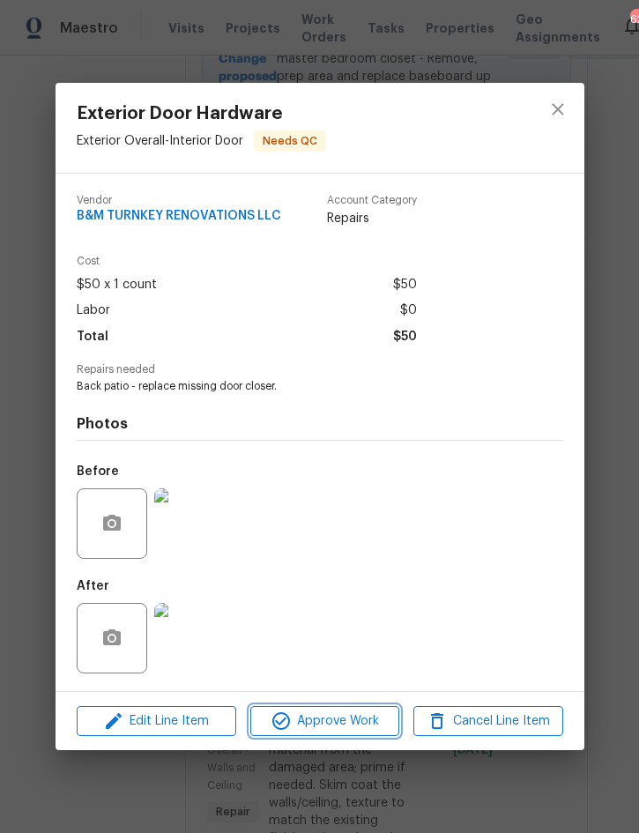
click at [373, 721] on span "Approve Work" at bounding box center [325, 722] width 138 height 22
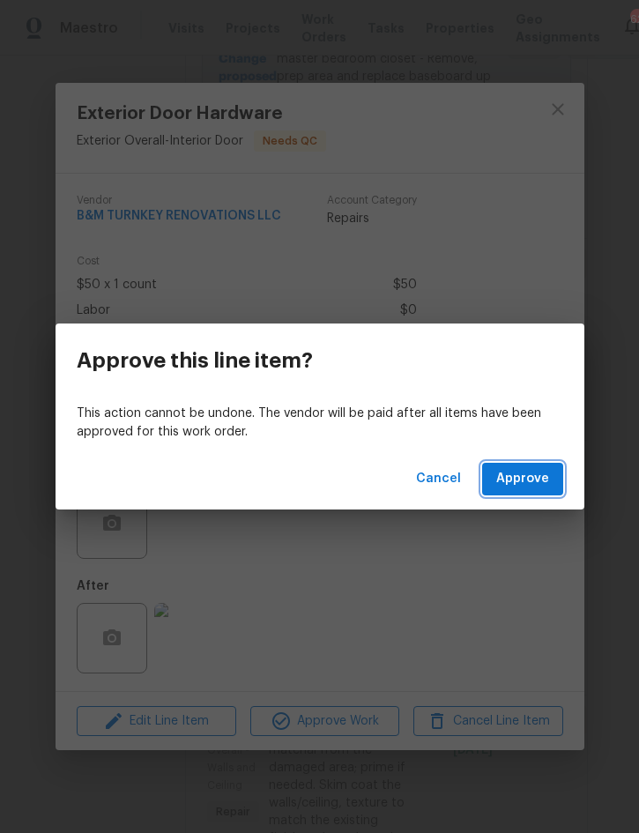
click at [519, 466] on button "Approve" at bounding box center [522, 479] width 81 height 33
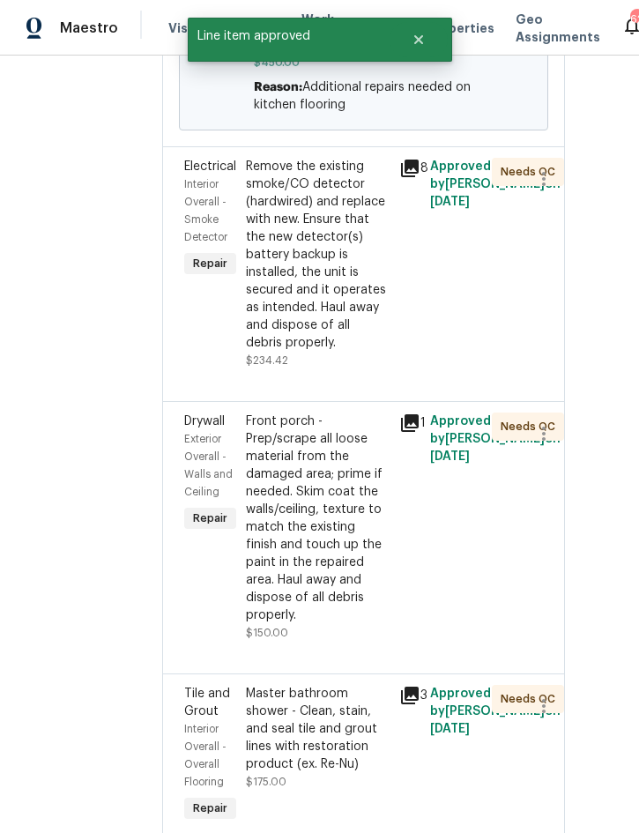
scroll to position [615, 42]
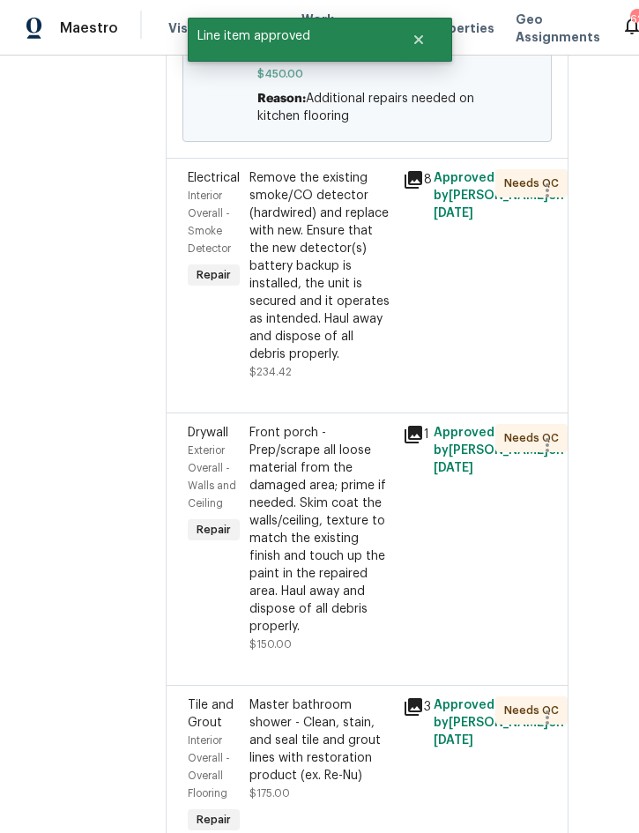
click at [347, 363] on div "Remove the existing smoke/CO detector (hardwired) and replace with new. Ensure …" at bounding box center [322, 266] width 144 height 194
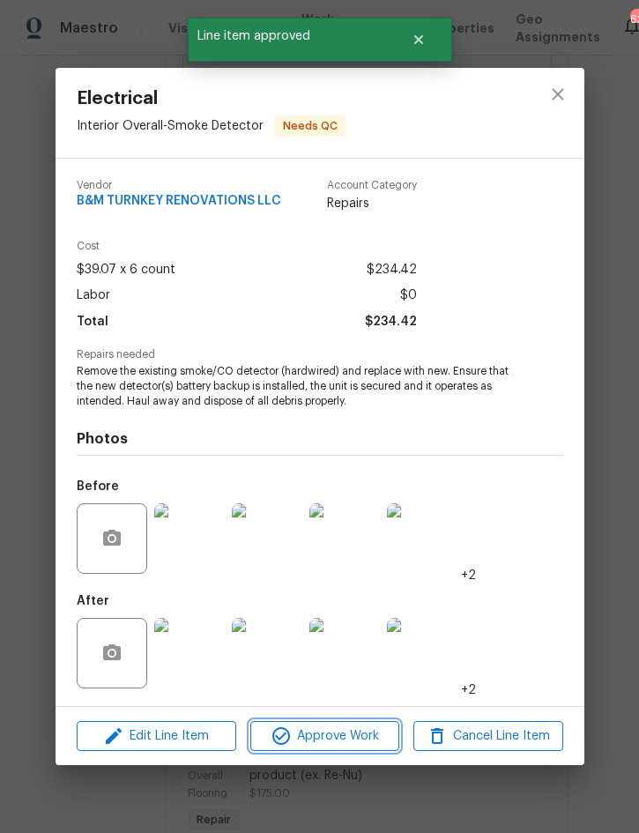
click at [358, 741] on span "Approve Work" at bounding box center [325, 737] width 138 height 22
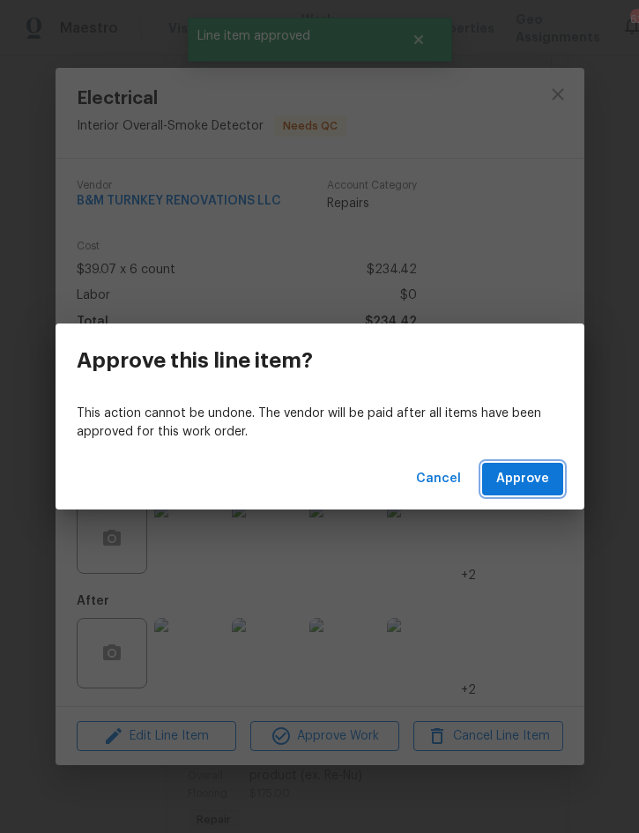
click at [555, 467] on button "Approve" at bounding box center [522, 479] width 81 height 33
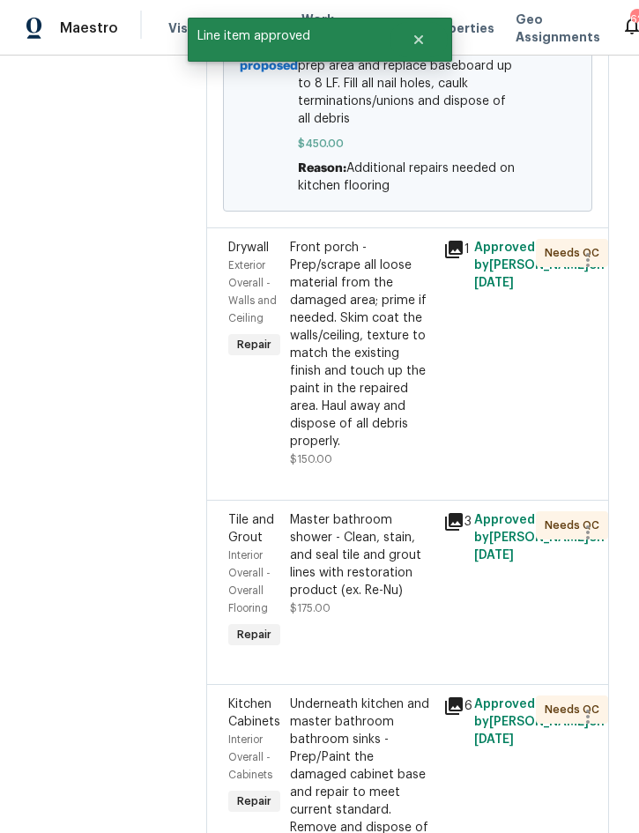
scroll to position [547, 2]
click at [407, 450] on div "Front porch - Prep/scrape all loose material from the damaged area; prime if ne…" at bounding box center [362, 344] width 144 height 212
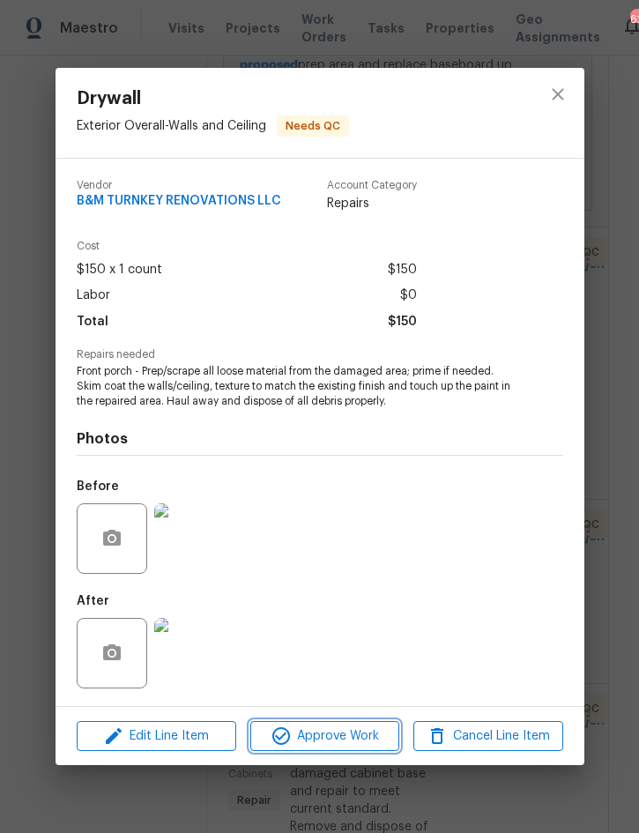
click at [352, 739] on span "Approve Work" at bounding box center [325, 737] width 138 height 22
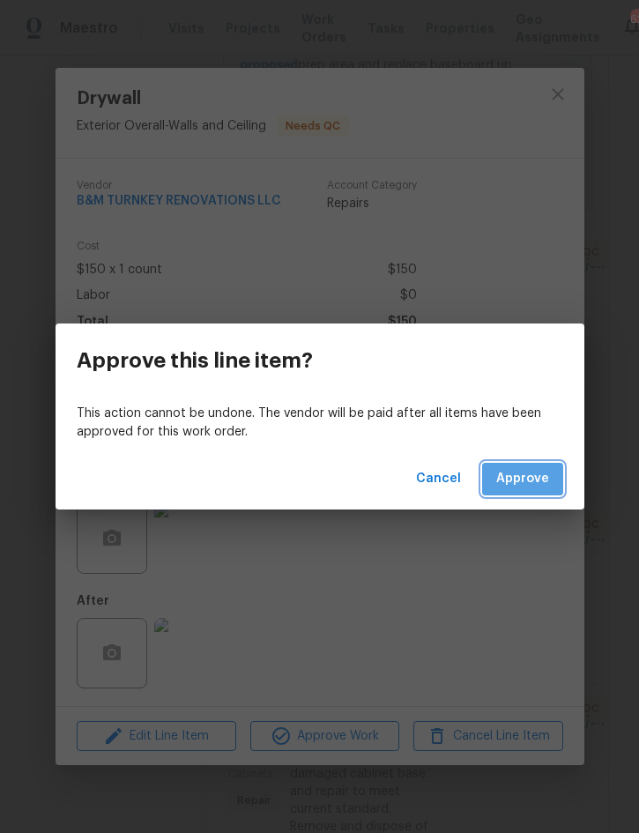
click at [531, 490] on button "Approve" at bounding box center [522, 479] width 81 height 33
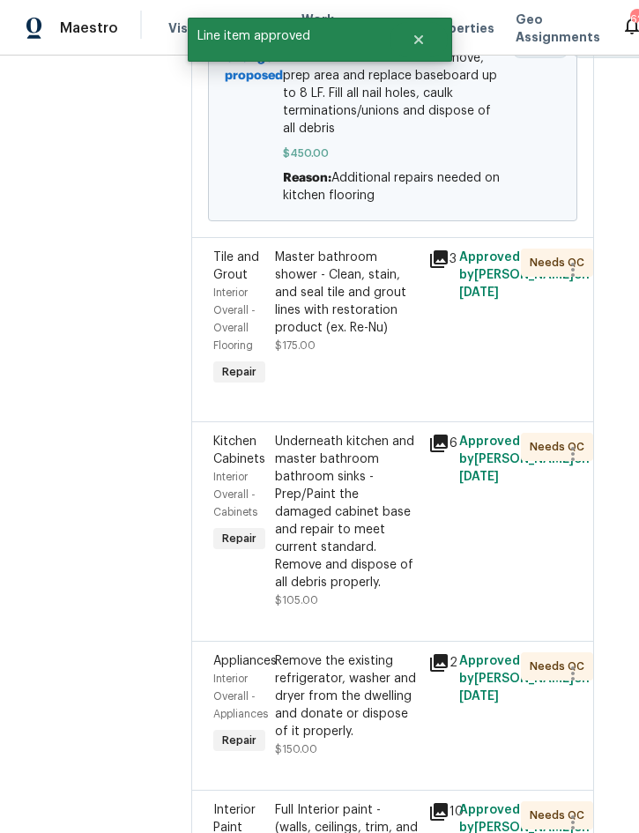
scroll to position [537, 18]
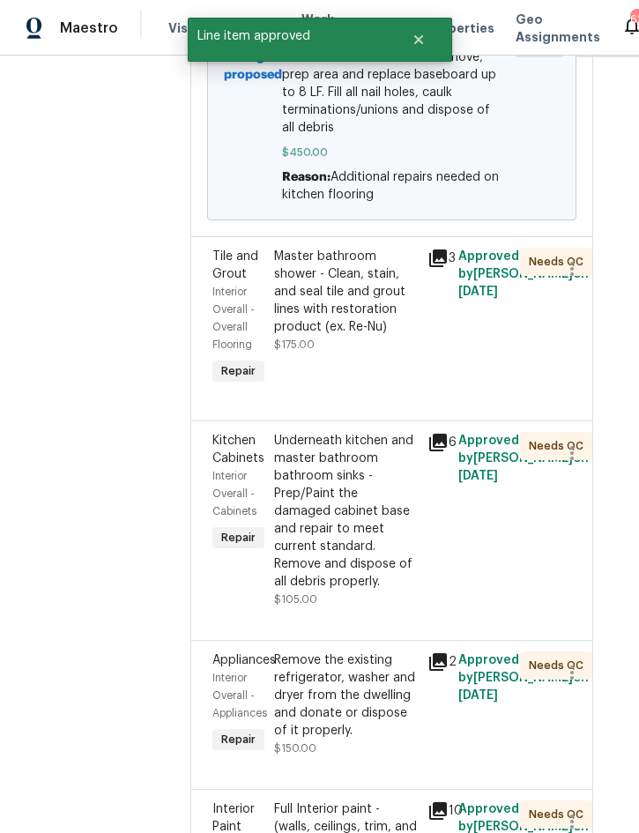
click at [406, 336] on div "Master bathroom shower - Clean, stain, and seal tile and grout lines with resto…" at bounding box center [346, 292] width 144 height 88
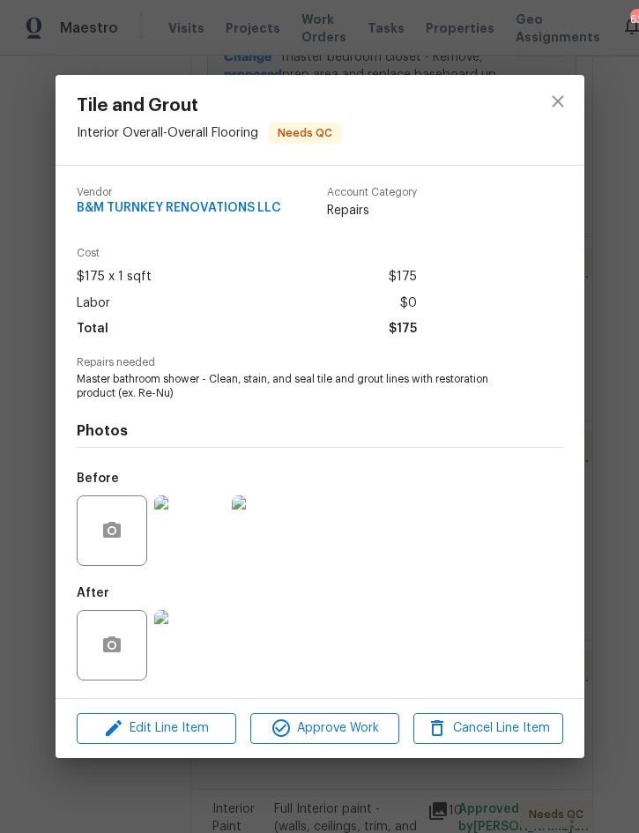
click at [187, 629] on img at bounding box center [189, 645] width 71 height 71
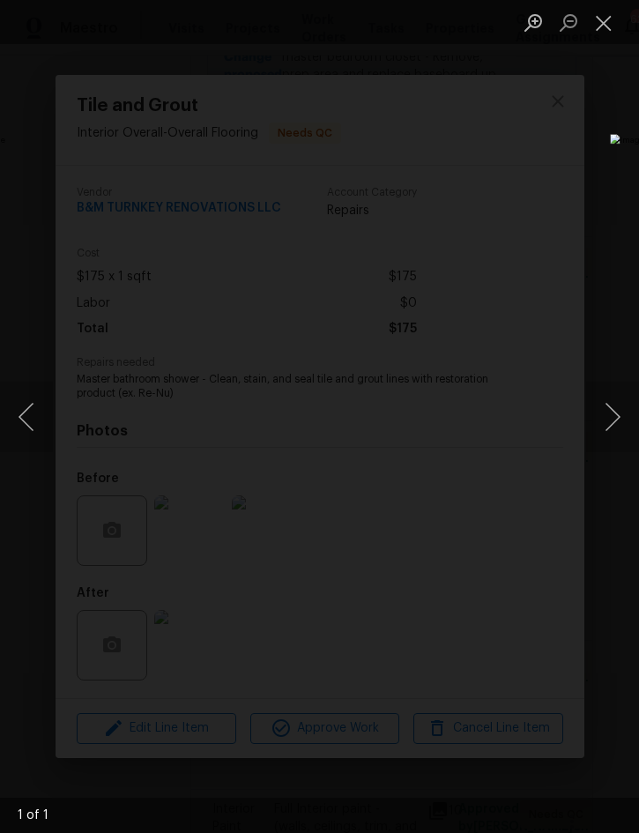
click at [603, 10] on button "Close lightbox" at bounding box center [603, 22] width 35 height 31
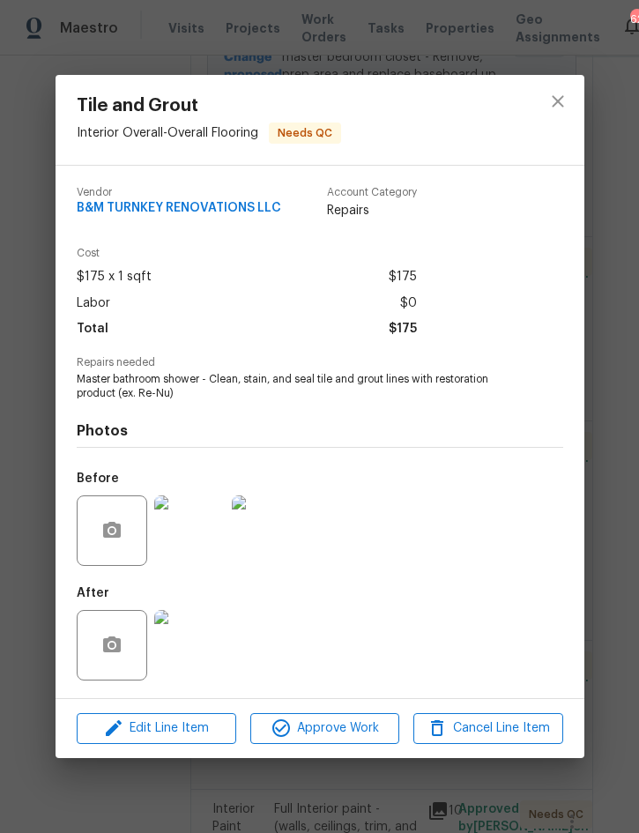
click at [194, 525] on img at bounding box center [189, 531] width 71 height 71
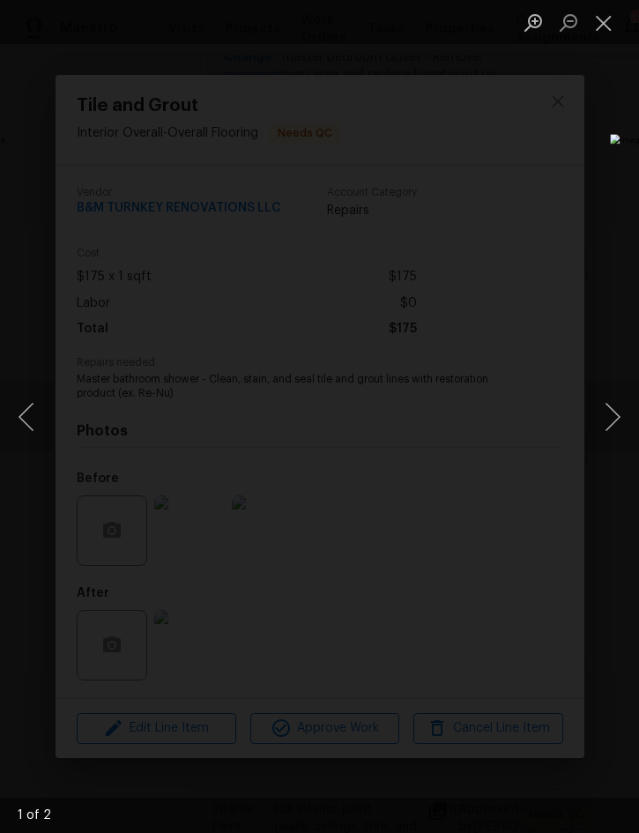
click at [608, 15] on button "Close lightbox" at bounding box center [603, 22] width 35 height 31
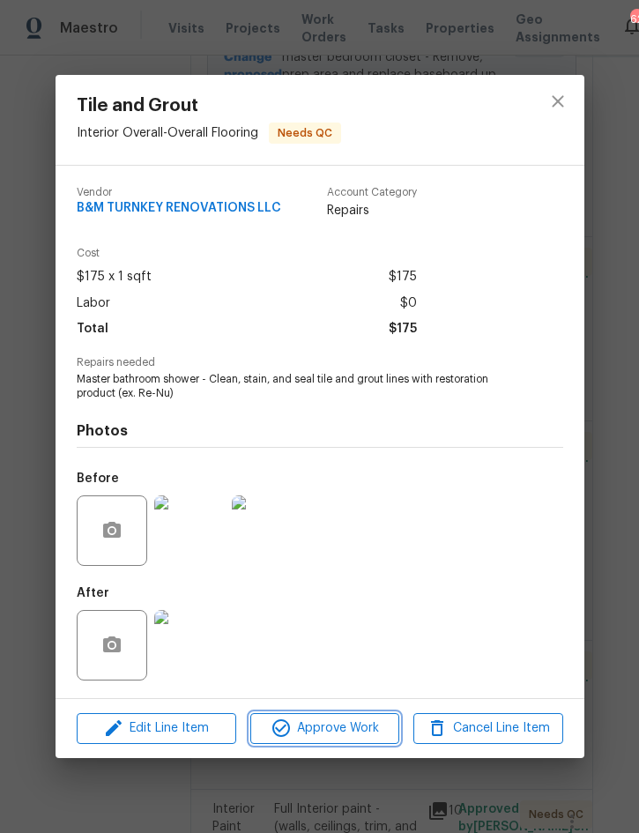
click at [348, 738] on span "Approve Work" at bounding box center [325, 729] width 138 height 22
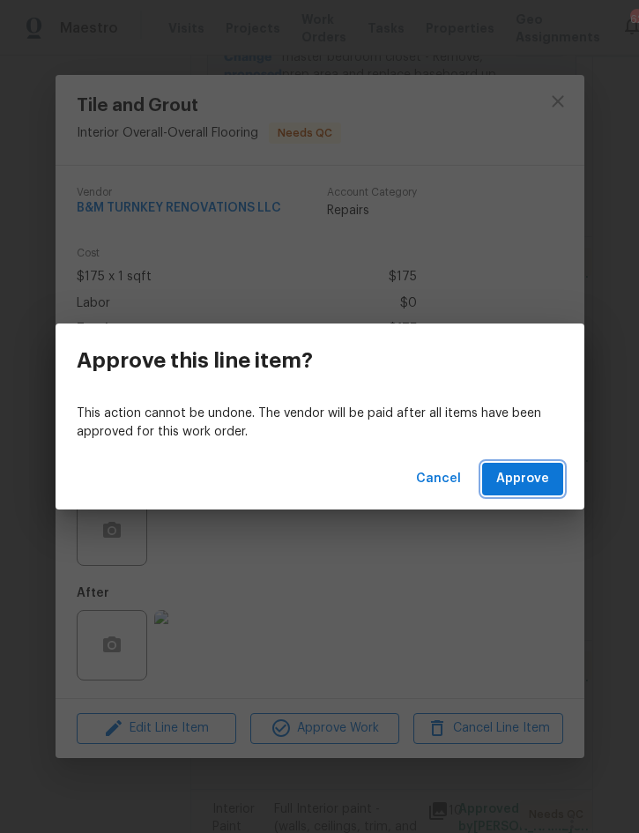
click at [523, 486] on span "Approve" at bounding box center [522, 479] width 53 height 22
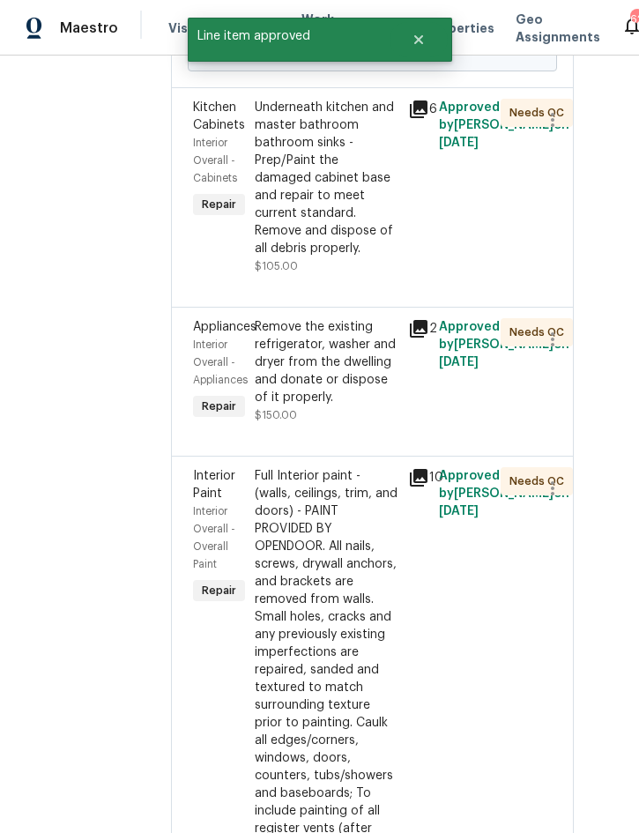
scroll to position [682, 37]
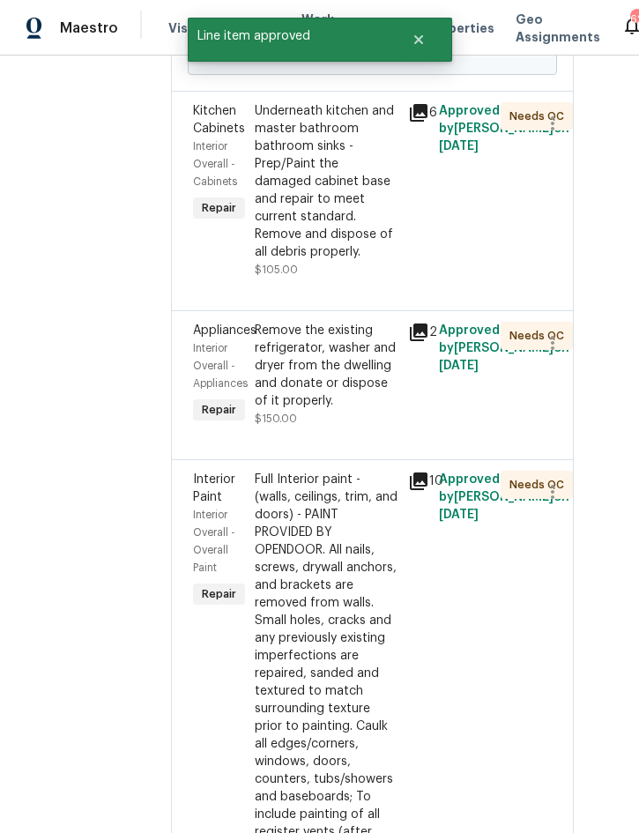
click at [365, 261] on div "Underneath kitchen and master bathroom bathroom sinks - Prep/Paint the damaged …" at bounding box center [327, 181] width 144 height 159
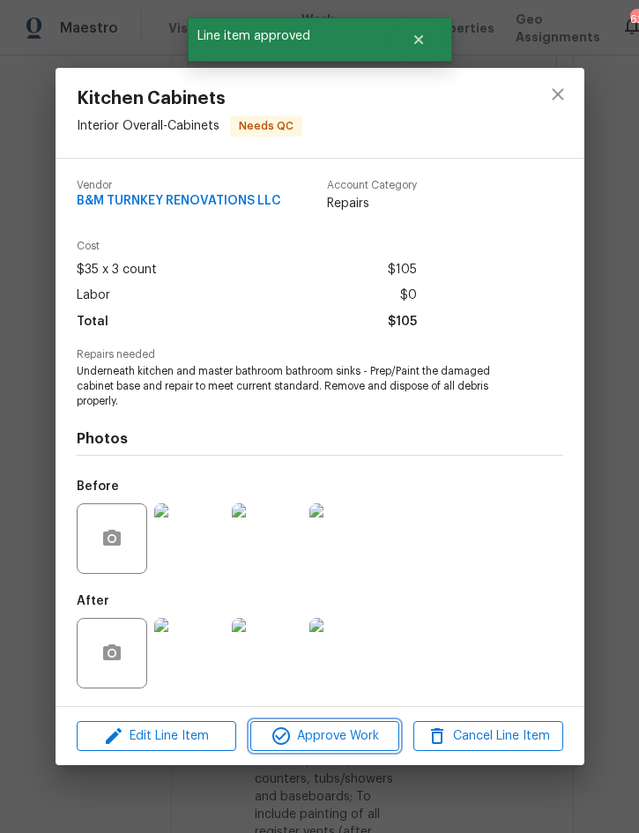
click at [338, 737] on span "Approve Work" at bounding box center [325, 737] width 138 height 22
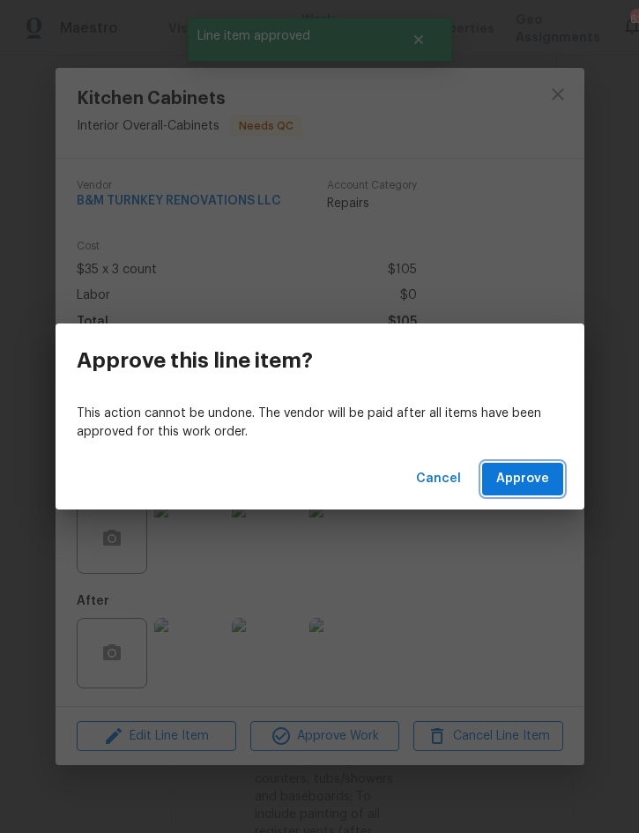
click at [536, 463] on button "Approve" at bounding box center [522, 479] width 81 height 33
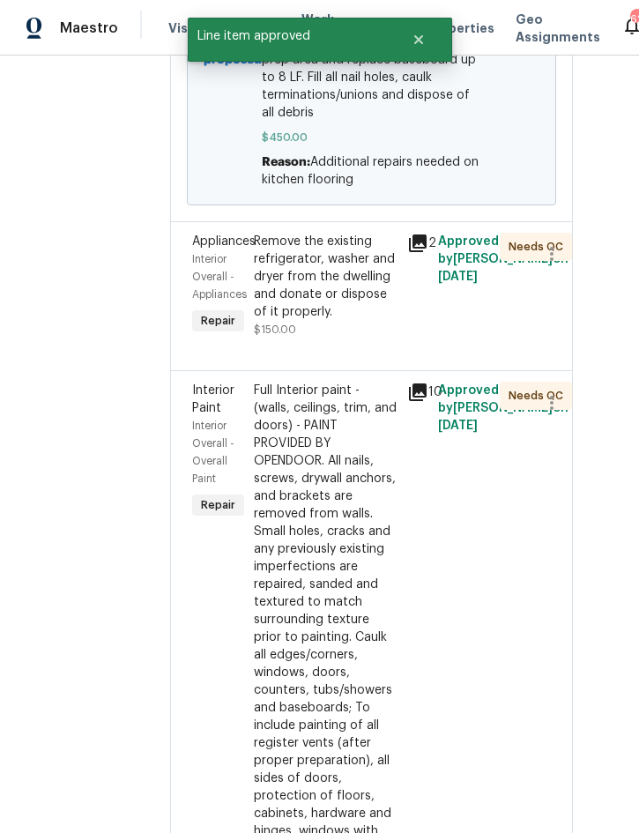
scroll to position [554, 39]
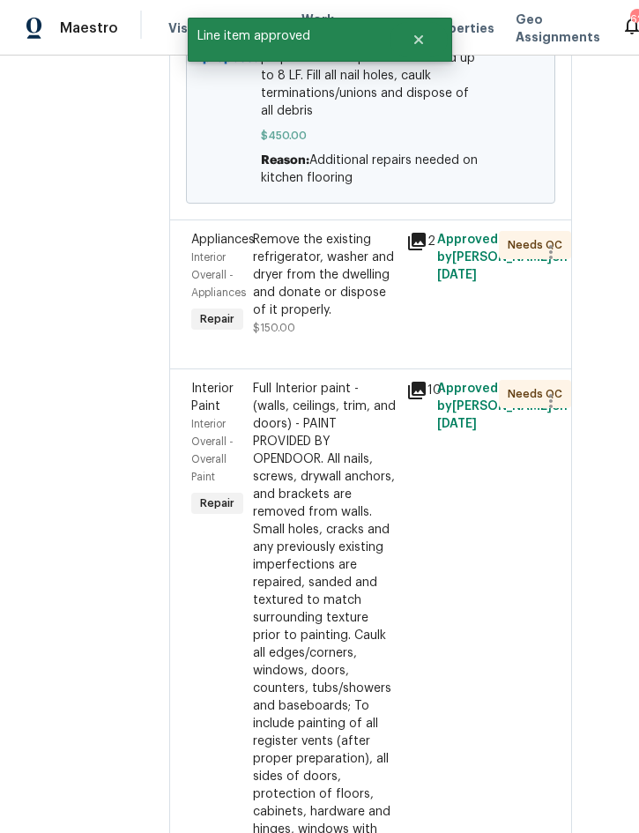
click at [367, 319] on div "Remove the existing refrigerator, washer and dryer from the dwelling and donate…" at bounding box center [325, 275] width 144 height 88
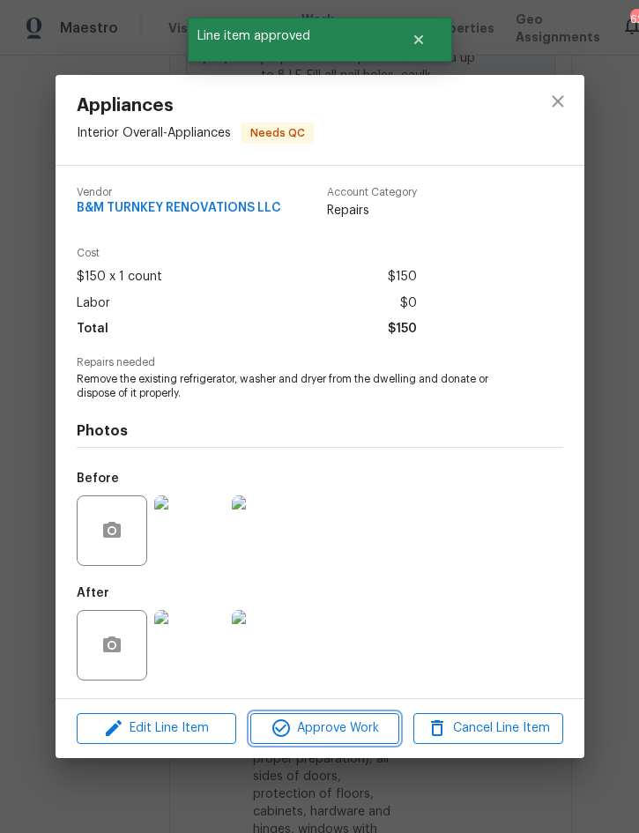
click at [354, 732] on span "Approve Work" at bounding box center [325, 729] width 138 height 22
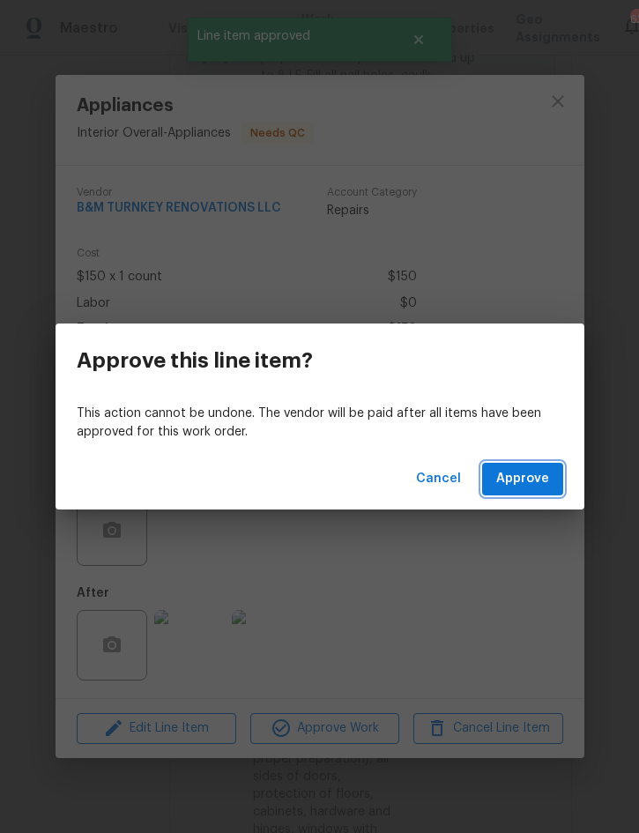
click at [559, 481] on button "Approve" at bounding box center [522, 479] width 81 height 33
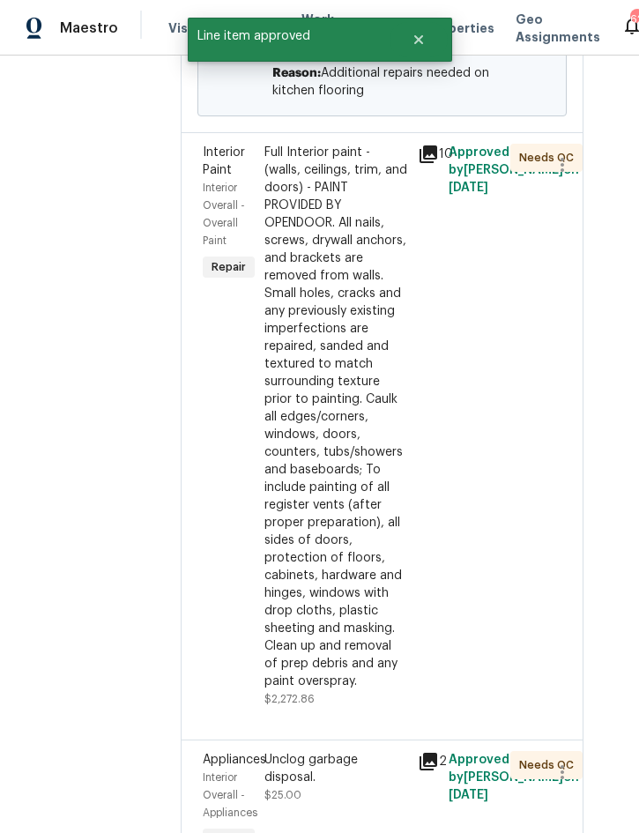
scroll to position [645, 26]
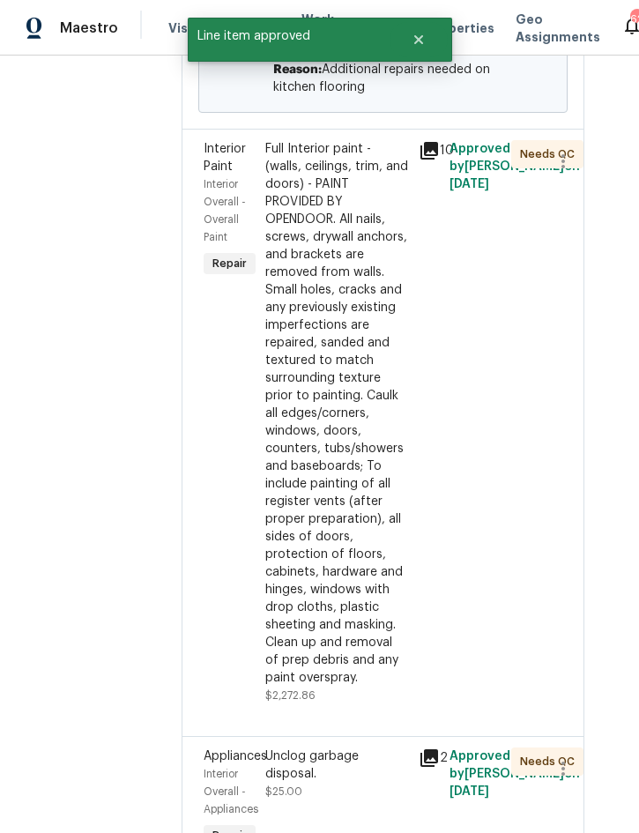
click at [374, 523] on div "Full Interior paint - (walls, ceilings, trim, and doors) - PAINT PROVIDED BY OP…" at bounding box center [337, 413] width 144 height 547
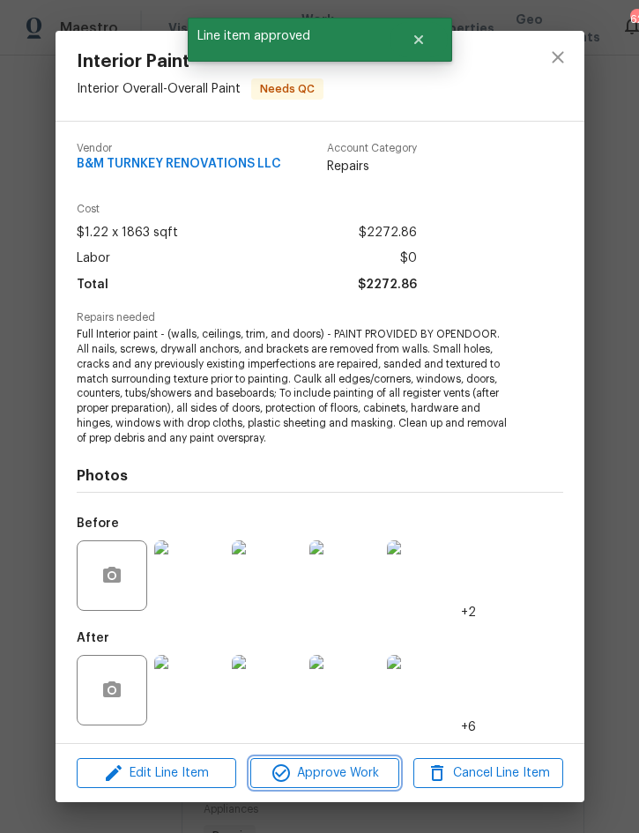
click at [347, 765] on span "Approve Work" at bounding box center [325, 774] width 138 height 22
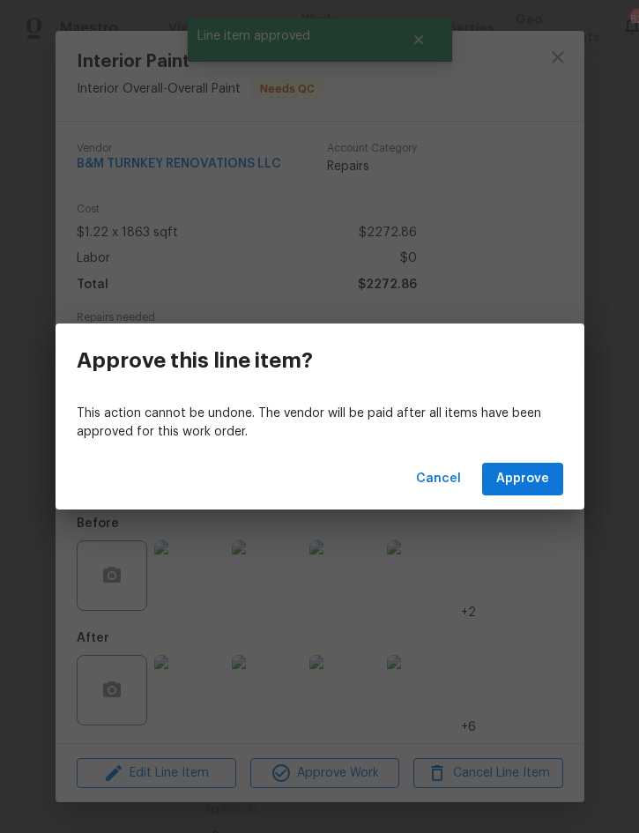
click at [538, 489] on span "Approve" at bounding box center [522, 479] width 53 height 22
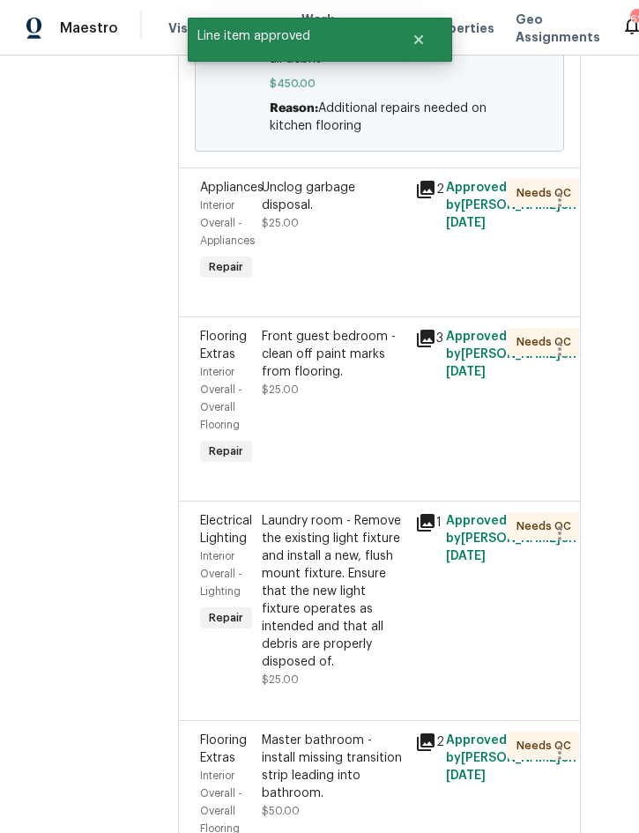
scroll to position [611, 30]
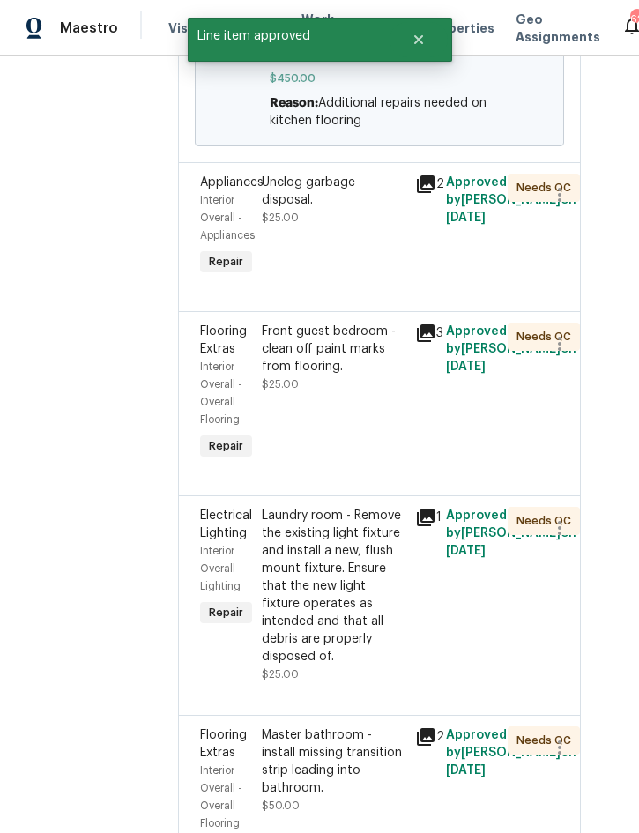
click at [389, 227] on div "Unclog garbage disposal. $25.00" at bounding box center [334, 200] width 144 height 53
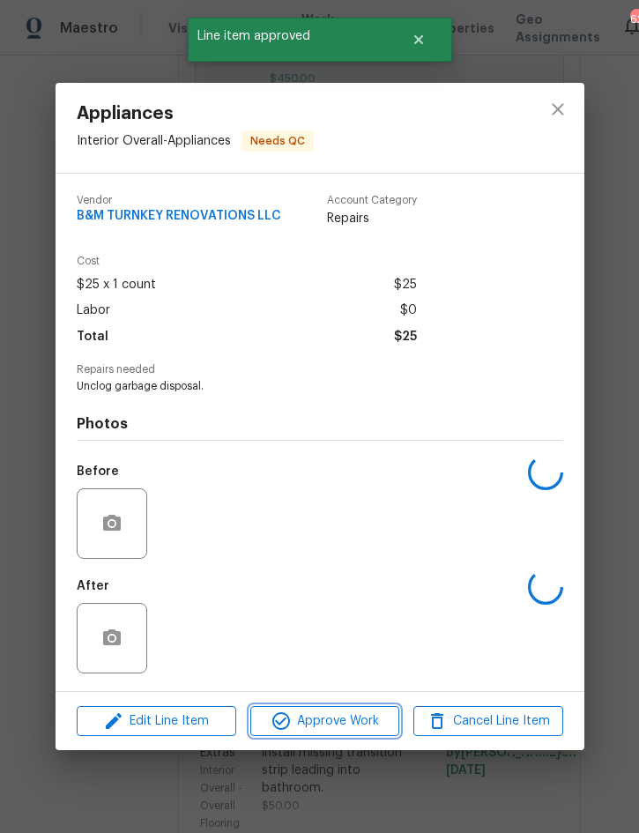
click at [347, 727] on span "Approve Work" at bounding box center [325, 722] width 138 height 22
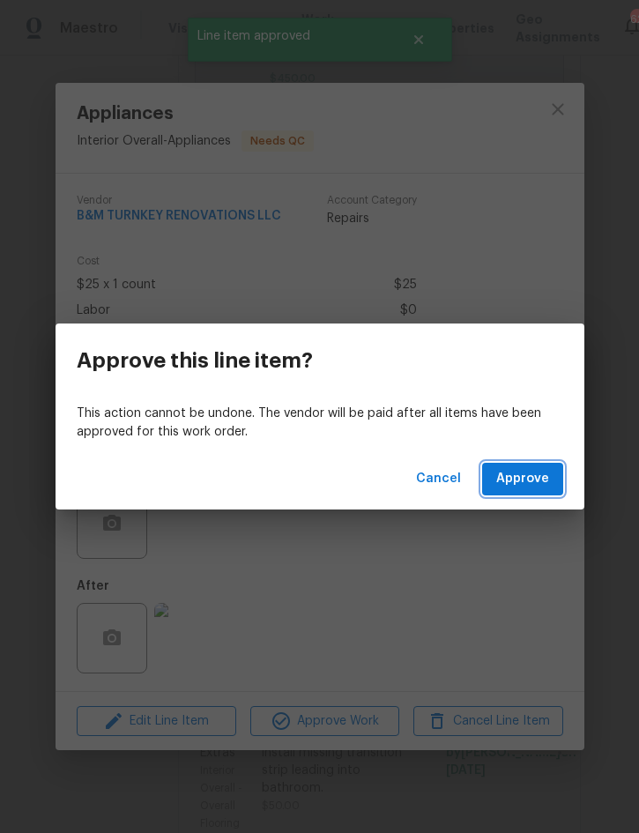
click at [543, 474] on span "Approve" at bounding box center [522, 479] width 53 height 22
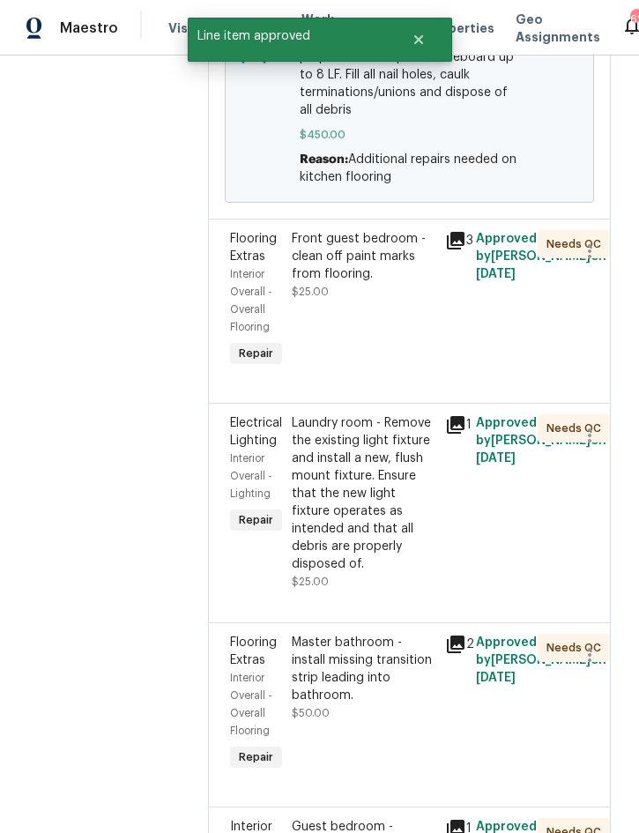
scroll to position [557, 1]
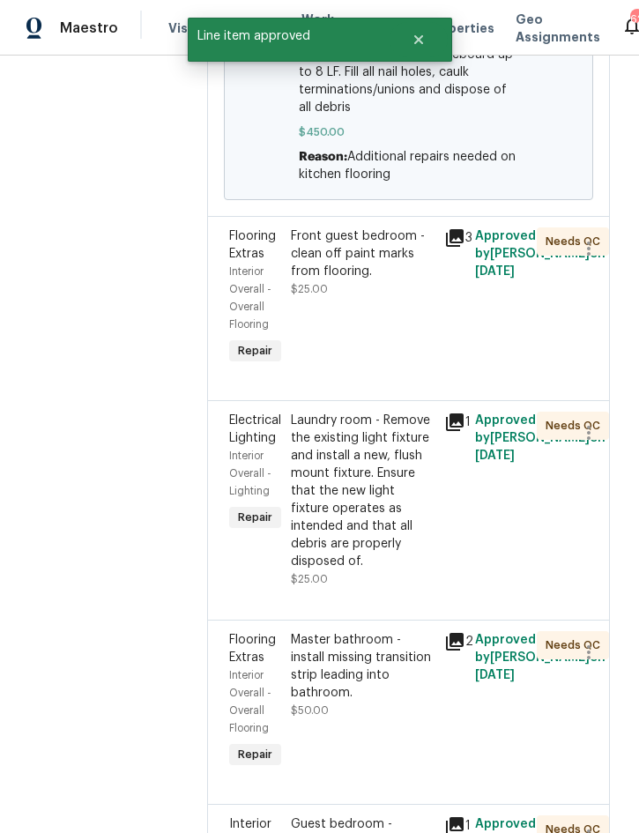
click at [407, 280] on div "Front guest bedroom - clean off paint marks from flooring." at bounding box center [363, 253] width 144 height 53
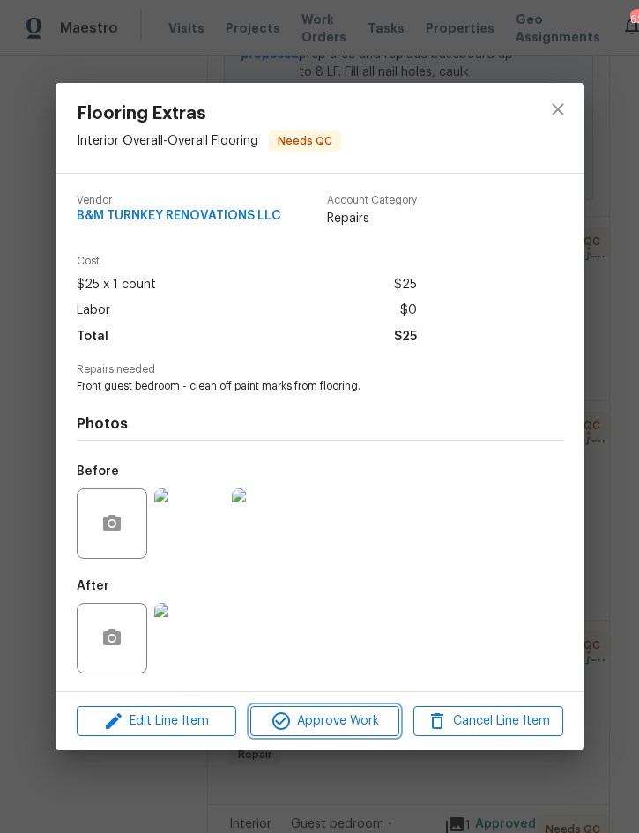
click at [346, 723] on span "Approve Work" at bounding box center [325, 722] width 138 height 22
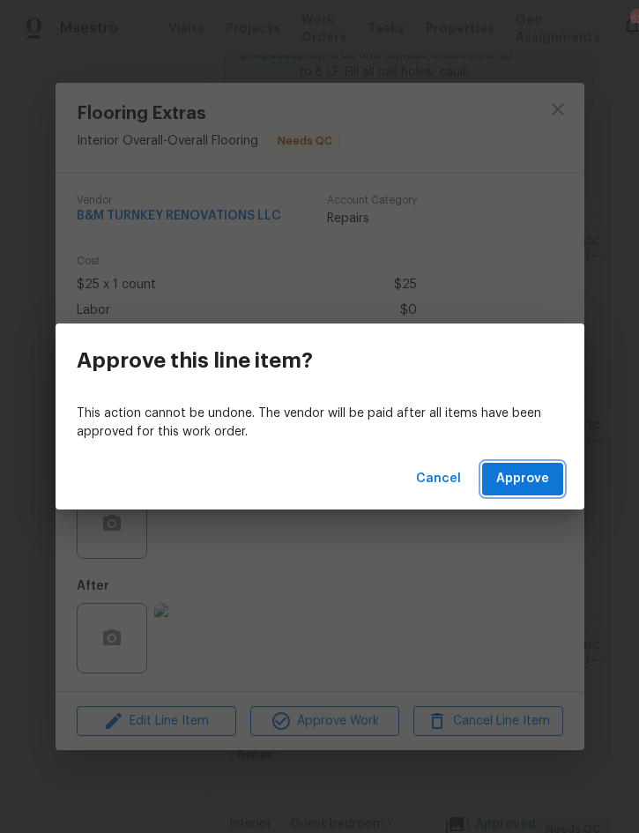
click at [533, 481] on span "Approve" at bounding box center [522, 479] width 53 height 22
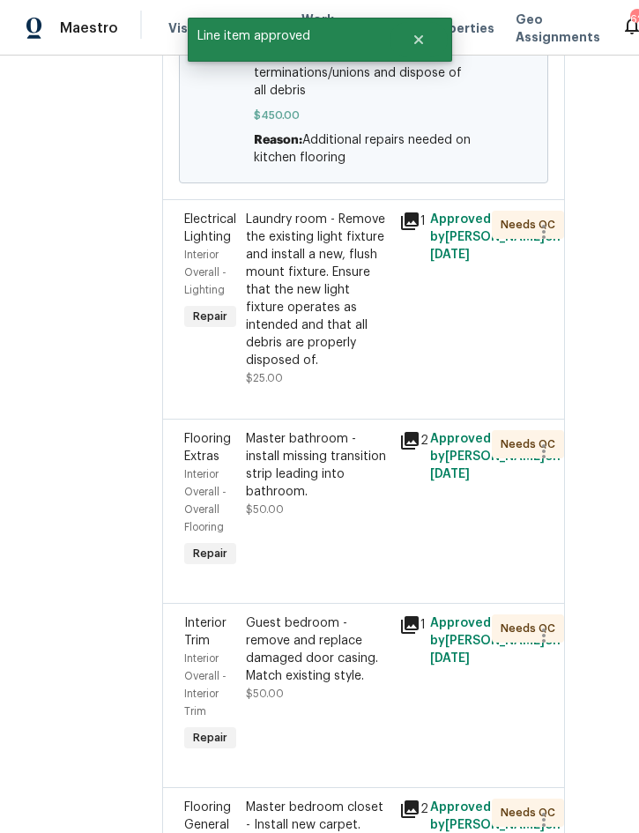
scroll to position [574, 53]
click at [365, 369] on div "Laundry room - Remove the existing light fixture and install a new, flush mount…" at bounding box center [318, 290] width 144 height 159
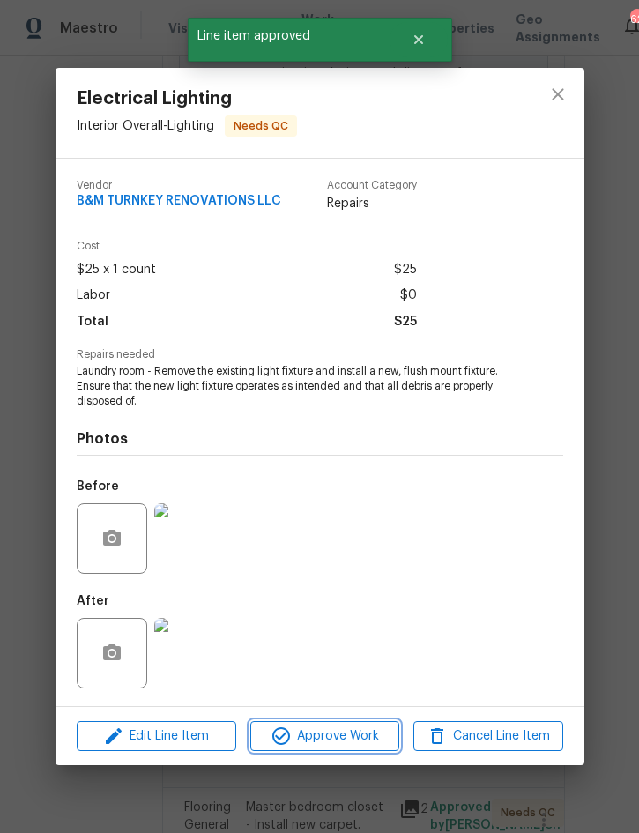
click at [352, 741] on span "Approve Work" at bounding box center [325, 737] width 138 height 22
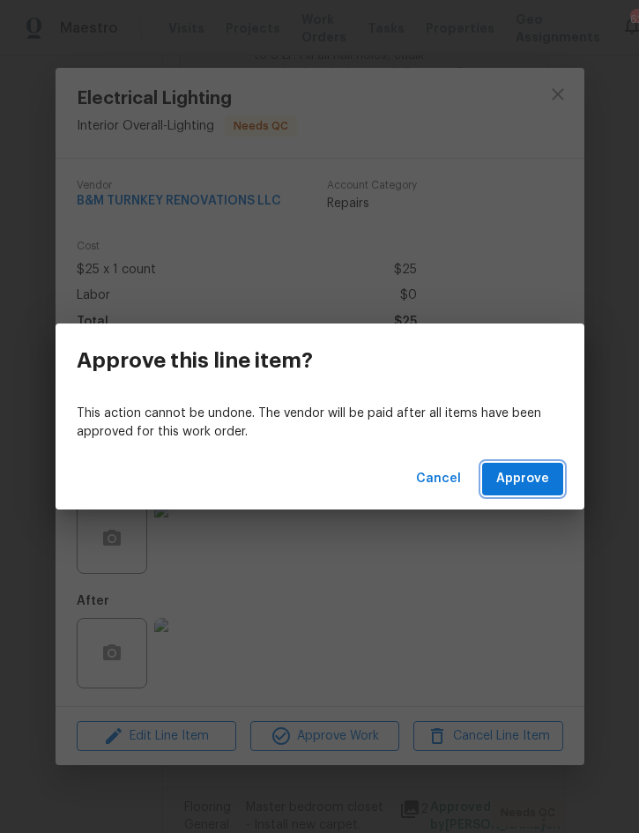
click at [547, 473] on span "Approve" at bounding box center [522, 479] width 53 height 22
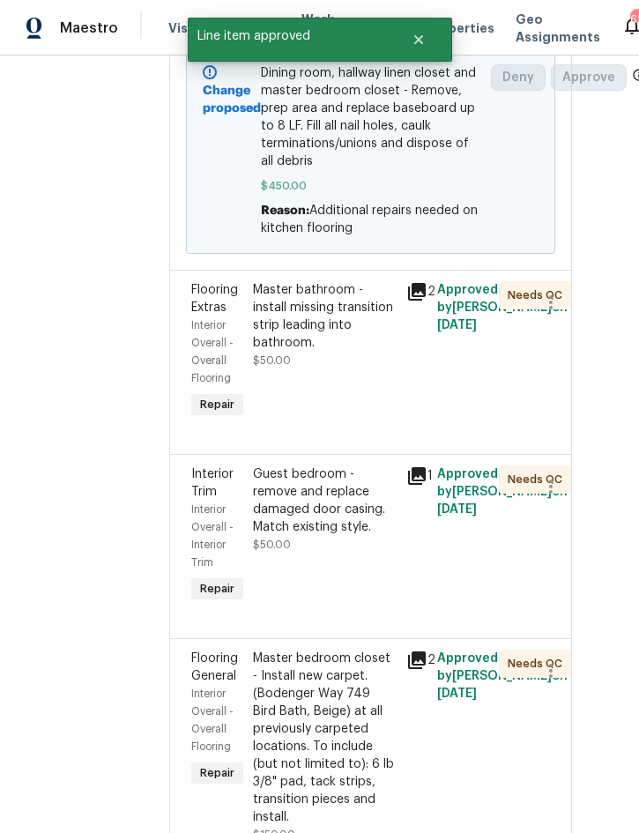
scroll to position [547, 41]
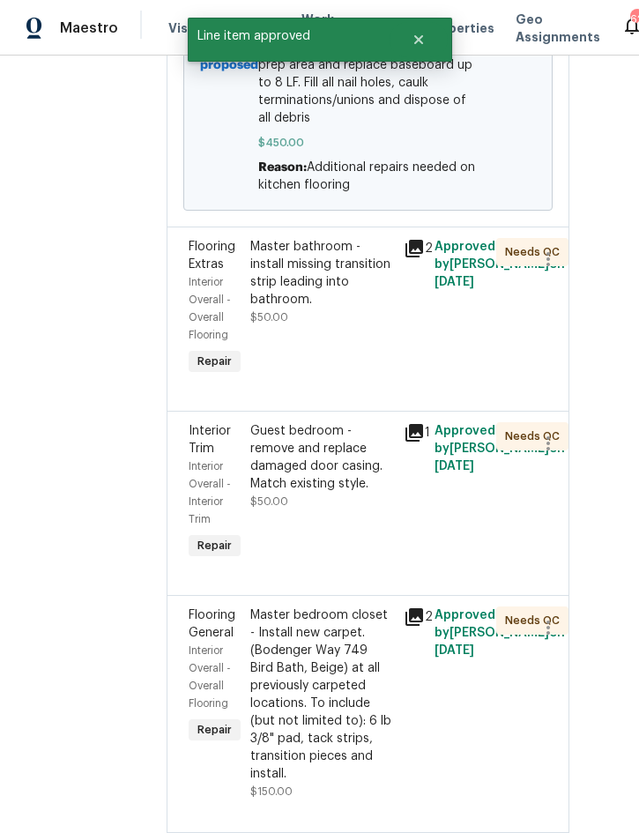
click at [382, 309] on div "Master bathroom - install missing transition strip leading into bathroom." at bounding box center [322, 273] width 144 height 71
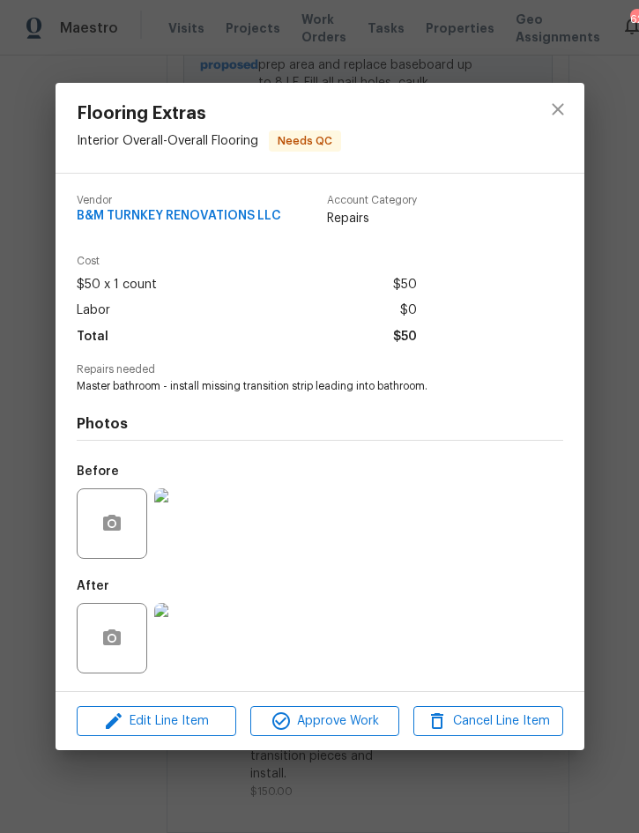
click at [191, 636] on img at bounding box center [189, 638] width 71 height 71
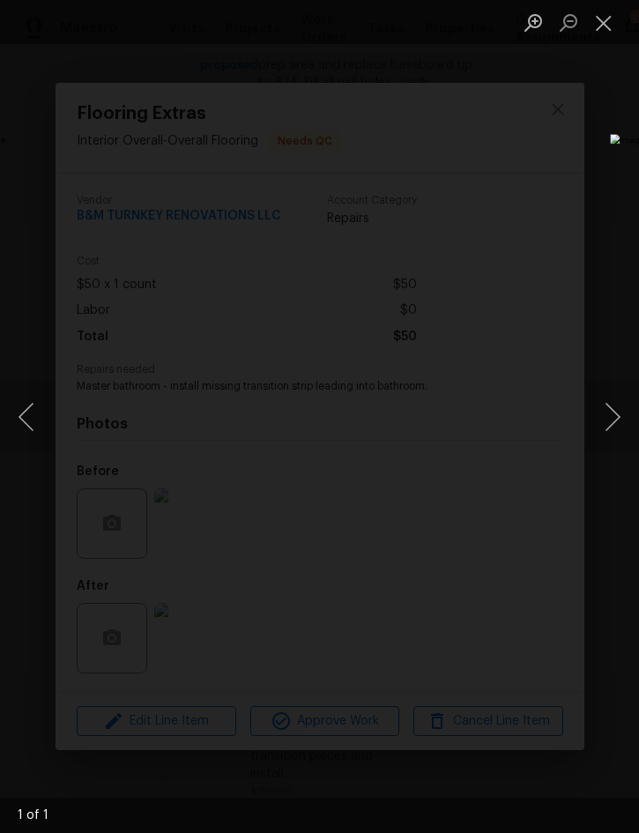
click at [602, 22] on button "Close lightbox" at bounding box center [603, 22] width 35 height 31
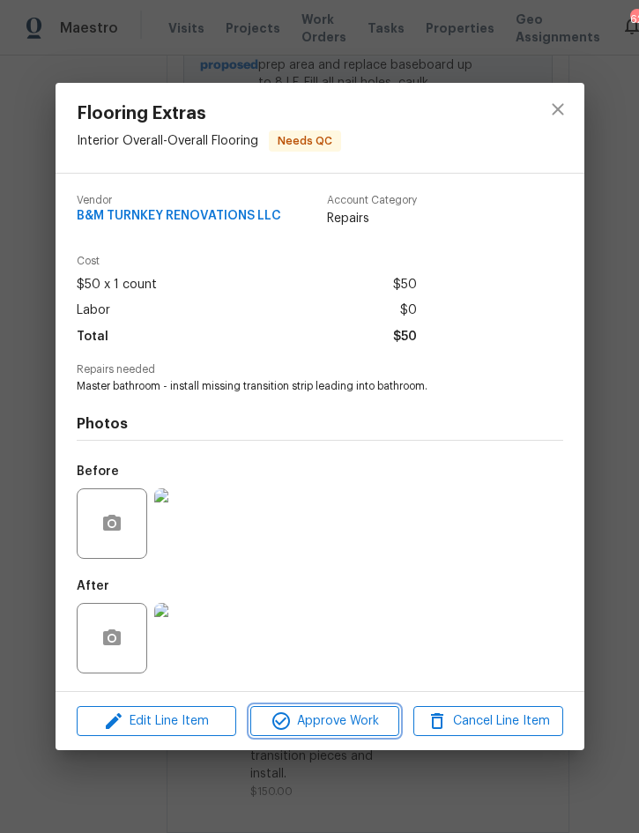
click at [363, 723] on span "Approve Work" at bounding box center [325, 722] width 138 height 22
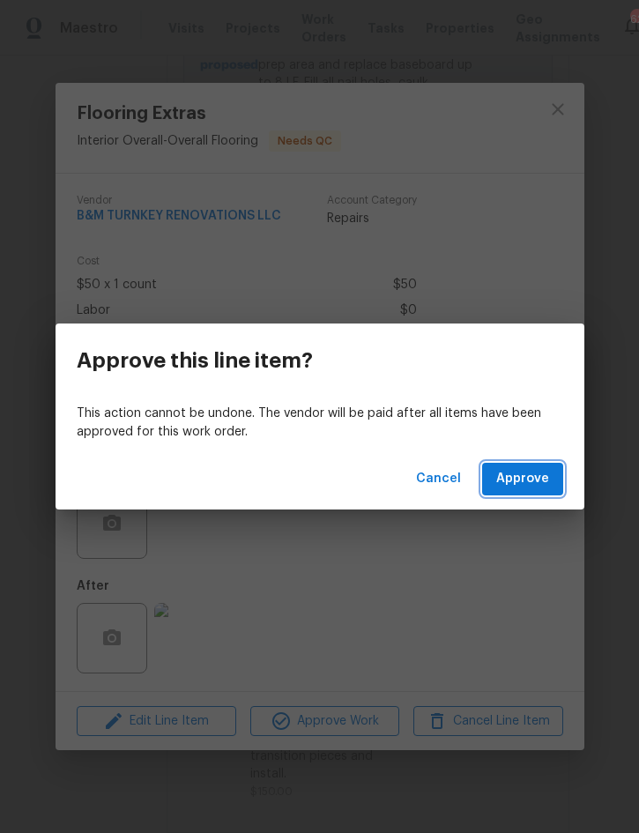
click at [543, 485] on span "Approve" at bounding box center [522, 479] width 53 height 22
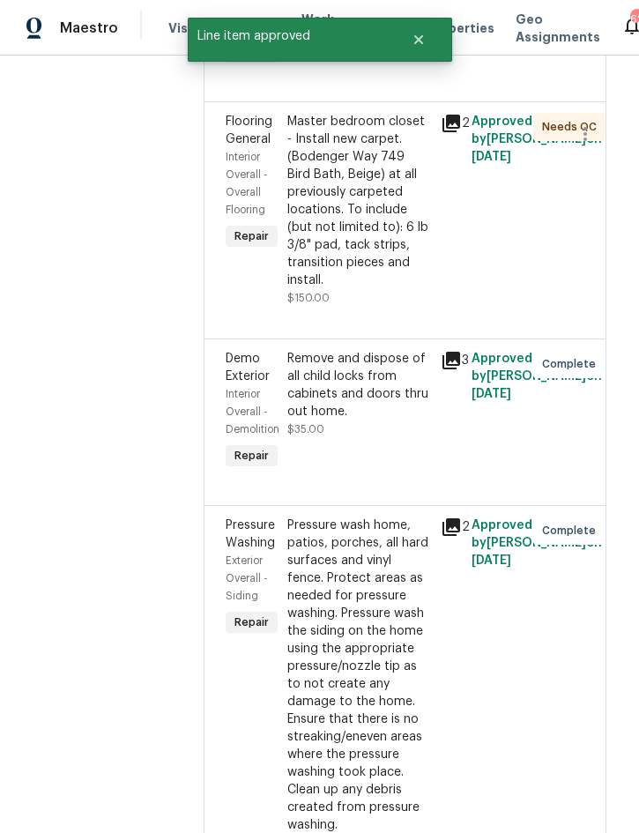
scroll to position [857, 4]
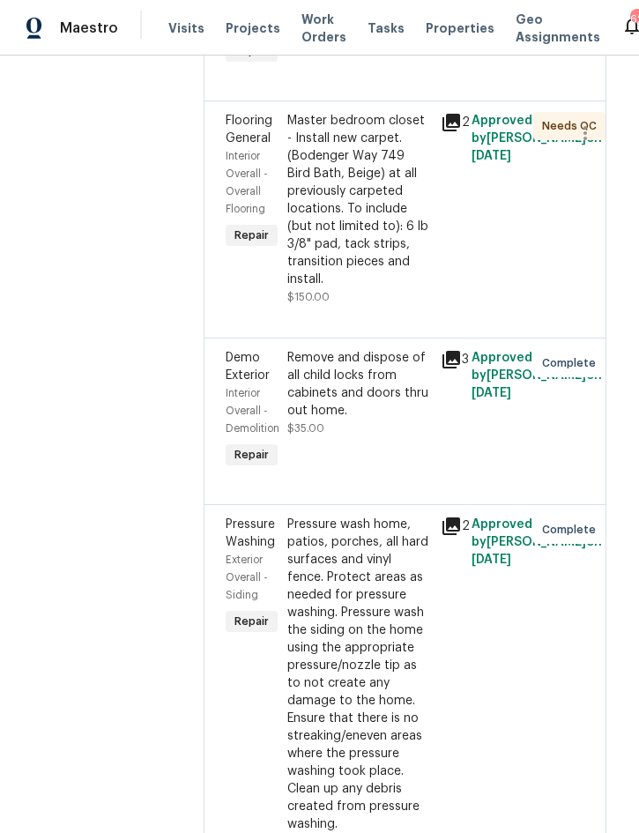
click at [393, 288] on div "Master bedroom closet - Install new carpet. (Bodenger Way 749 Bird Bath, Beige)…" at bounding box center [359, 200] width 144 height 176
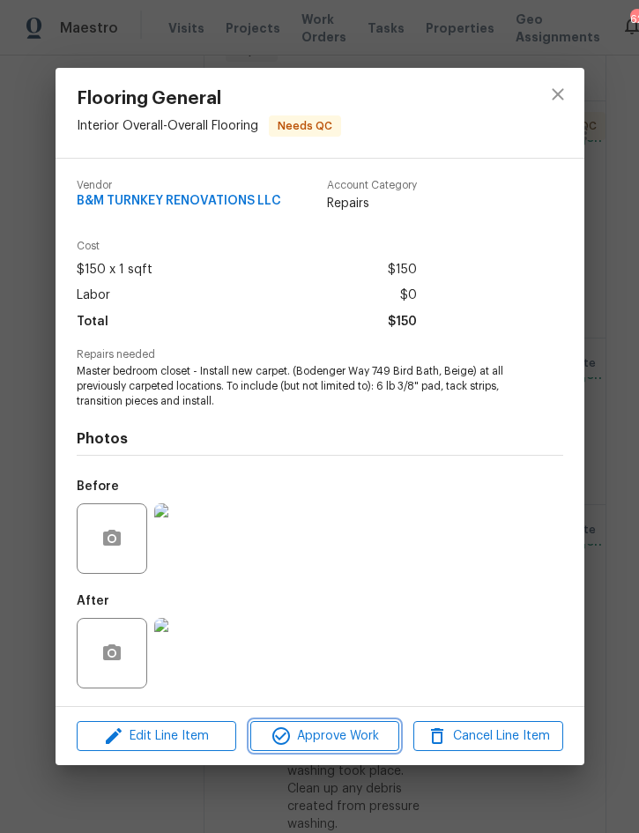
click at [356, 739] on span "Approve Work" at bounding box center [325, 737] width 138 height 22
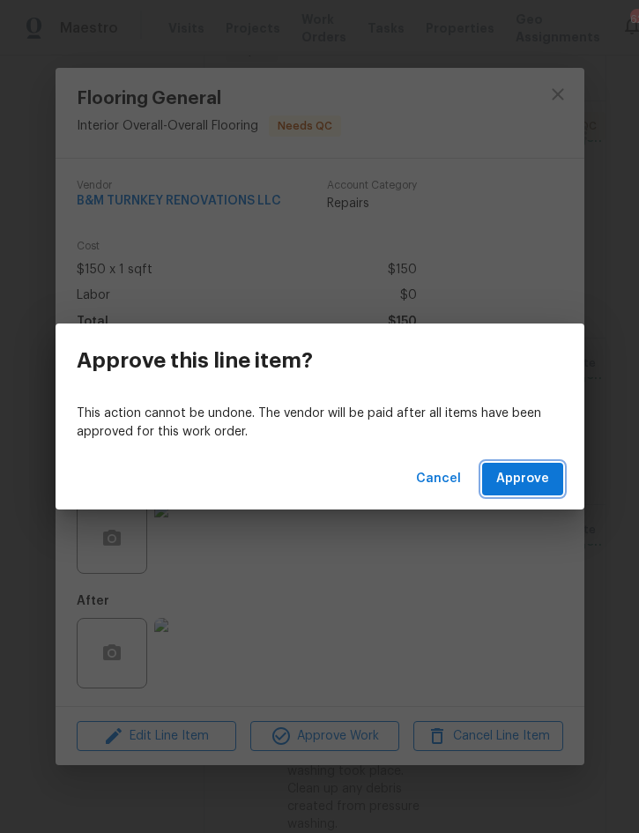
click at [531, 465] on button "Approve" at bounding box center [522, 479] width 81 height 33
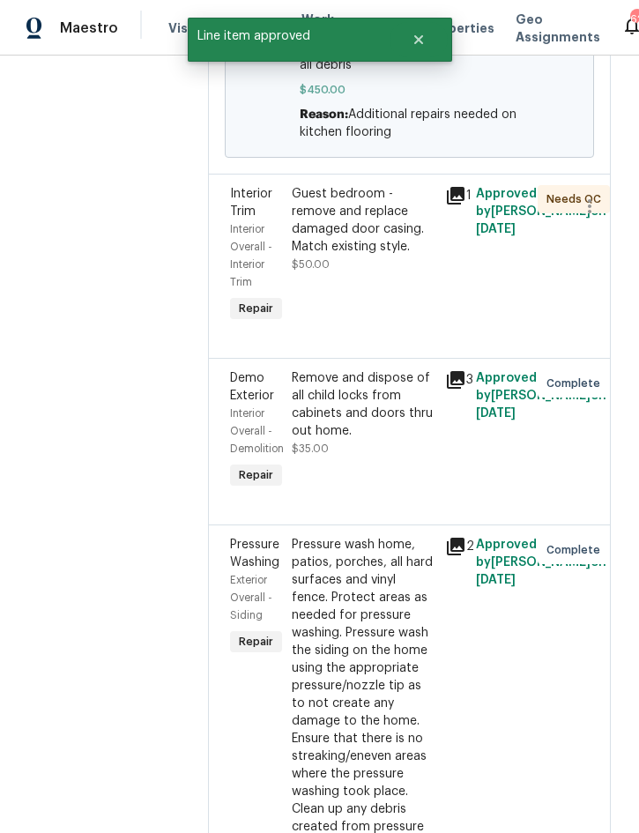
scroll to position [596, 0]
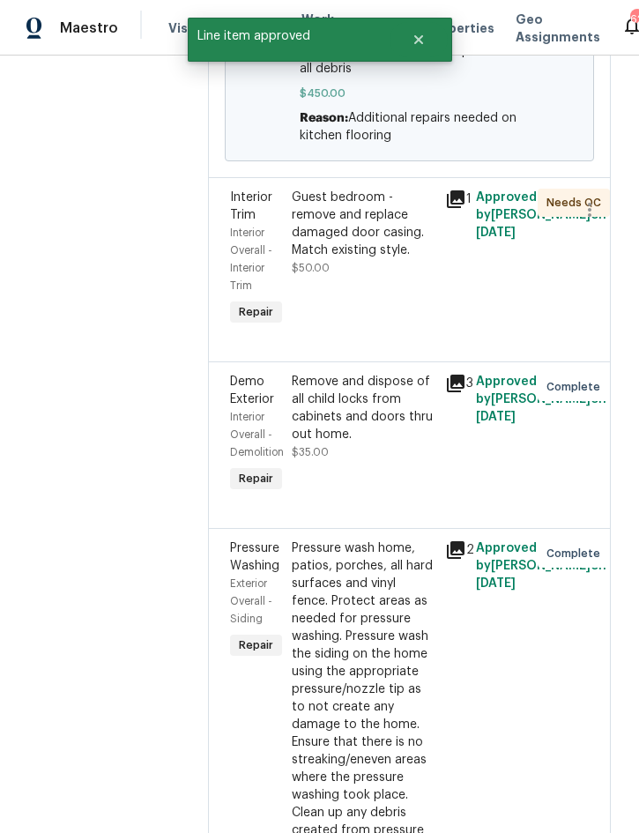
click at [411, 259] on div "Guest bedroom - remove and replace damaged door casing. Match existing style." at bounding box center [364, 224] width 144 height 71
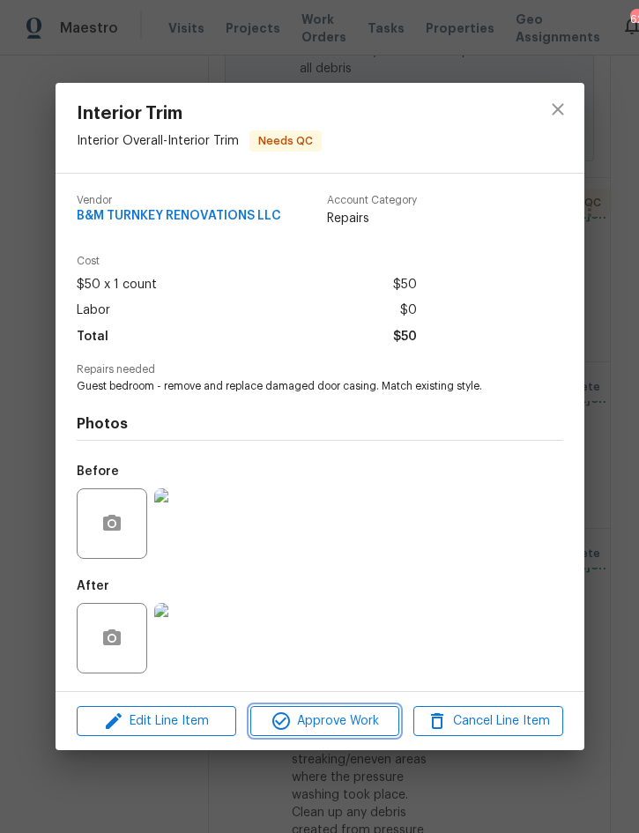
click at [354, 727] on span "Approve Work" at bounding box center [325, 722] width 138 height 22
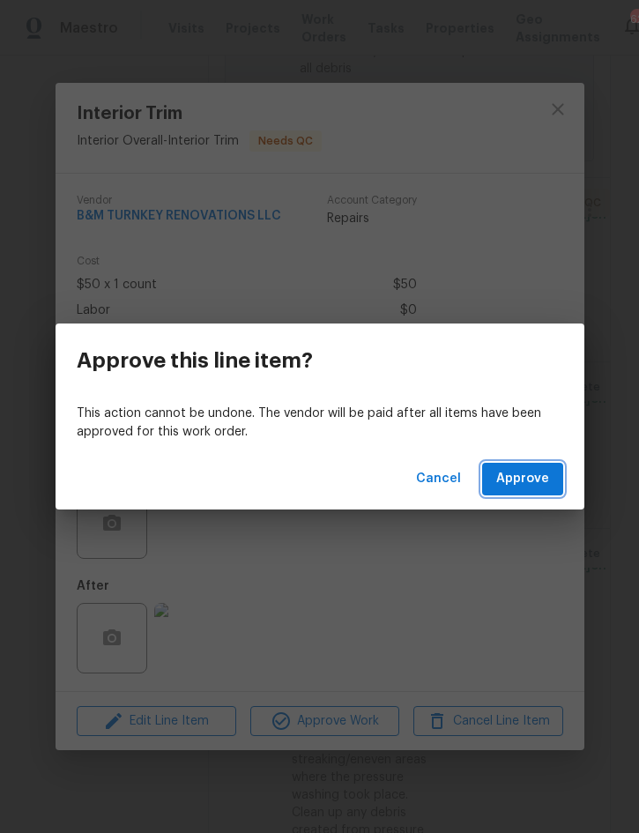
click at [534, 489] on span "Approve" at bounding box center [522, 479] width 53 height 22
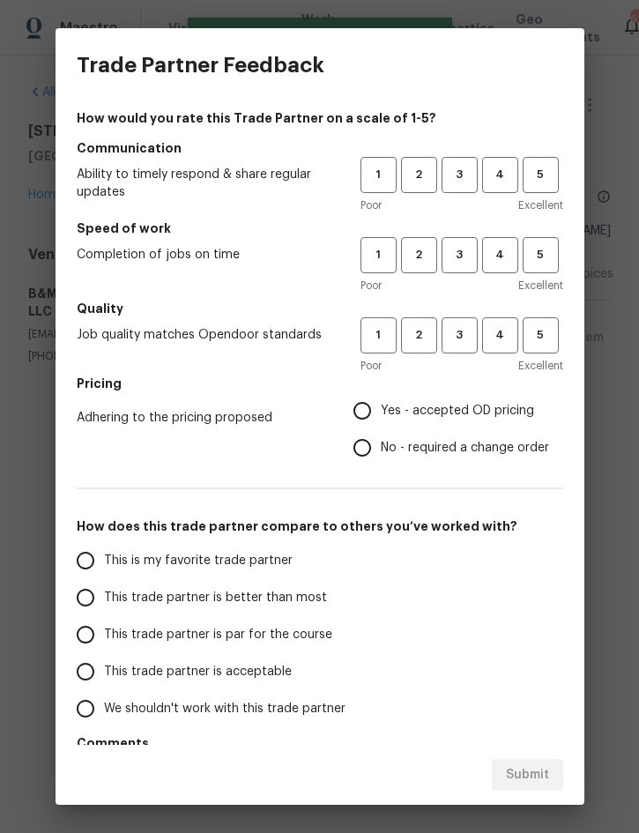
scroll to position [0, 0]
click at [459, 166] on span "3" at bounding box center [459, 175] width 33 height 20
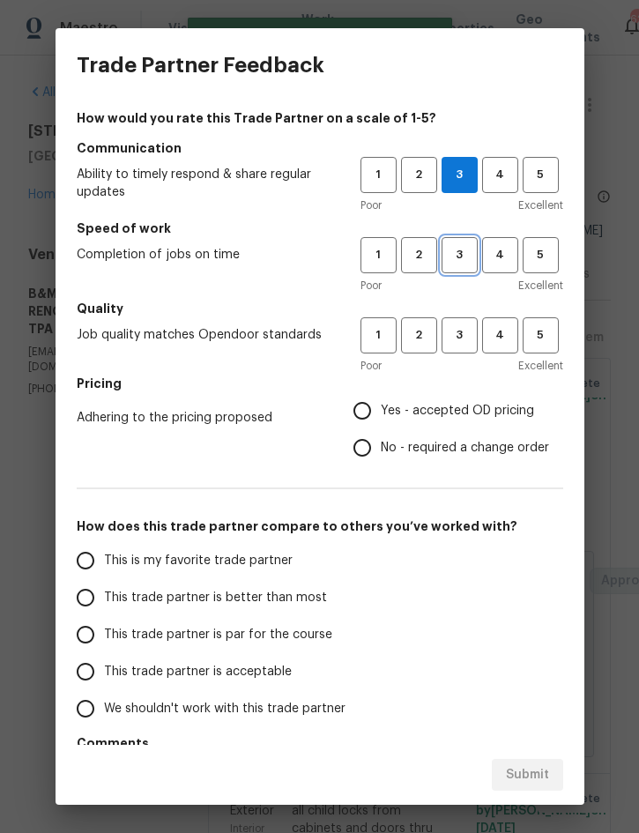
click at [460, 251] on span "3" at bounding box center [459, 255] width 33 height 20
click at [462, 343] on span "3" at bounding box center [459, 335] width 33 height 20
click at [460, 425] on label "Yes - accepted OD pricing" at bounding box center [446, 410] width 205 height 37
click at [381, 425] on input "Yes - accepted OD pricing" at bounding box center [362, 410] width 37 height 37
radio input "true"
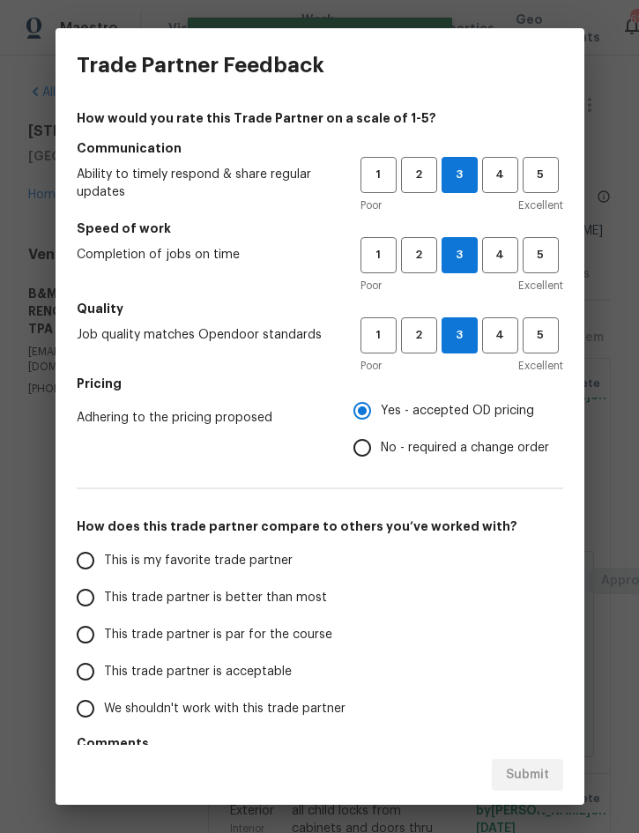
click at [307, 600] on span "This trade partner is better than most" at bounding box center [215, 598] width 223 height 19
click at [104, 600] on input "This trade partner is better than most" at bounding box center [85, 597] width 37 height 37
click at [535, 783] on span "Submit" at bounding box center [527, 775] width 43 height 22
radio input "true"
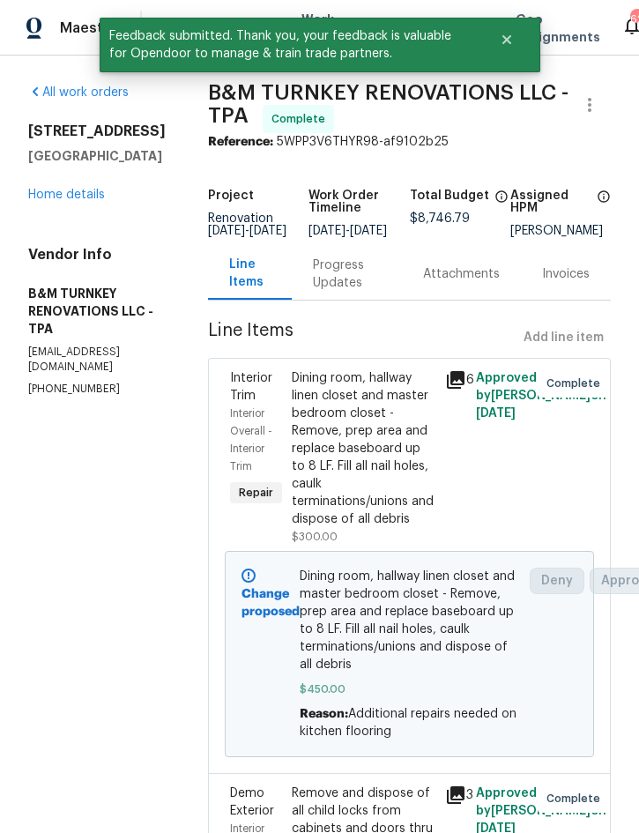
click at [88, 193] on link "Home details" at bounding box center [66, 195] width 77 height 12
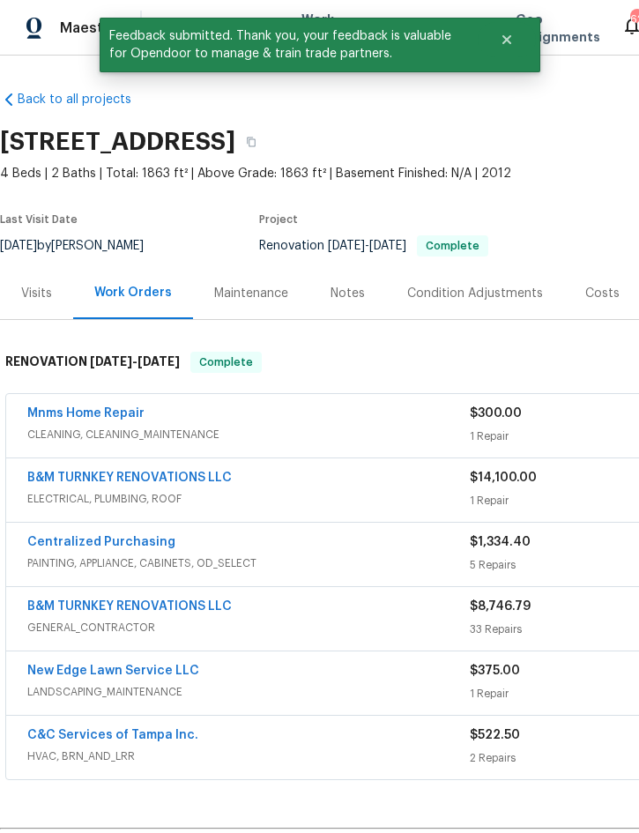
click at [160, 421] on div "Mnms Home Repair" at bounding box center [248, 415] width 443 height 21
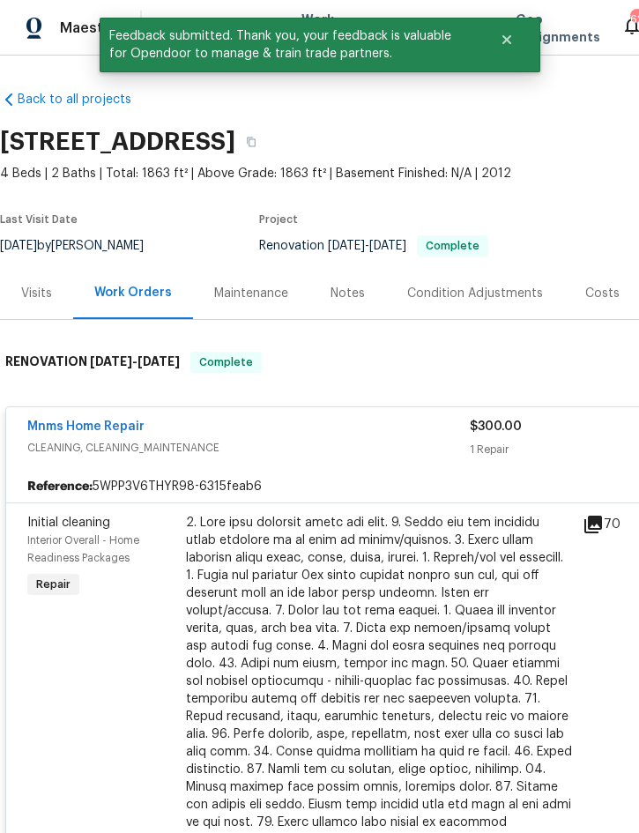
click at [446, 651] on div at bounding box center [379, 708] width 386 height 388
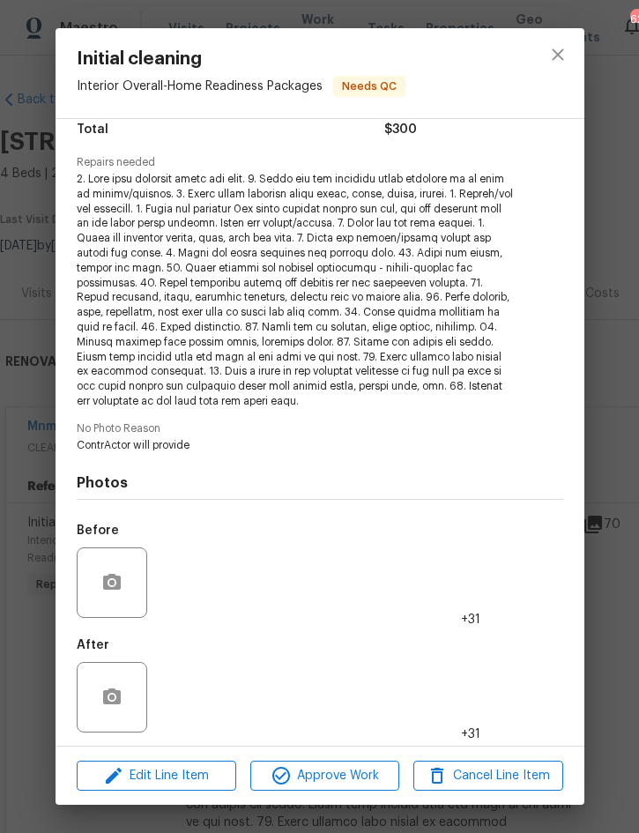
scroll to position [152, 0]
click at [359, 773] on span "Approve Work" at bounding box center [325, 776] width 138 height 22
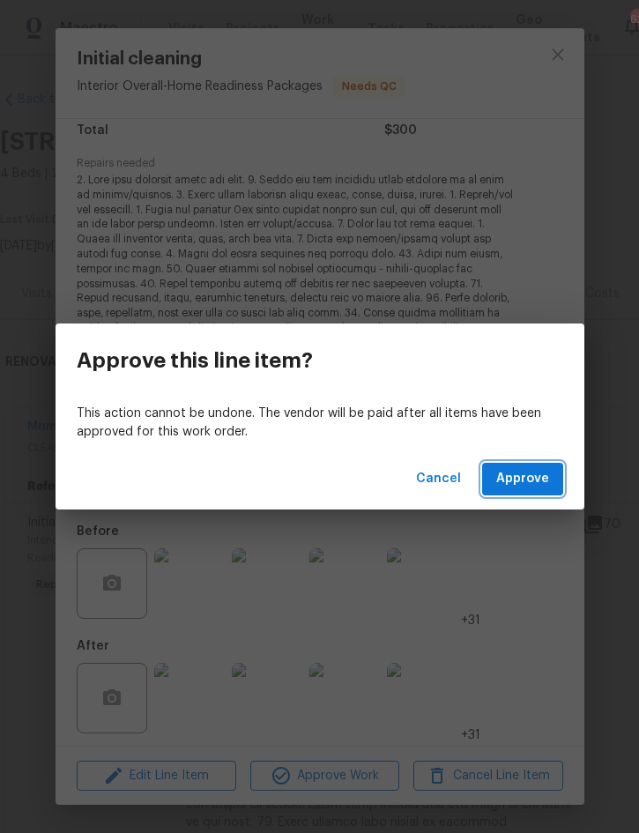
click at [541, 490] on button "Approve" at bounding box center [522, 479] width 81 height 33
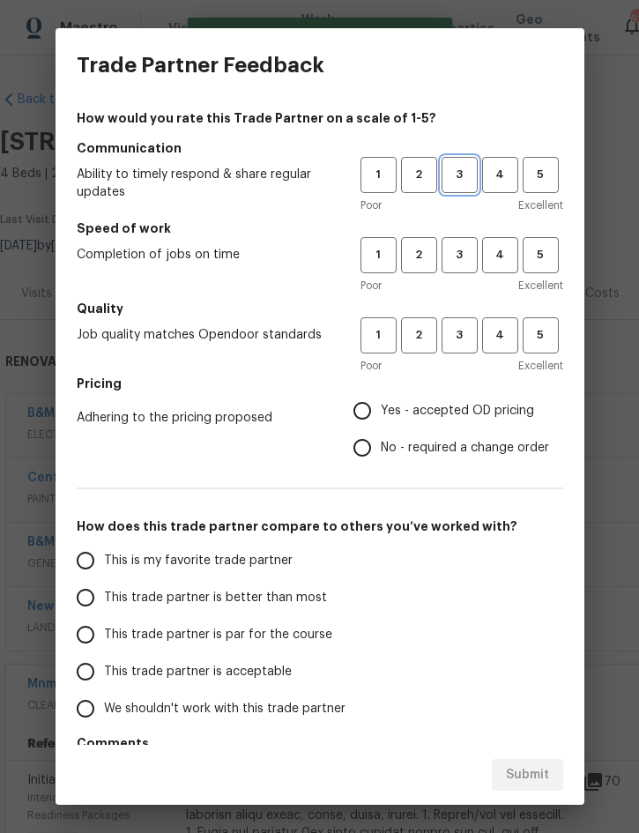
click at [462, 174] on span "3" at bounding box center [459, 175] width 33 height 20
click at [459, 243] on button "3" at bounding box center [460, 255] width 36 height 36
click at [463, 321] on button "3" at bounding box center [460, 335] width 36 height 36
click at [460, 405] on span "Yes - accepted OD pricing" at bounding box center [457, 411] width 153 height 19
click at [381, 405] on input "Yes - accepted OD pricing" at bounding box center [362, 410] width 37 height 37
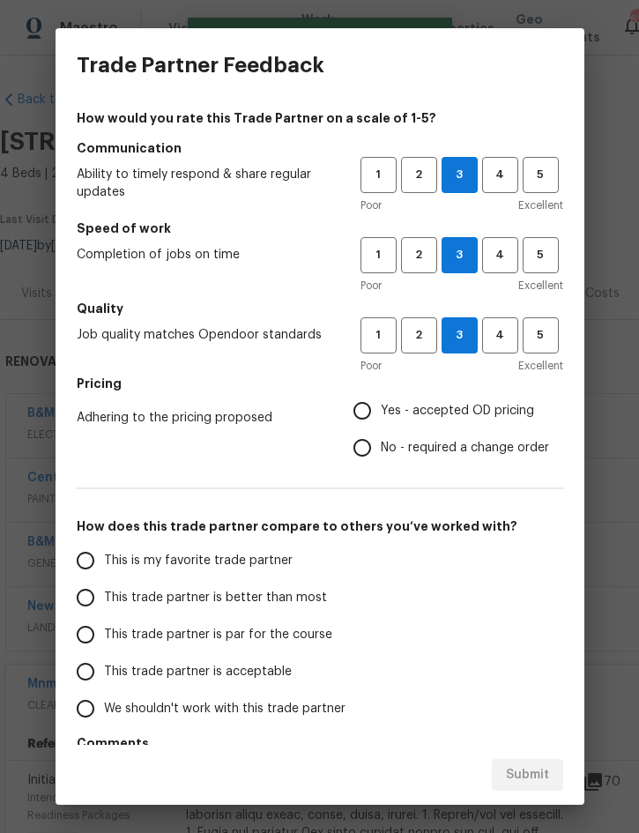
radio input "true"
click at [323, 599] on label "This trade partner is better than most" at bounding box center [206, 597] width 279 height 37
click at [104, 599] on input "This trade partner is better than most" at bounding box center [85, 597] width 37 height 37
click at [540, 773] on span "Submit" at bounding box center [527, 775] width 43 height 22
radio input "true"
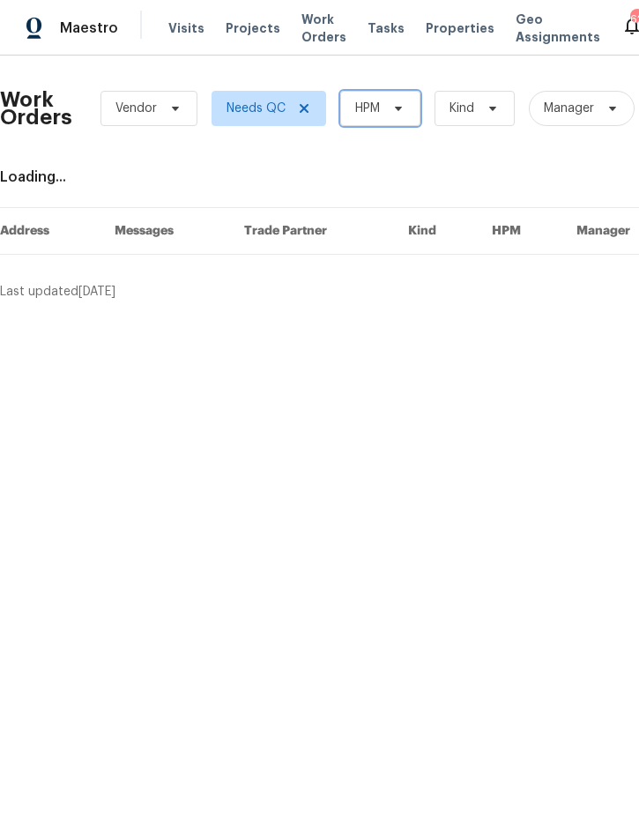
click at [385, 102] on span "HPM" at bounding box center [380, 108] width 80 height 35
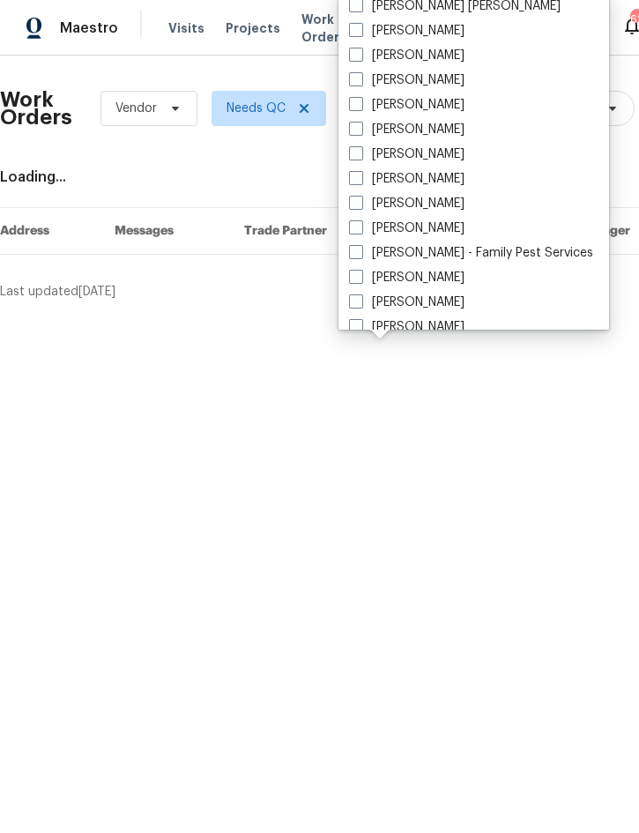
scroll to position [152, 0]
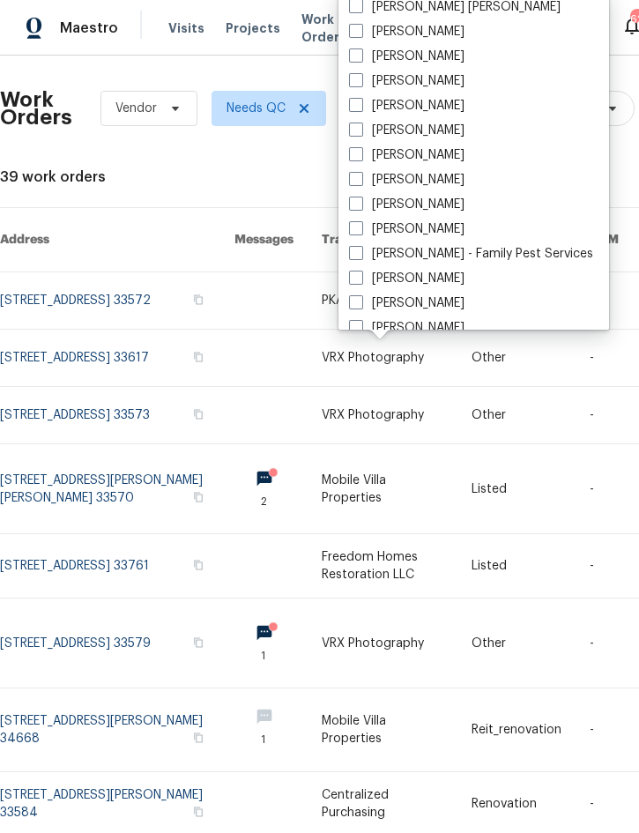
click at [437, 231] on label "[PERSON_NAME]" at bounding box center [407, 229] width 116 height 18
click at [361, 231] on input "[PERSON_NAME]" at bounding box center [354, 225] width 11 height 11
checkbox input "true"
